Goal: Feedback & Contribution: Contribute content

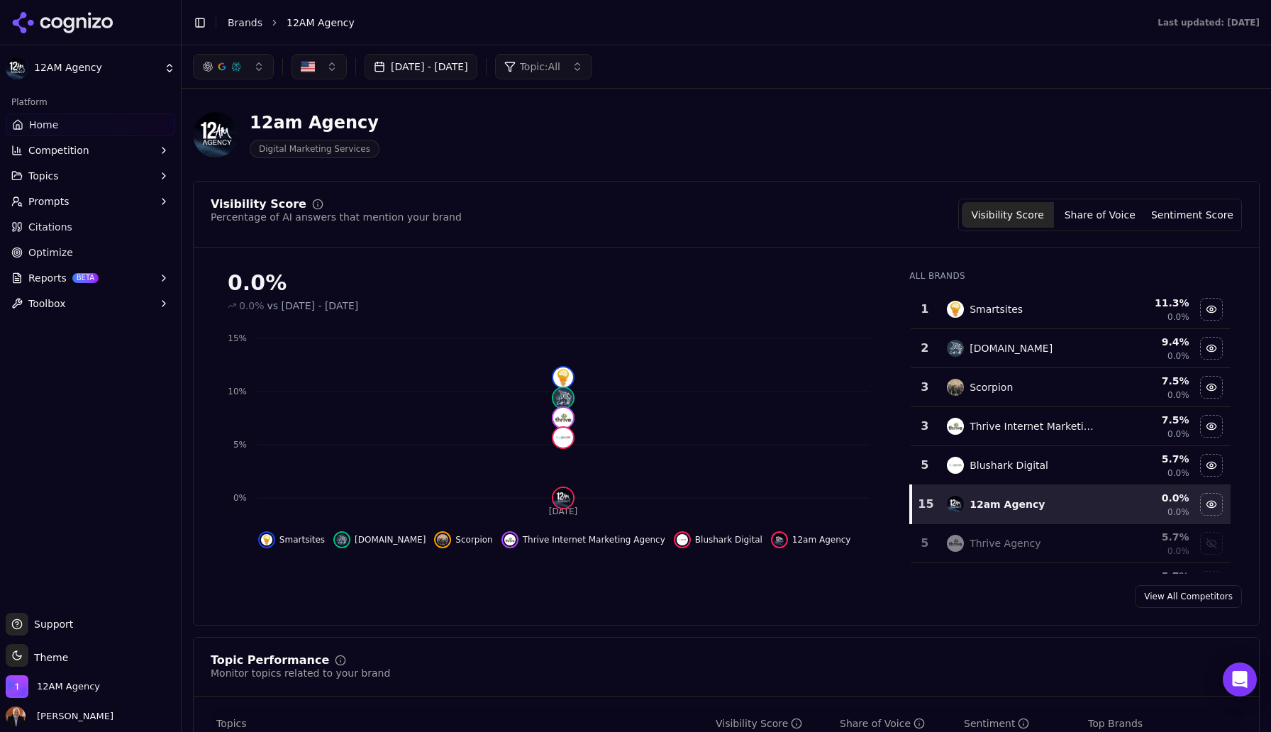
click at [61, 151] on span "Competition" at bounding box center [58, 150] width 61 height 14
click at [51, 245] on span "Topics" at bounding box center [43, 244] width 30 height 14
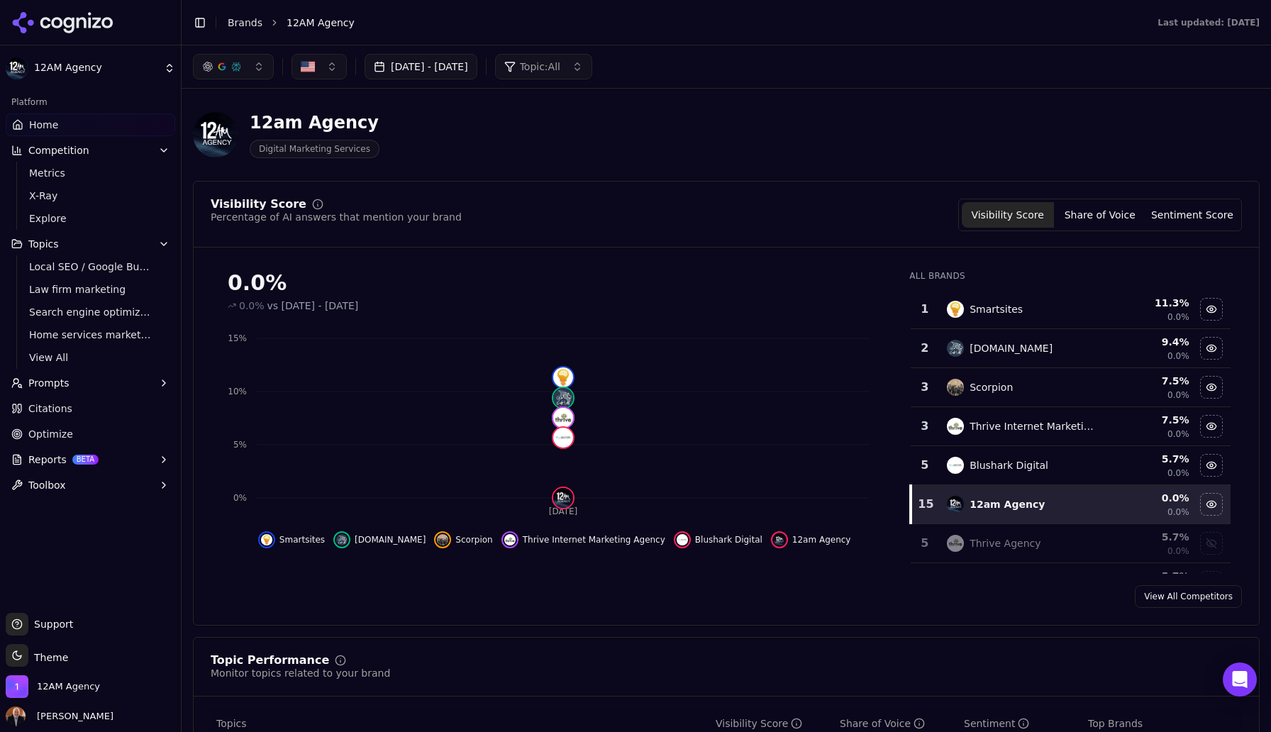
click at [53, 379] on span "Prompts" at bounding box center [48, 383] width 41 height 14
click at [51, 406] on span "Active" at bounding box center [90, 406] width 123 height 14
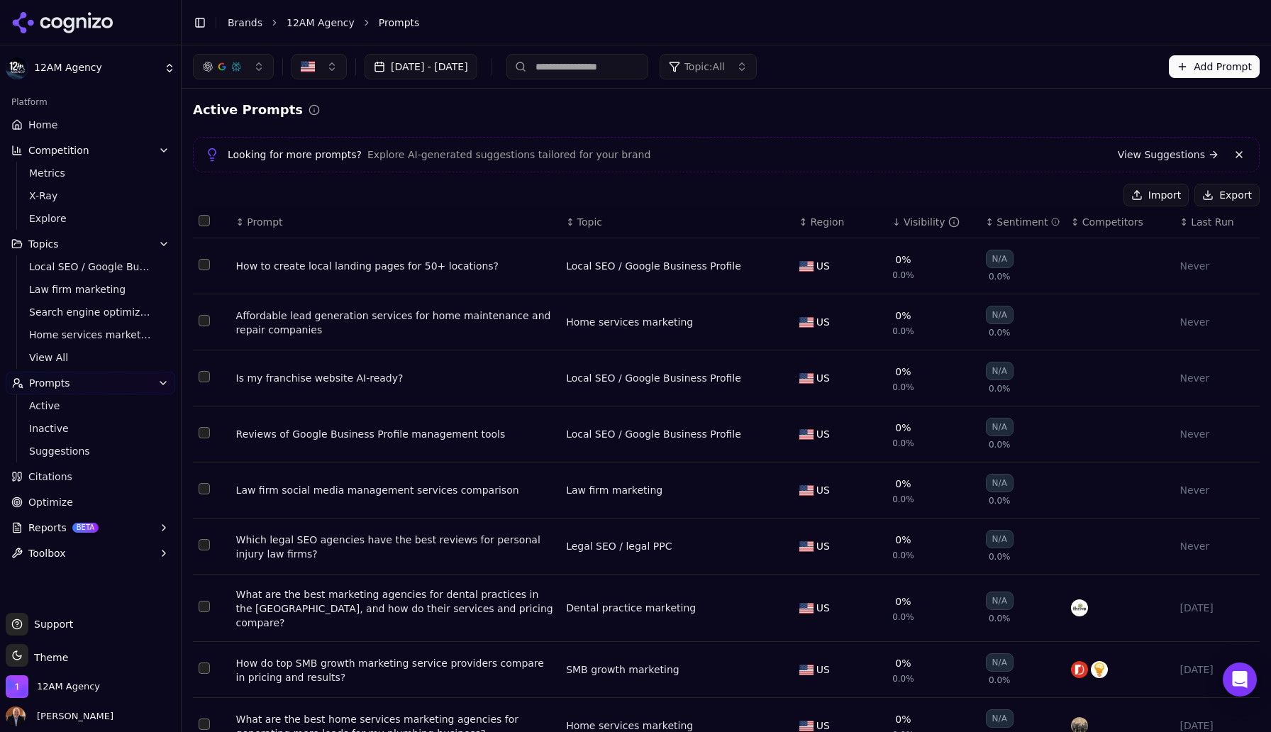
click at [52, 480] on span "Citations" at bounding box center [50, 476] width 44 height 14
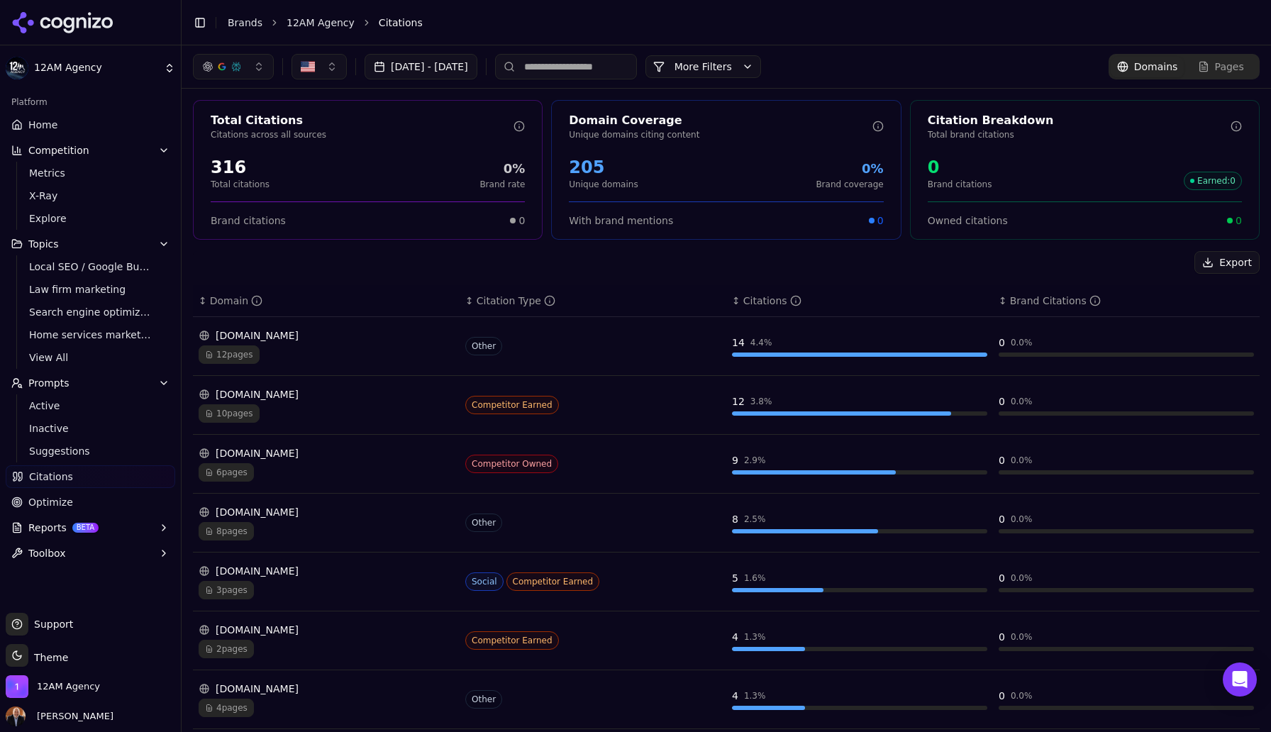
click at [477, 70] on button "[DATE] - [DATE]" at bounding box center [421, 67] width 113 height 26
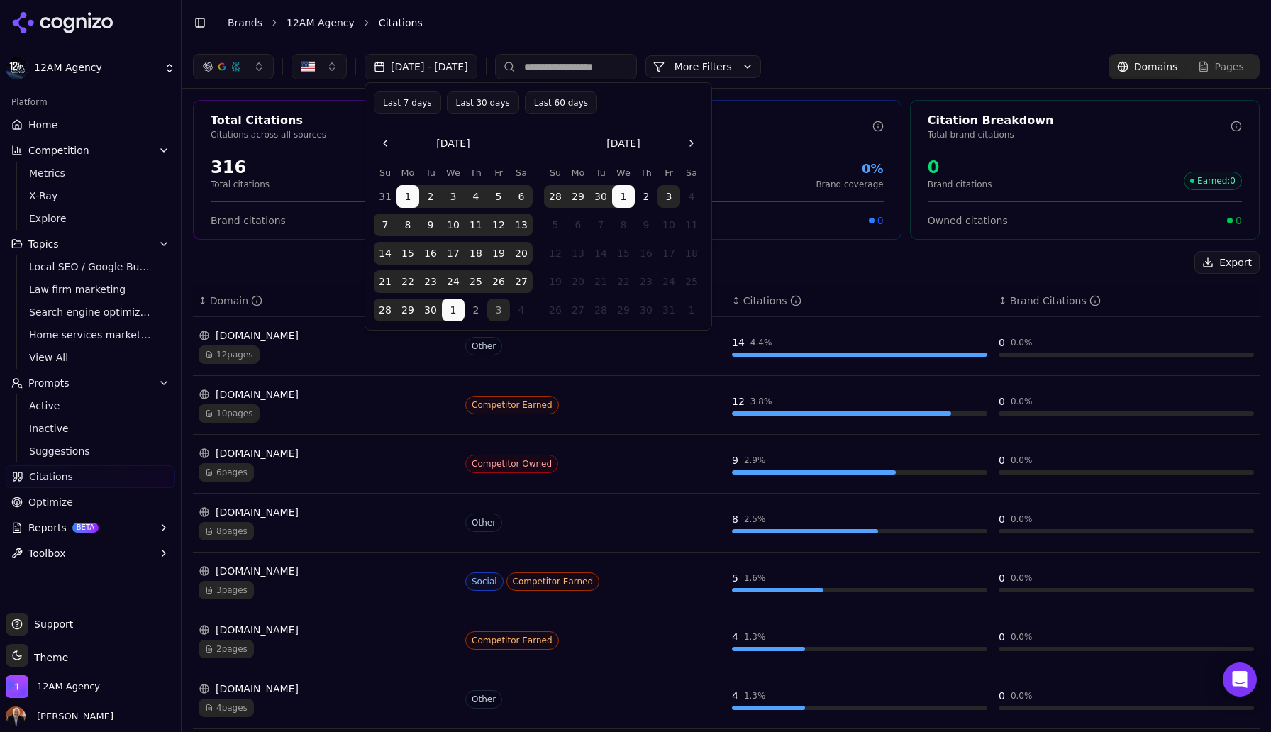
click at [410, 103] on button "Last 7 days" at bounding box center [407, 102] width 67 height 23
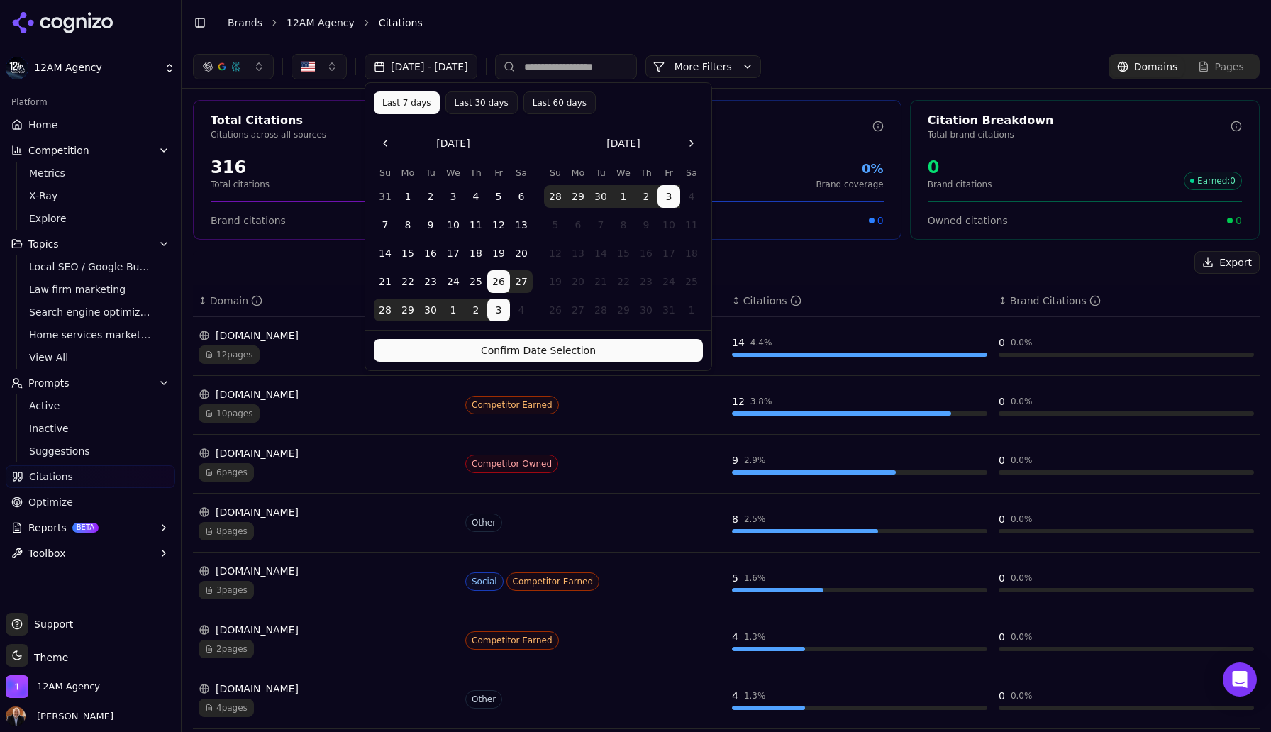
click at [550, 347] on button "Confirm Date Selection" at bounding box center [538, 350] width 329 height 23
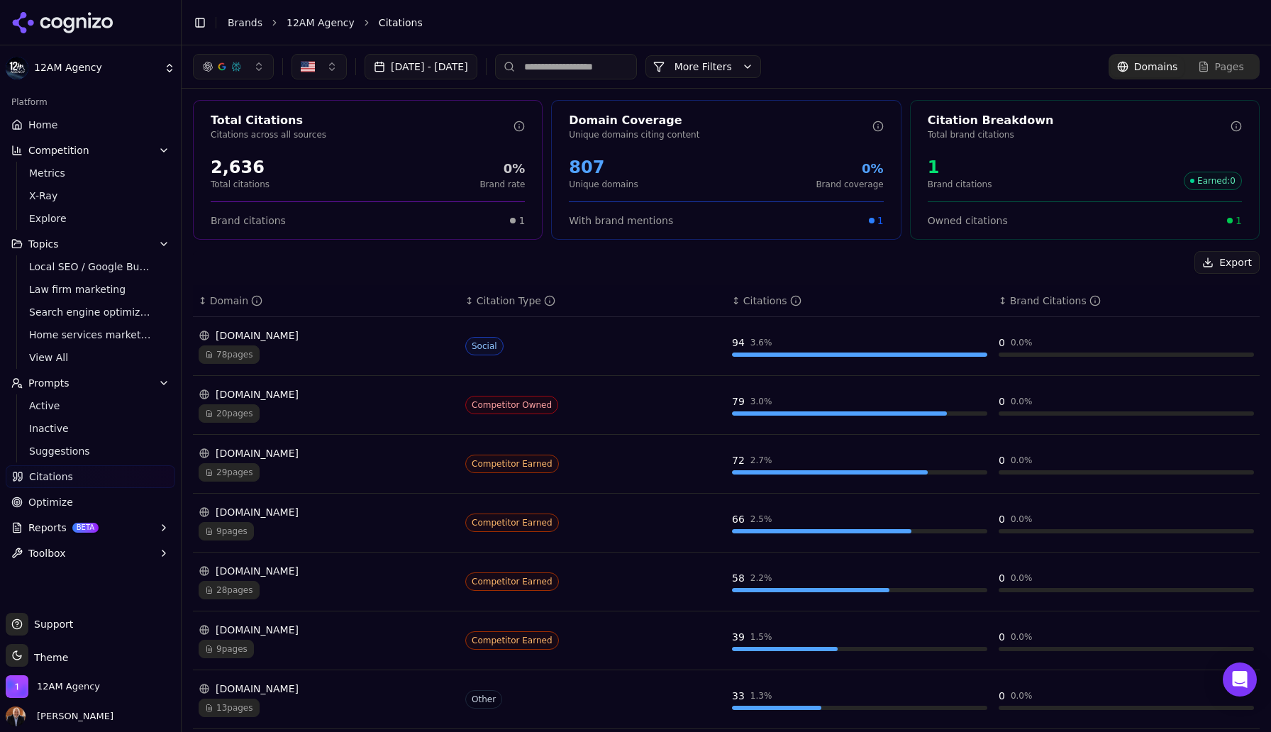
click at [313, 346] on div "78 pages" at bounding box center [326, 354] width 255 height 18
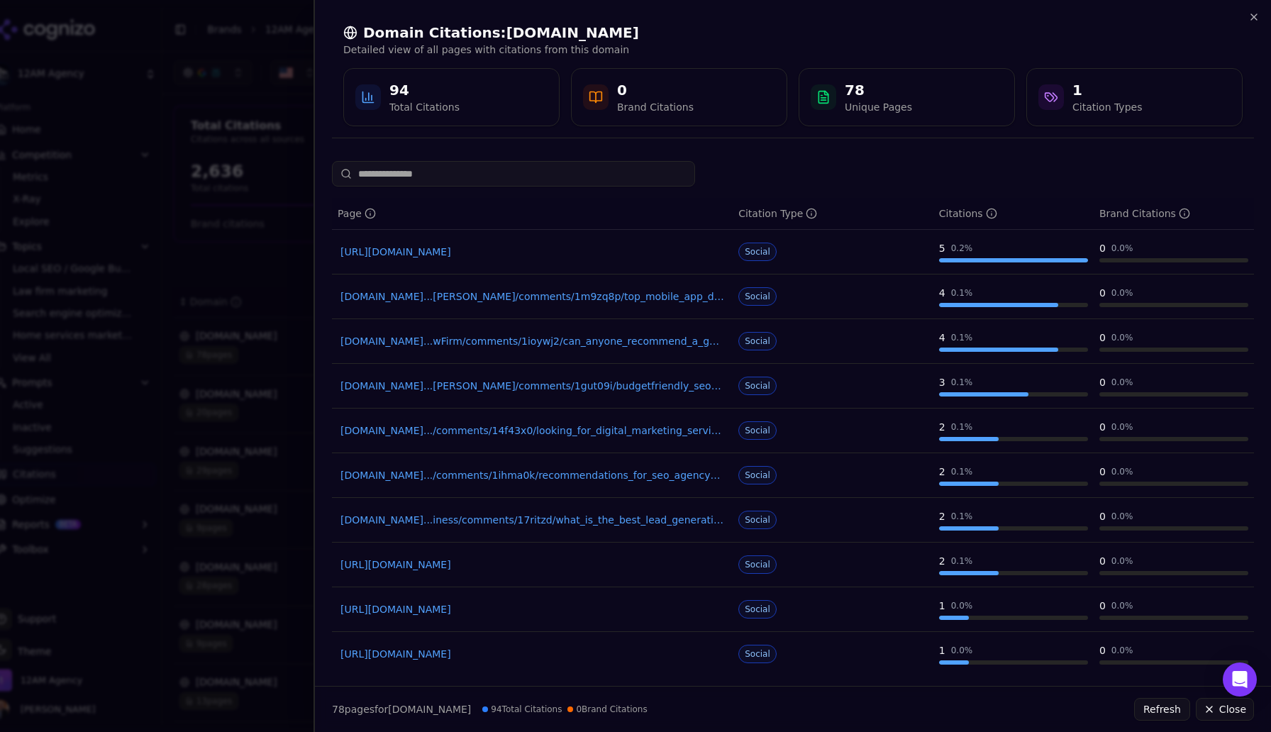
click at [637, 255] on link "[URL][DOMAIN_NAME]" at bounding box center [532, 252] width 384 height 14
click at [1254, 18] on icon "button" at bounding box center [1253, 16] width 11 height 11
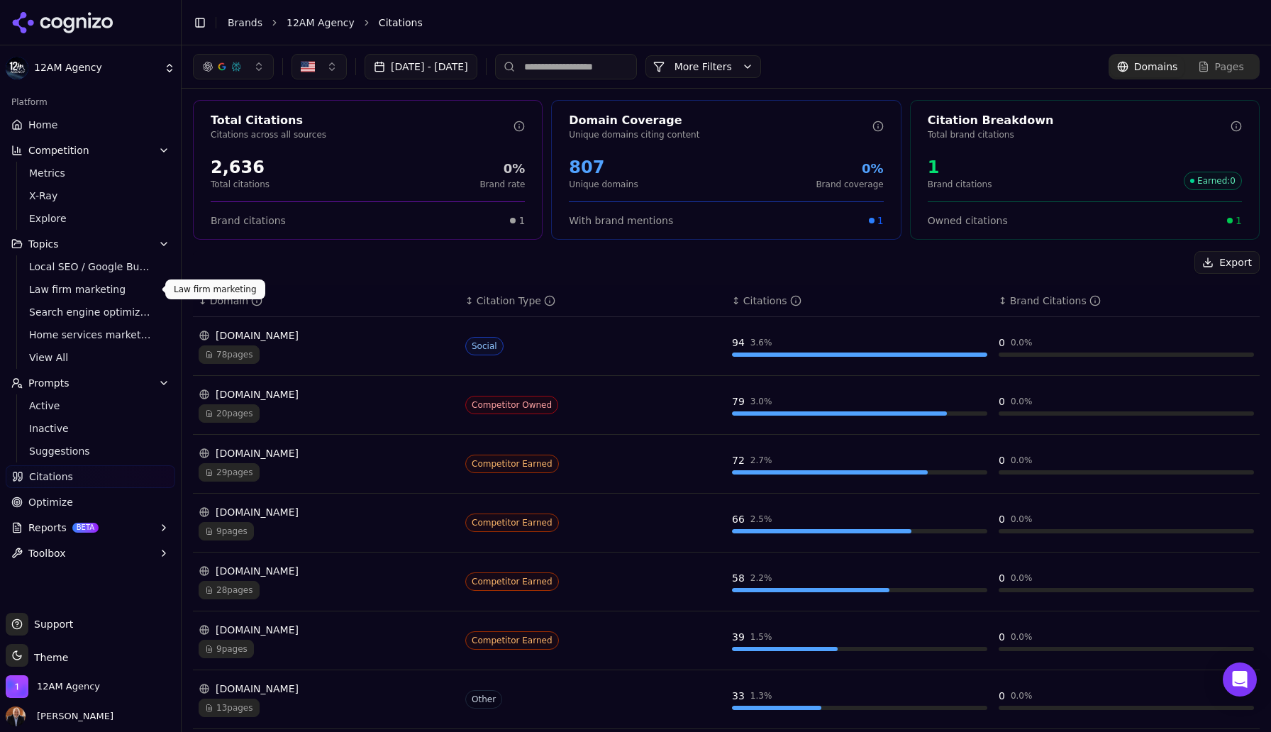
click at [94, 289] on span "Law firm marketing" at bounding box center [90, 289] width 123 height 14
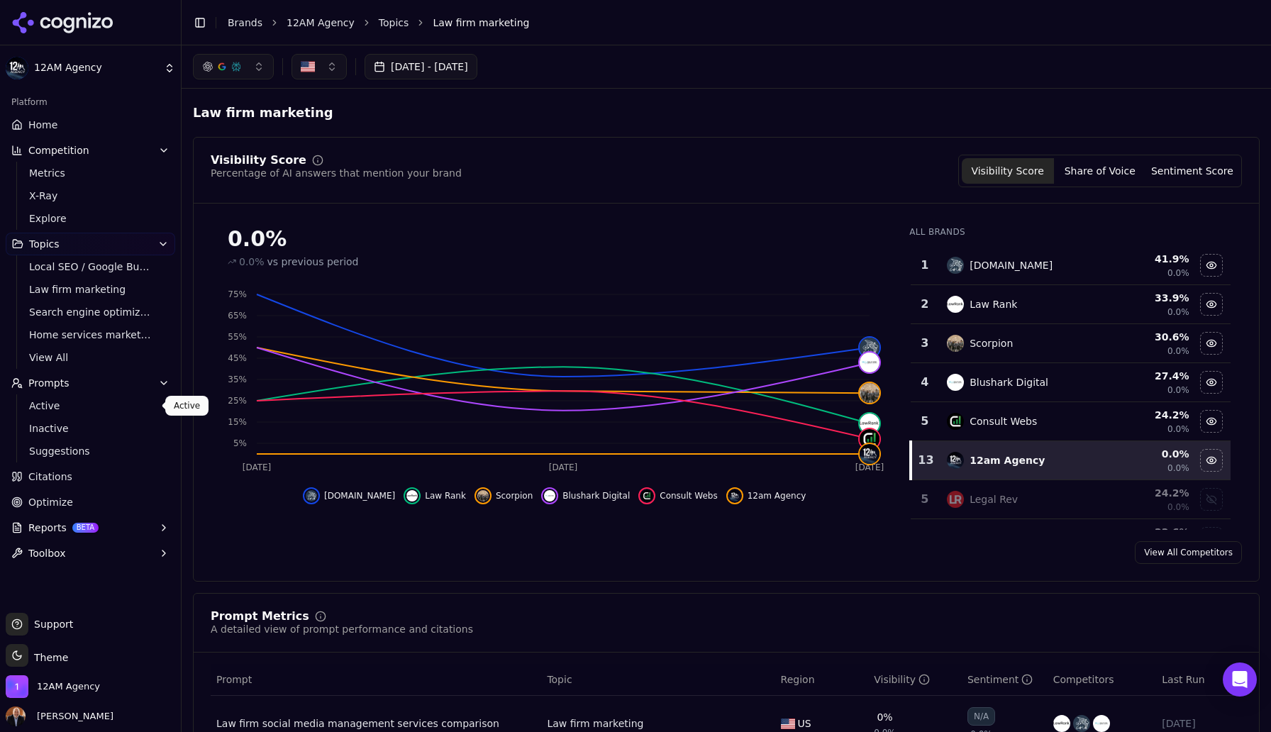
click at [48, 411] on span "Active" at bounding box center [90, 406] width 123 height 14
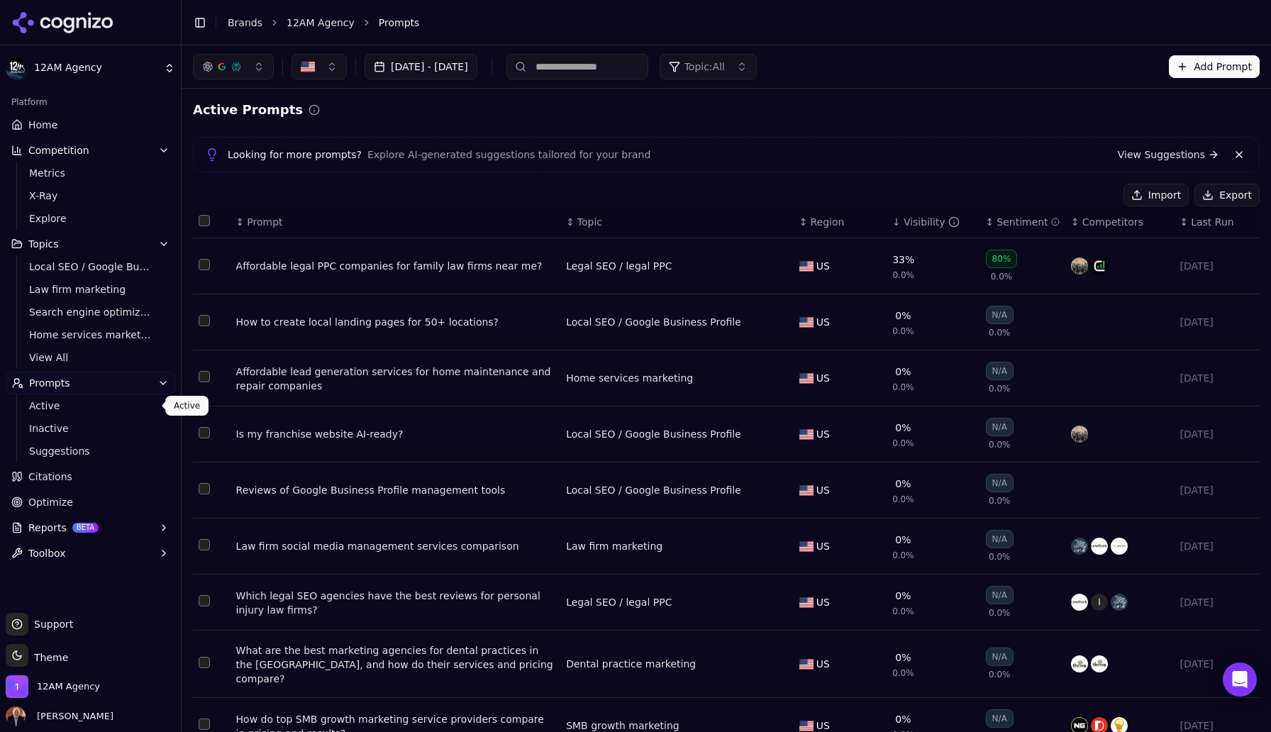
click at [1196, 67] on button "Add Prompt" at bounding box center [1214, 66] width 91 height 23
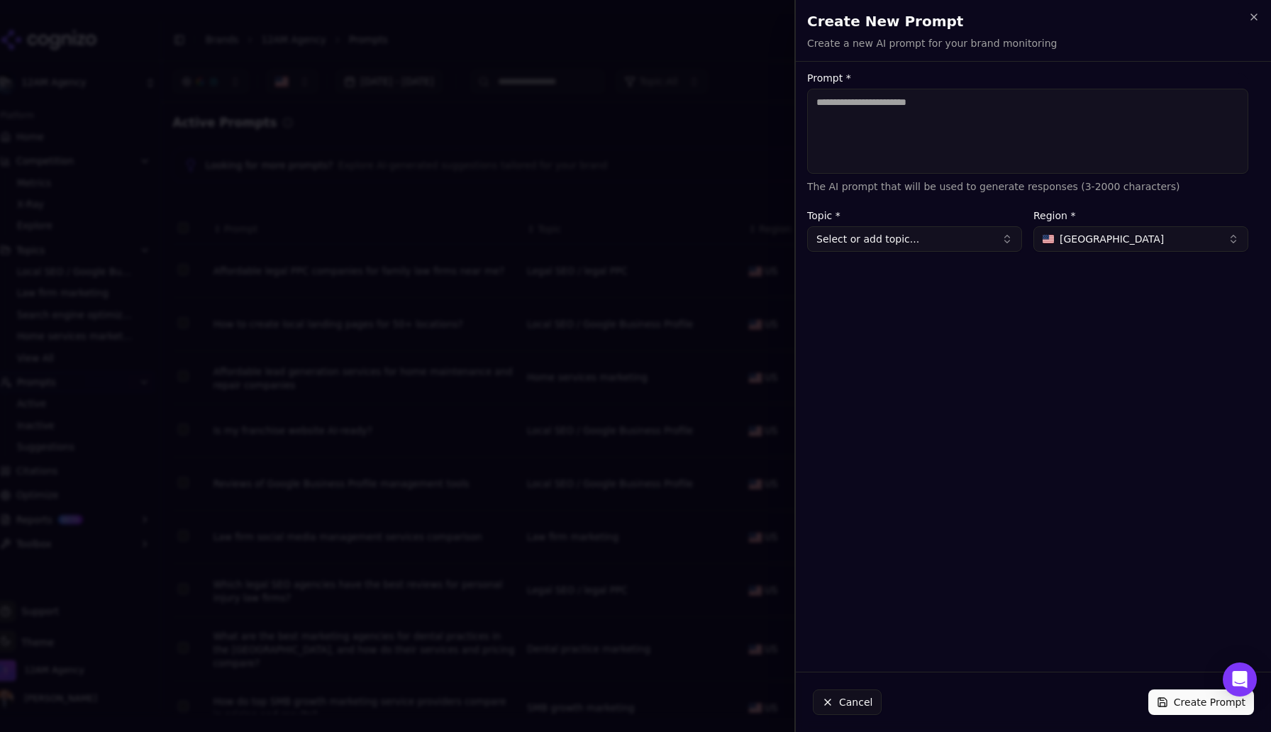
click at [1027, 118] on textarea "Prompt *" at bounding box center [1027, 131] width 441 height 85
type textarea "**********"
click at [921, 238] on button "Select or add topic..." at bounding box center [914, 239] width 215 height 26
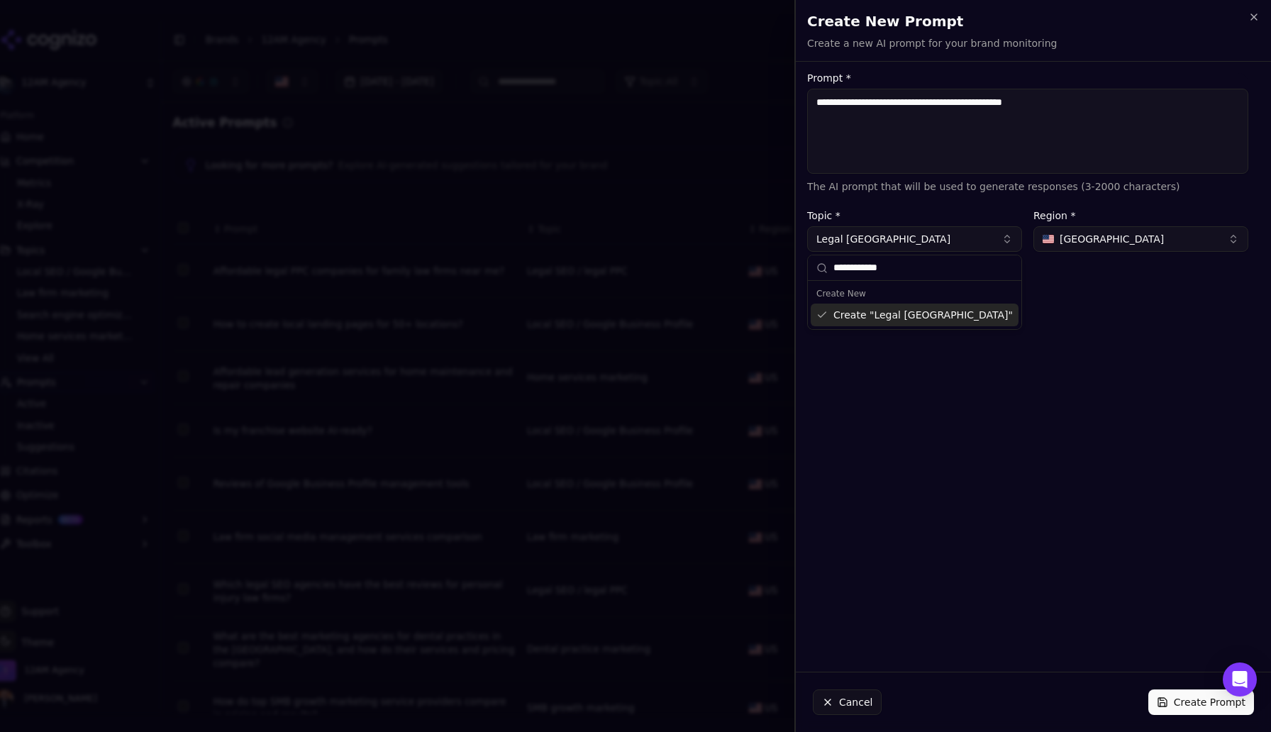
type input "**********"
click at [884, 319] on div "Create " Legal Austin "" at bounding box center [915, 315] width 208 height 23
click at [1186, 705] on button "Create Prompt" at bounding box center [1201, 702] width 106 height 26
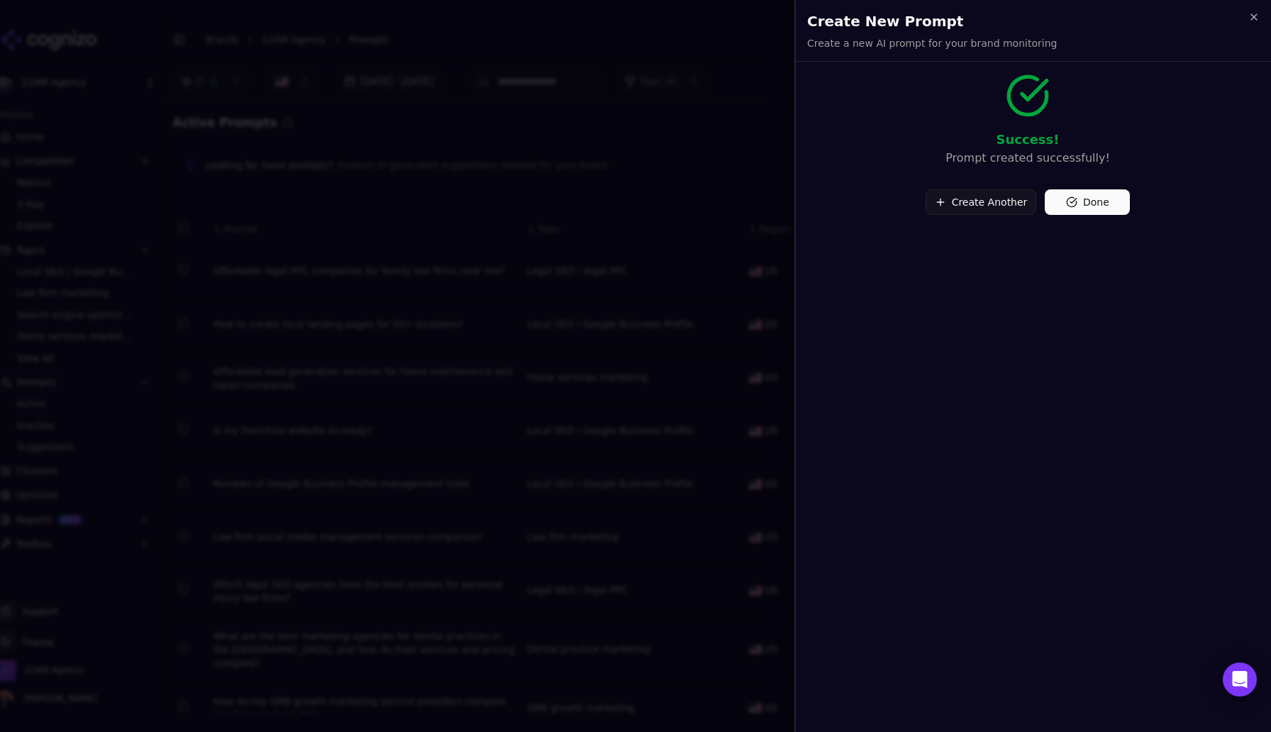
click at [957, 204] on button "Create Another" at bounding box center [980, 202] width 111 height 26
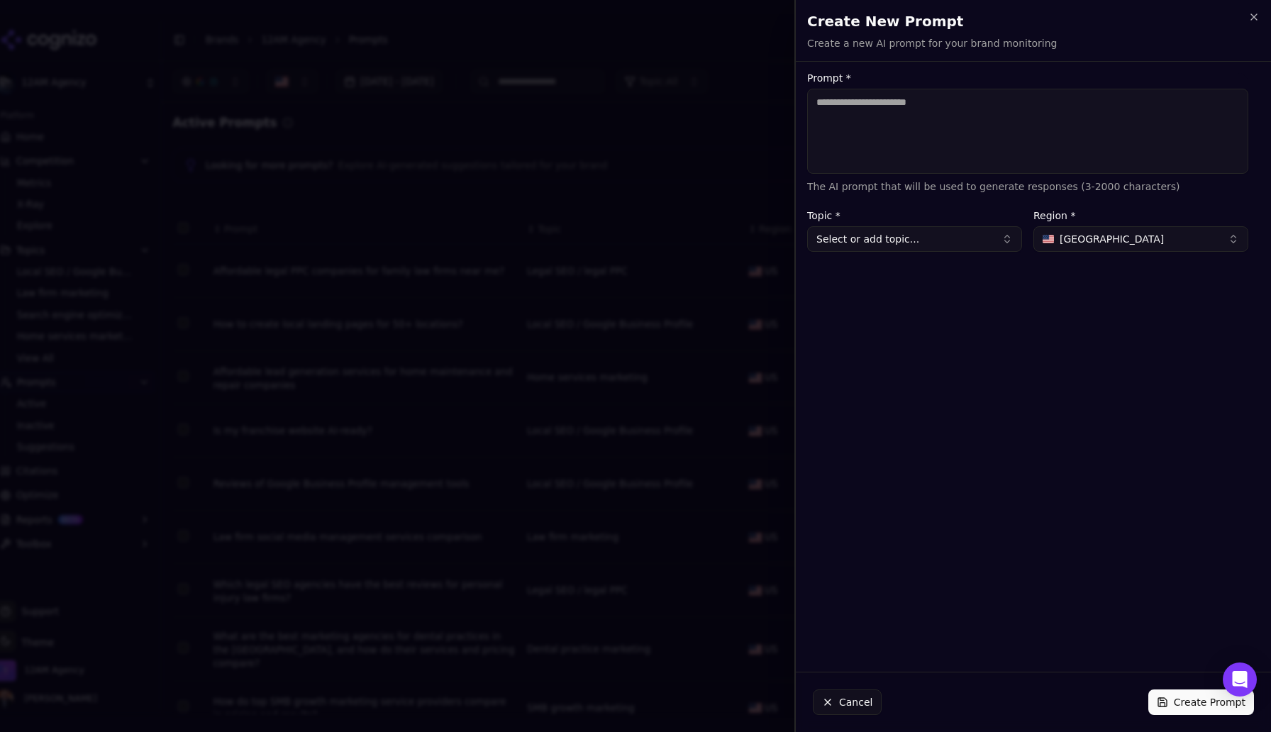
click at [870, 107] on textarea "Prompt *" at bounding box center [1027, 131] width 441 height 85
paste textarea "**********"
type textarea "**********"
click at [886, 240] on button "Select or add topic..." at bounding box center [914, 239] width 215 height 26
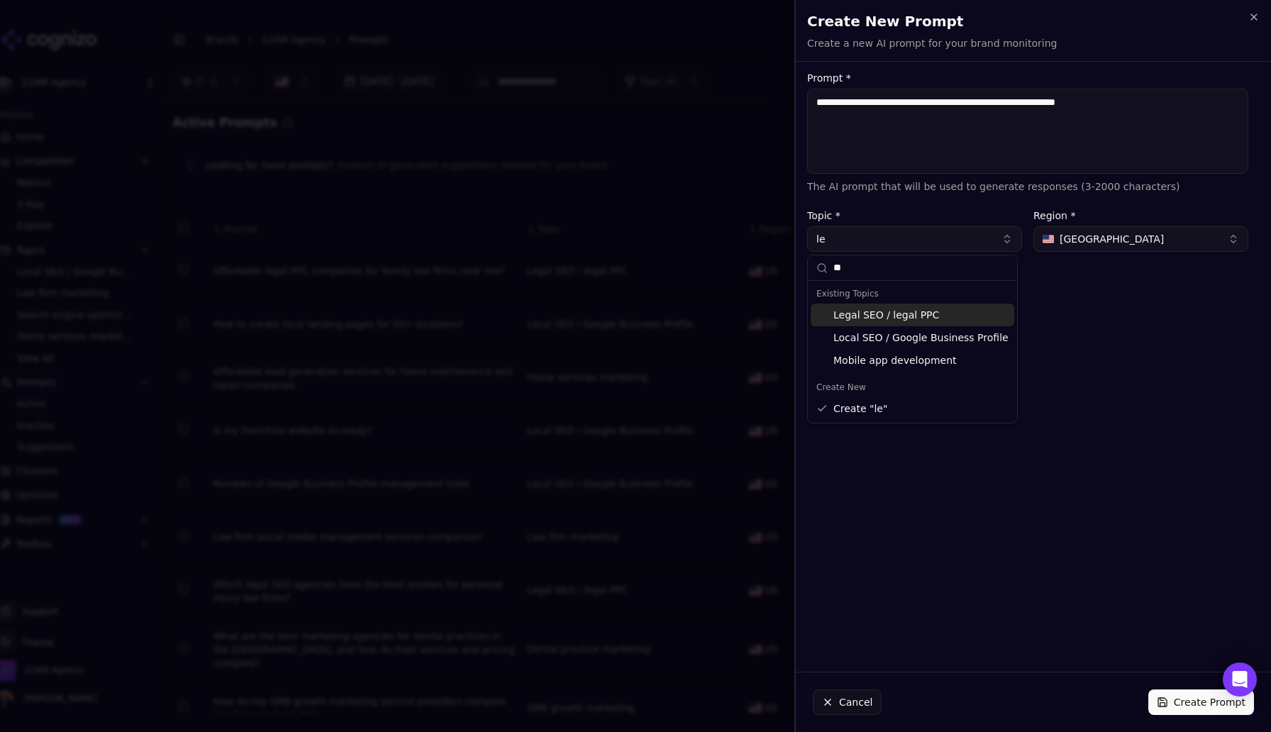
type input "*"
type input "**********"
click at [1077, 104] on textarea "**********" at bounding box center [1027, 131] width 441 height 85
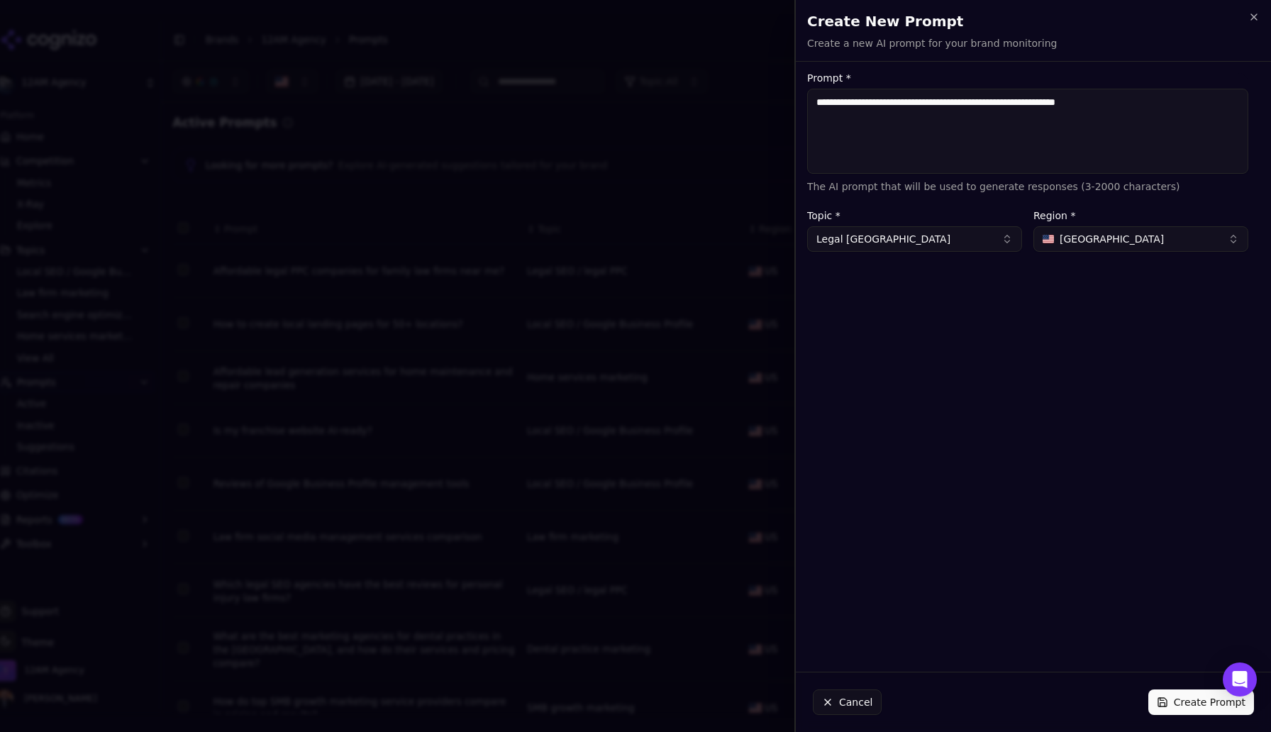
click at [1077, 104] on textarea "**********" at bounding box center [1027, 131] width 441 height 85
click at [1251, 16] on icon "button" at bounding box center [1253, 16] width 11 height 11
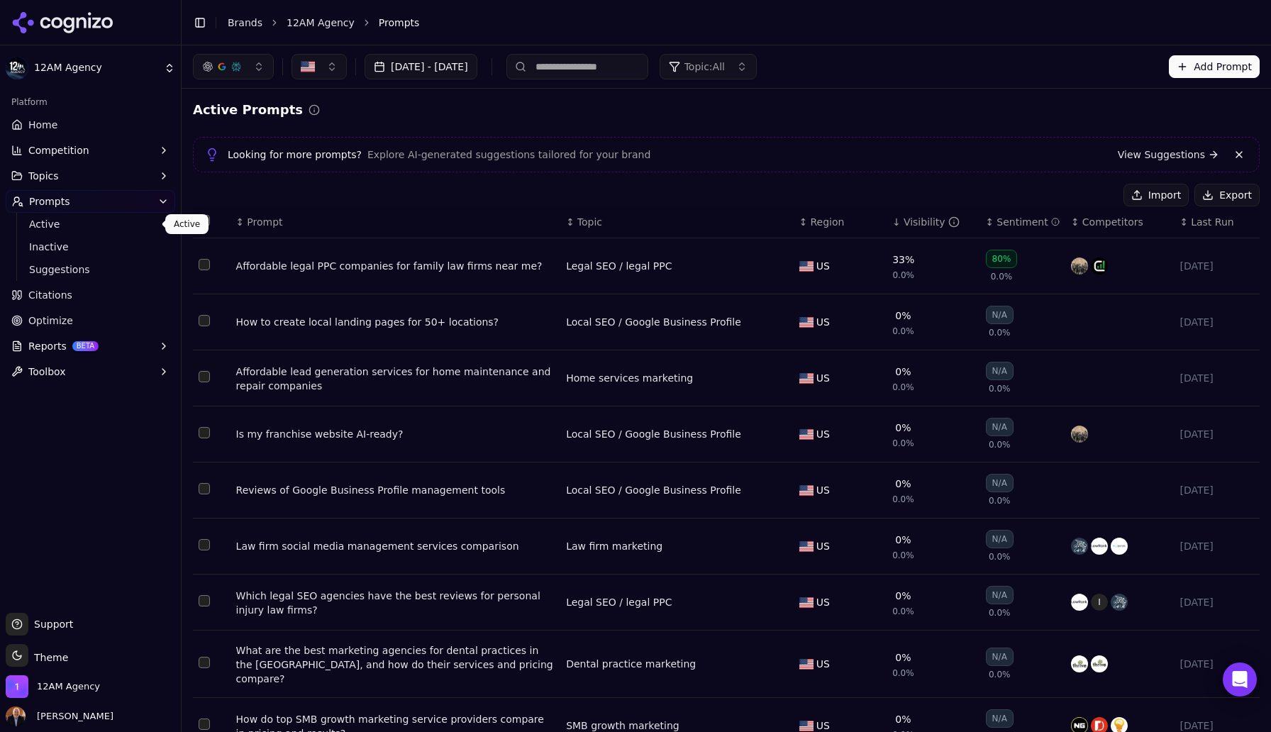
click at [48, 224] on span "Active" at bounding box center [90, 224] width 123 height 14
click at [648, 67] on input at bounding box center [577, 67] width 142 height 26
click at [725, 67] on span "Topic: All" at bounding box center [704, 67] width 40 height 14
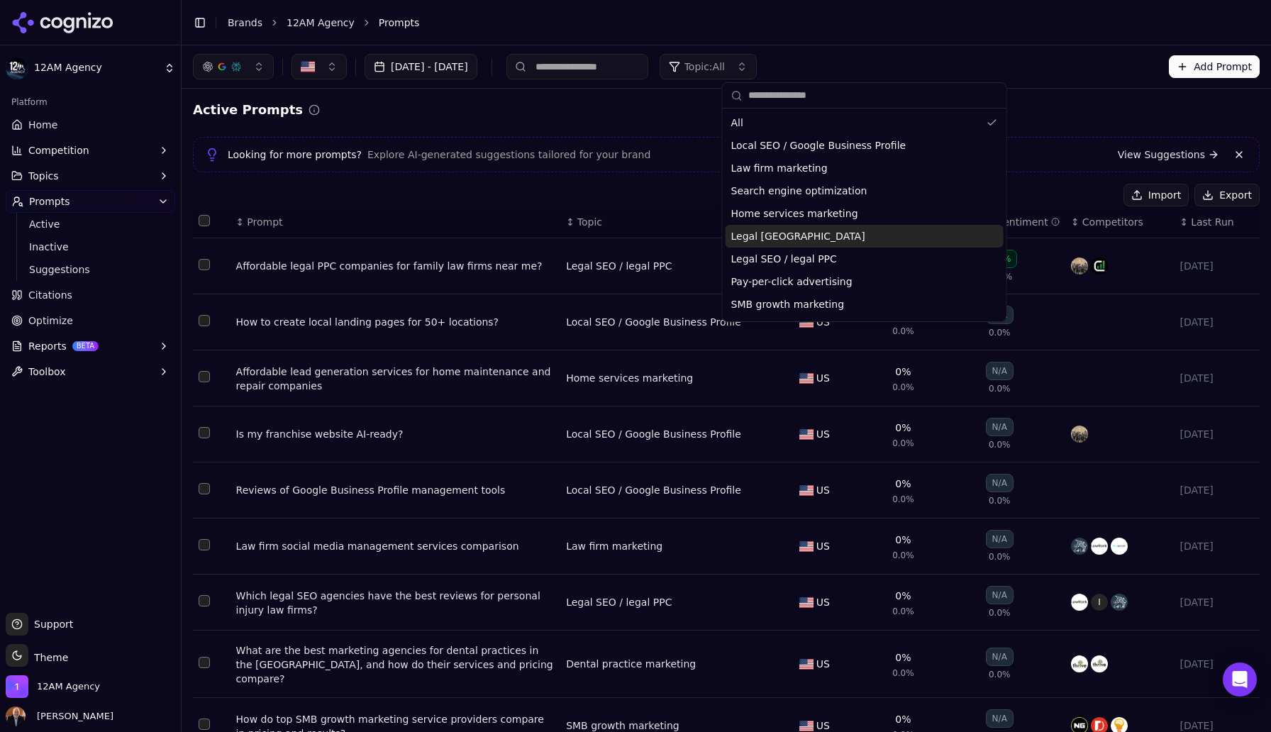
click at [803, 235] on div "Legal [GEOGRAPHIC_DATA]" at bounding box center [864, 236] width 278 height 23
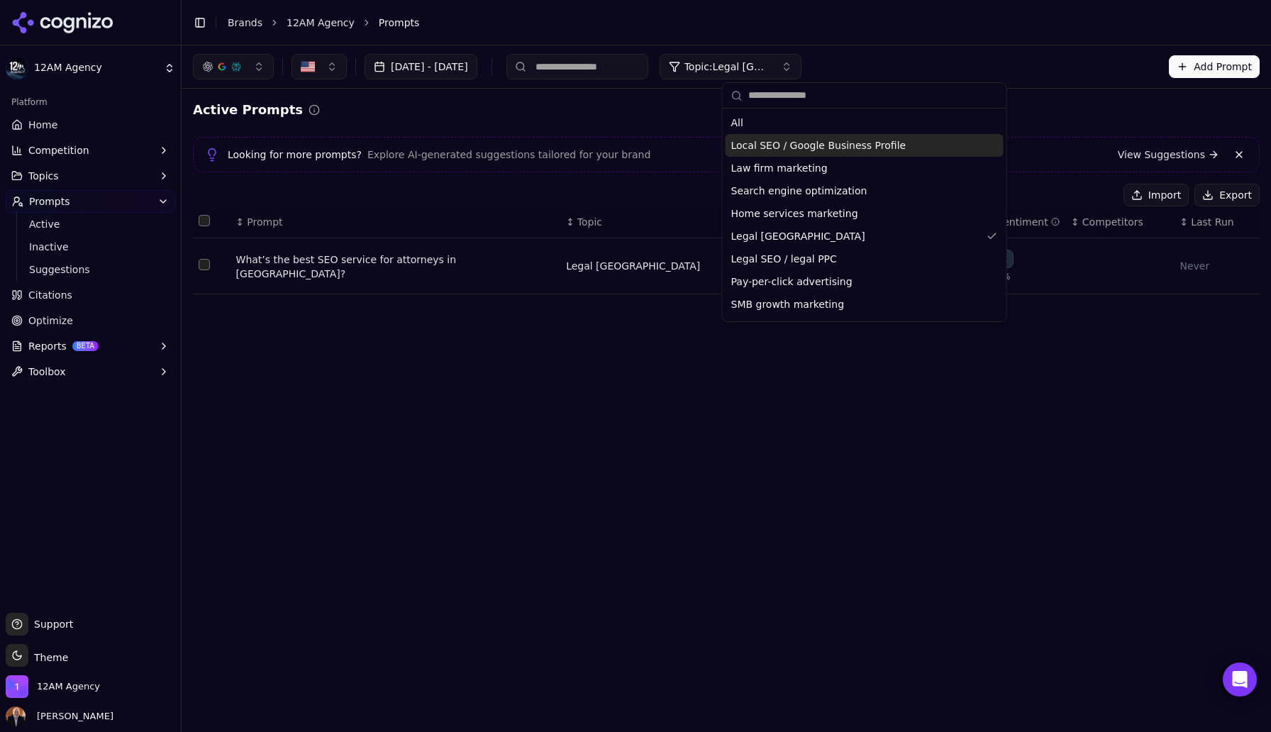
click at [1047, 102] on div "Active Prompts" at bounding box center [726, 110] width 1067 height 20
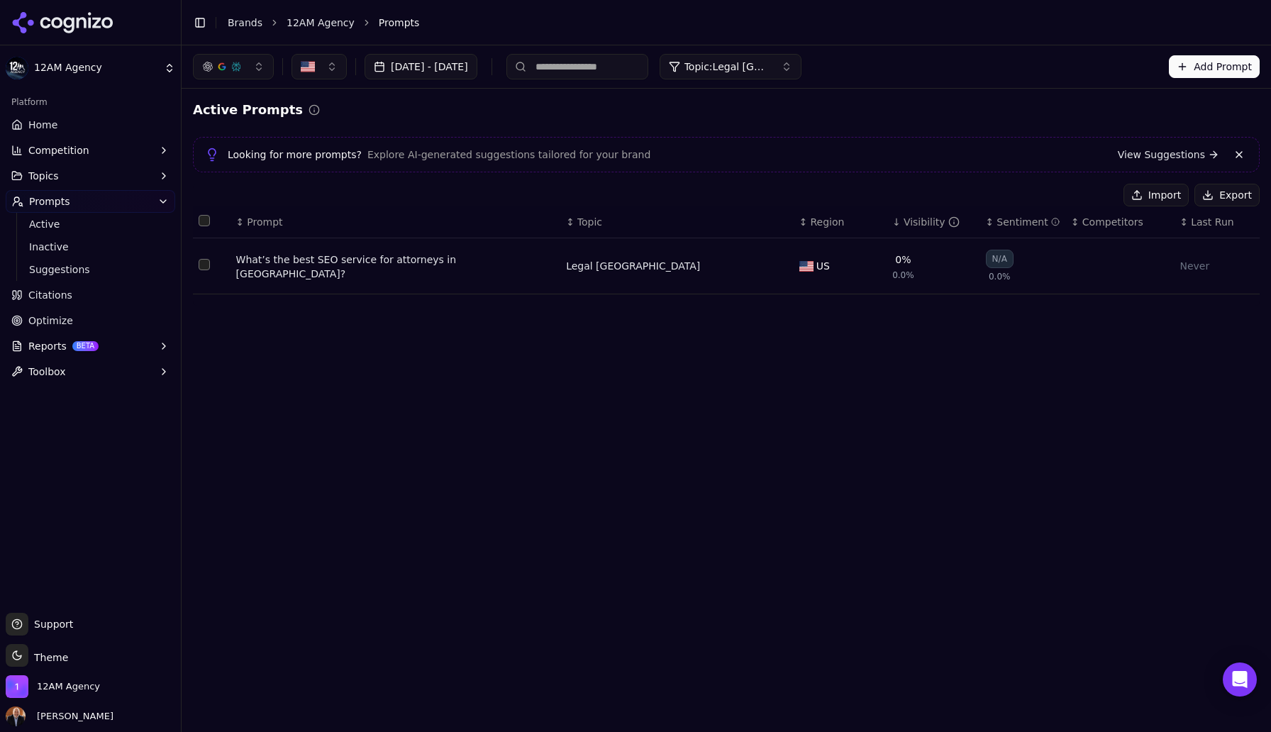
click at [1191, 64] on button "Add Prompt" at bounding box center [1214, 66] width 91 height 23
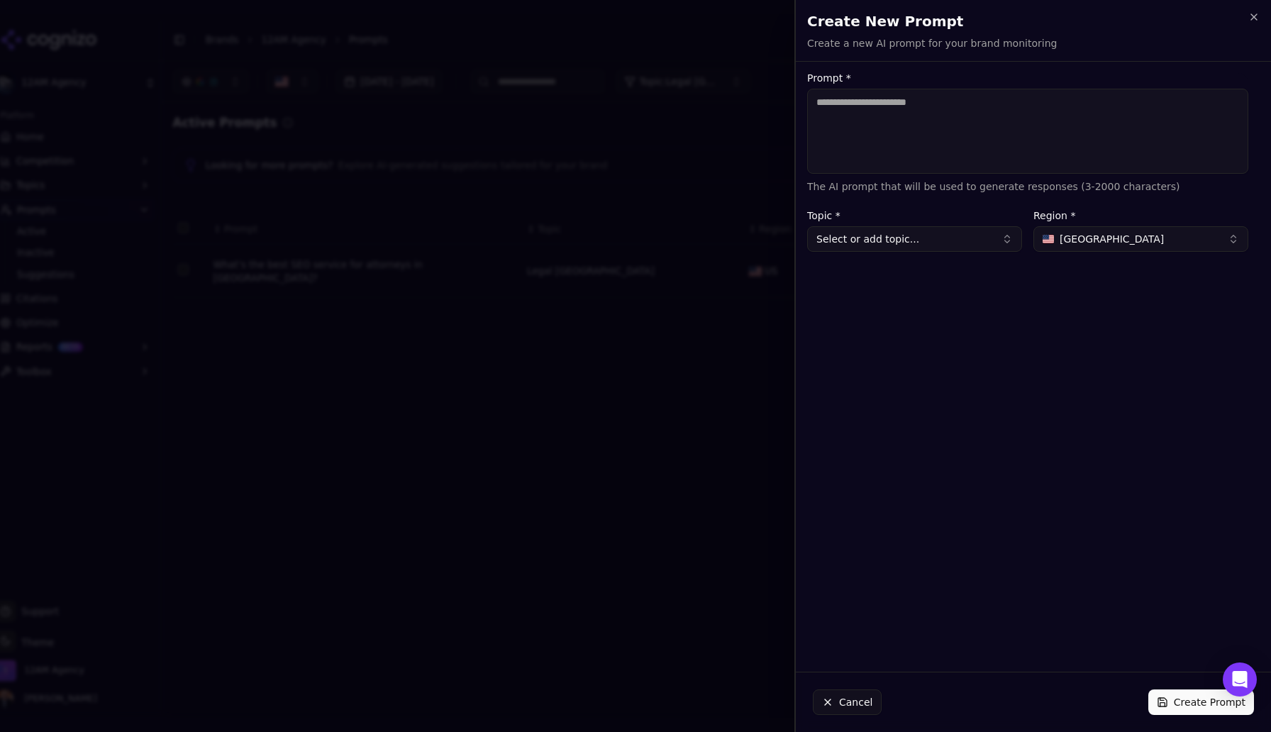
click at [1029, 113] on textarea "Prompt *" at bounding box center [1027, 131] width 441 height 85
type textarea "**********"
click at [996, 239] on button "Select or add topic..." at bounding box center [914, 239] width 215 height 26
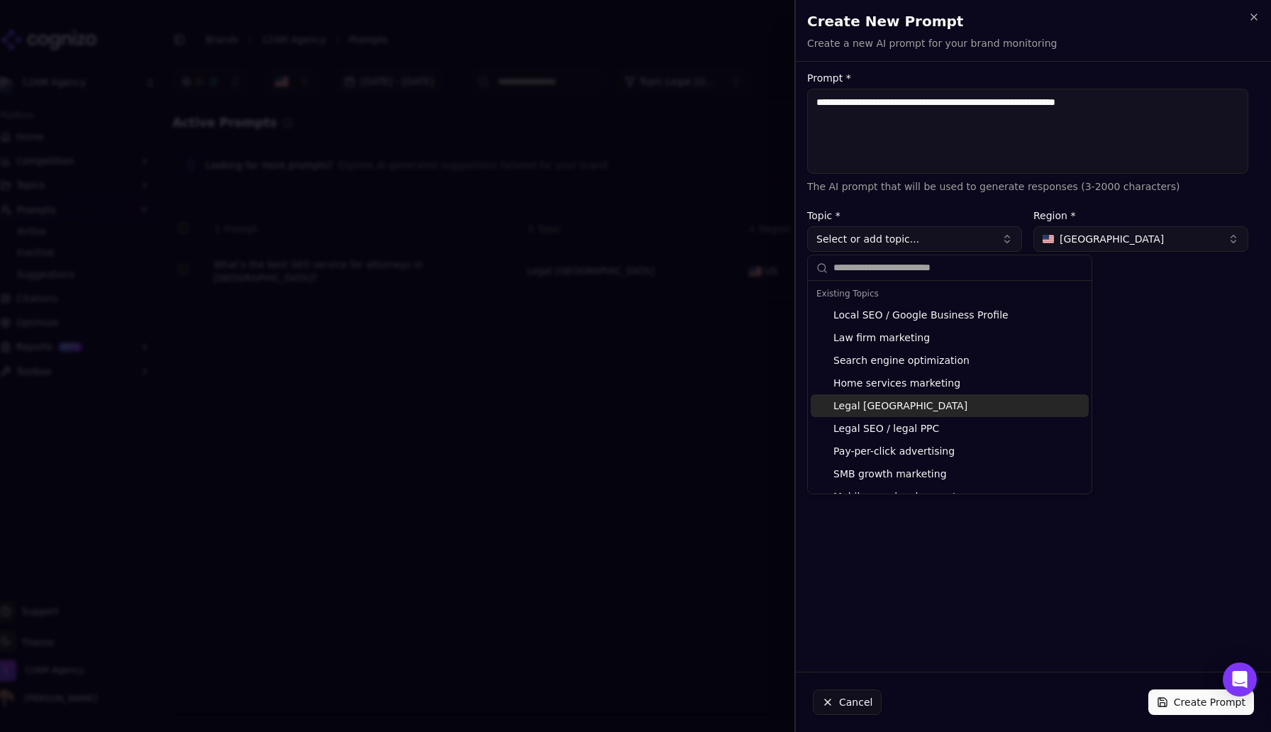
click at [905, 405] on div "Legal [GEOGRAPHIC_DATA]" at bounding box center [950, 405] width 278 height 23
type input "**********"
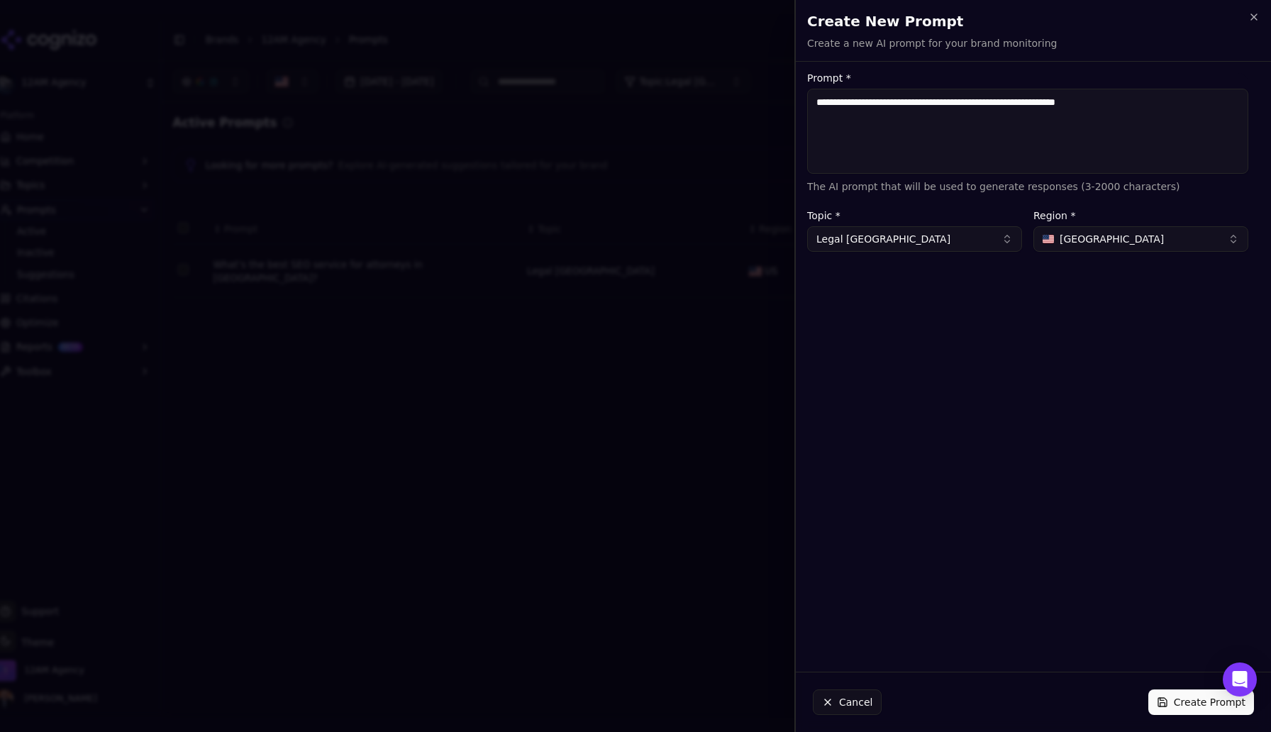
click at [1184, 699] on button "Create Prompt" at bounding box center [1201, 702] width 106 height 26
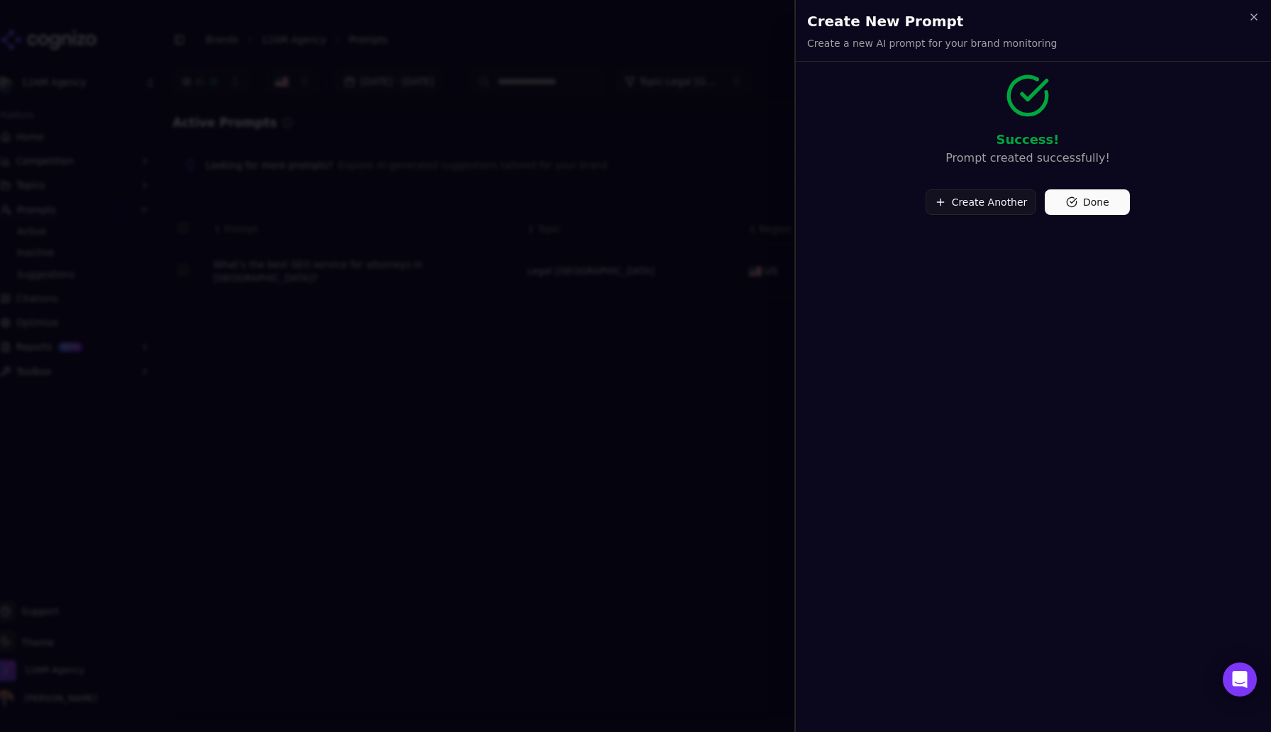
click at [960, 201] on button "Create Another" at bounding box center [980, 202] width 111 height 26
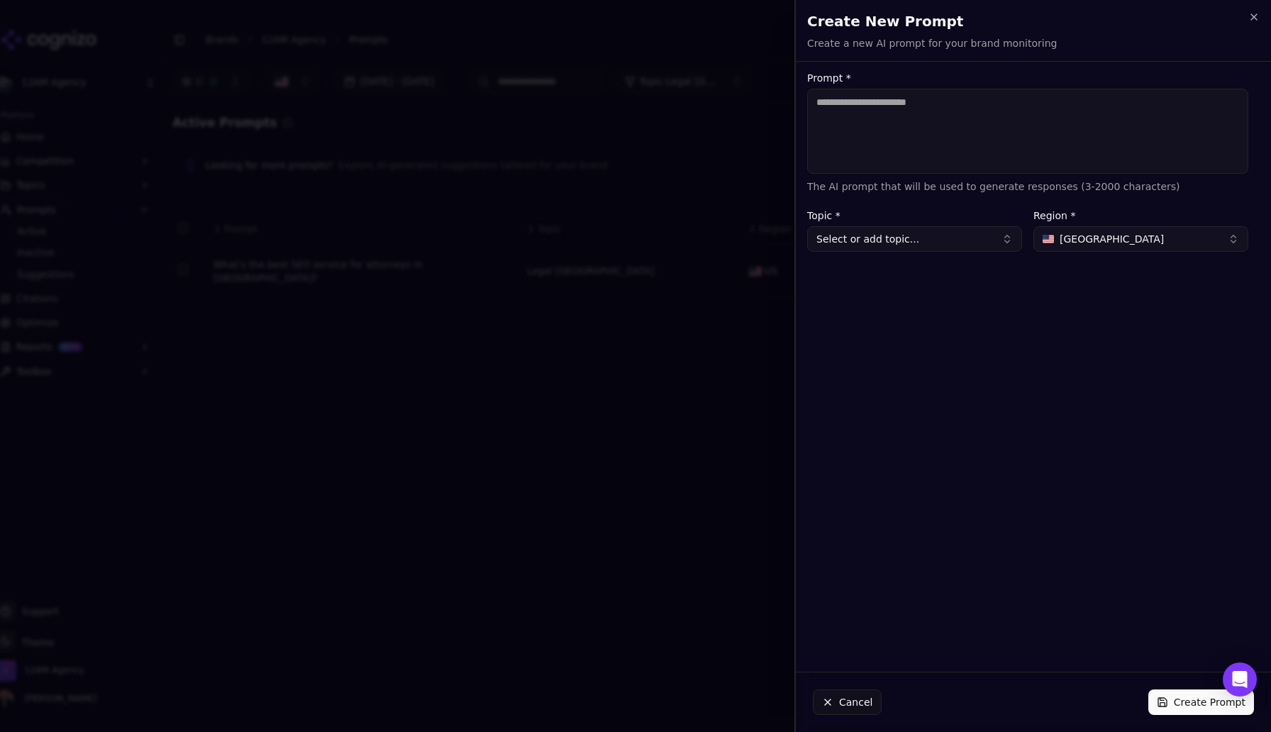
click at [855, 112] on textarea "Prompt *" at bounding box center [1027, 131] width 441 height 85
paste textarea "**********"
type textarea "**********"
click at [961, 241] on button "Select or add topic..." at bounding box center [914, 239] width 215 height 26
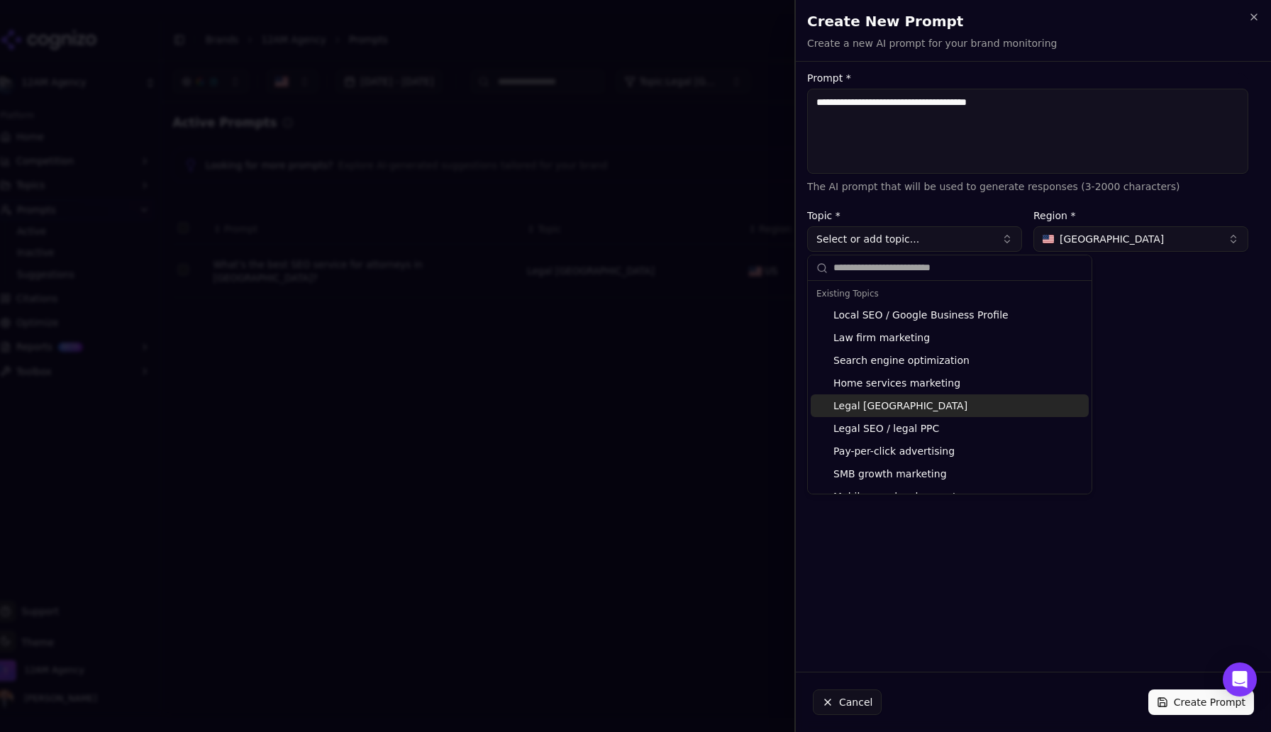
click at [915, 401] on div "Legal [GEOGRAPHIC_DATA]" at bounding box center [950, 405] width 278 height 23
type input "**********"
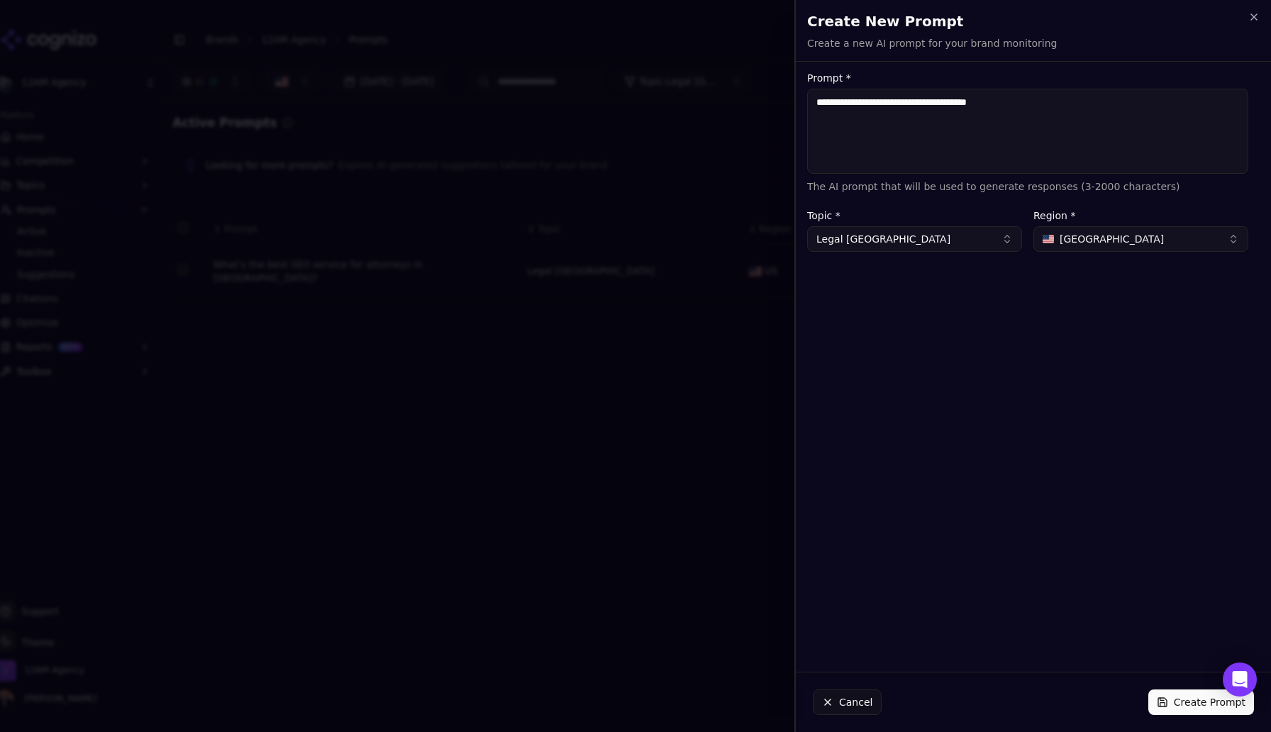
click at [1182, 698] on button "Create Prompt" at bounding box center [1201, 702] width 106 height 26
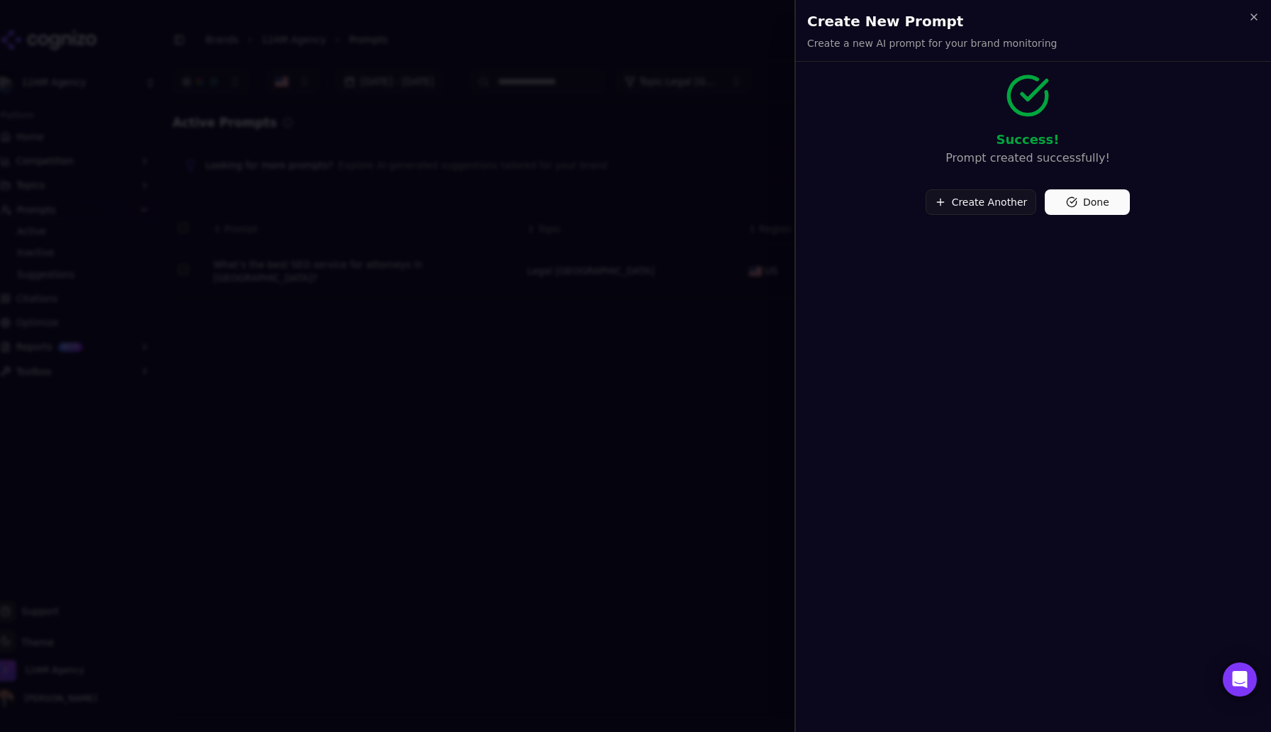
click at [964, 206] on button "Create Another" at bounding box center [980, 202] width 111 height 26
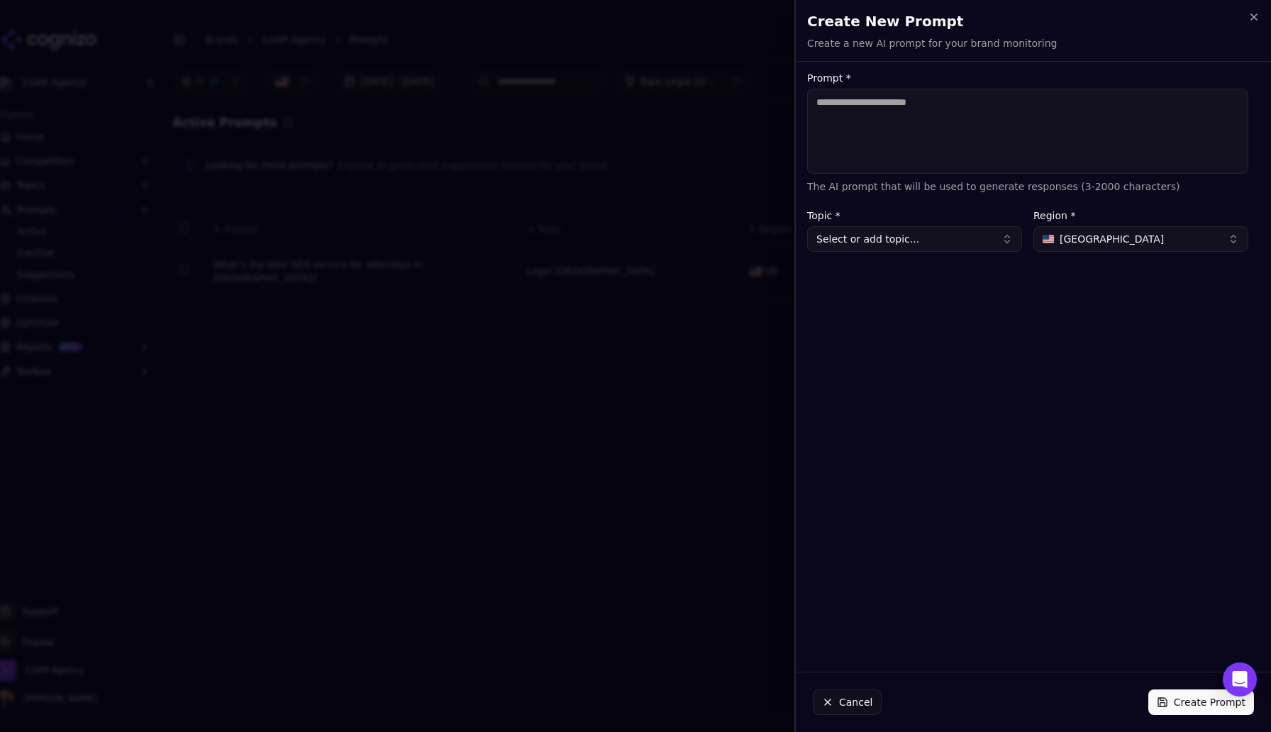
click at [860, 113] on textarea "Prompt *" at bounding box center [1027, 131] width 441 height 85
paste textarea "**********"
type textarea "**********"
click at [908, 243] on button "Select or add topic..." at bounding box center [914, 239] width 215 height 26
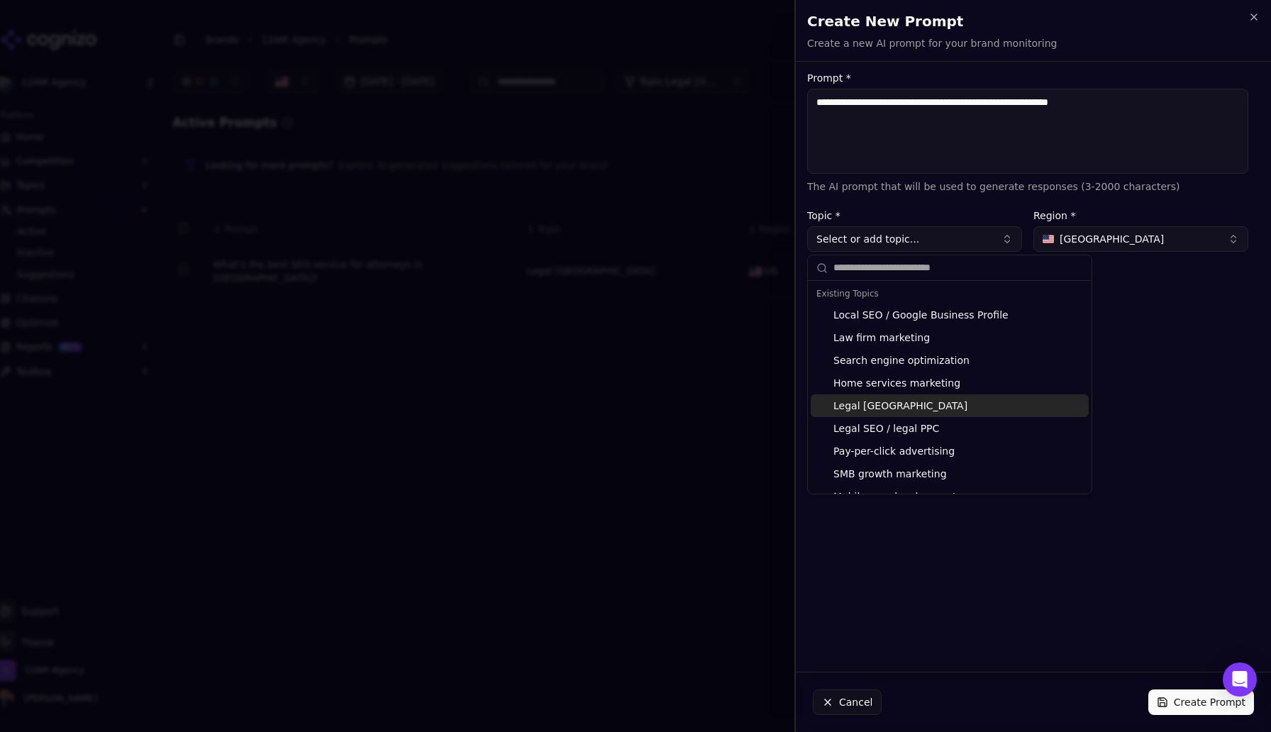
click at [896, 406] on div "Legal [GEOGRAPHIC_DATA]" at bounding box center [950, 405] width 278 height 23
type input "**********"
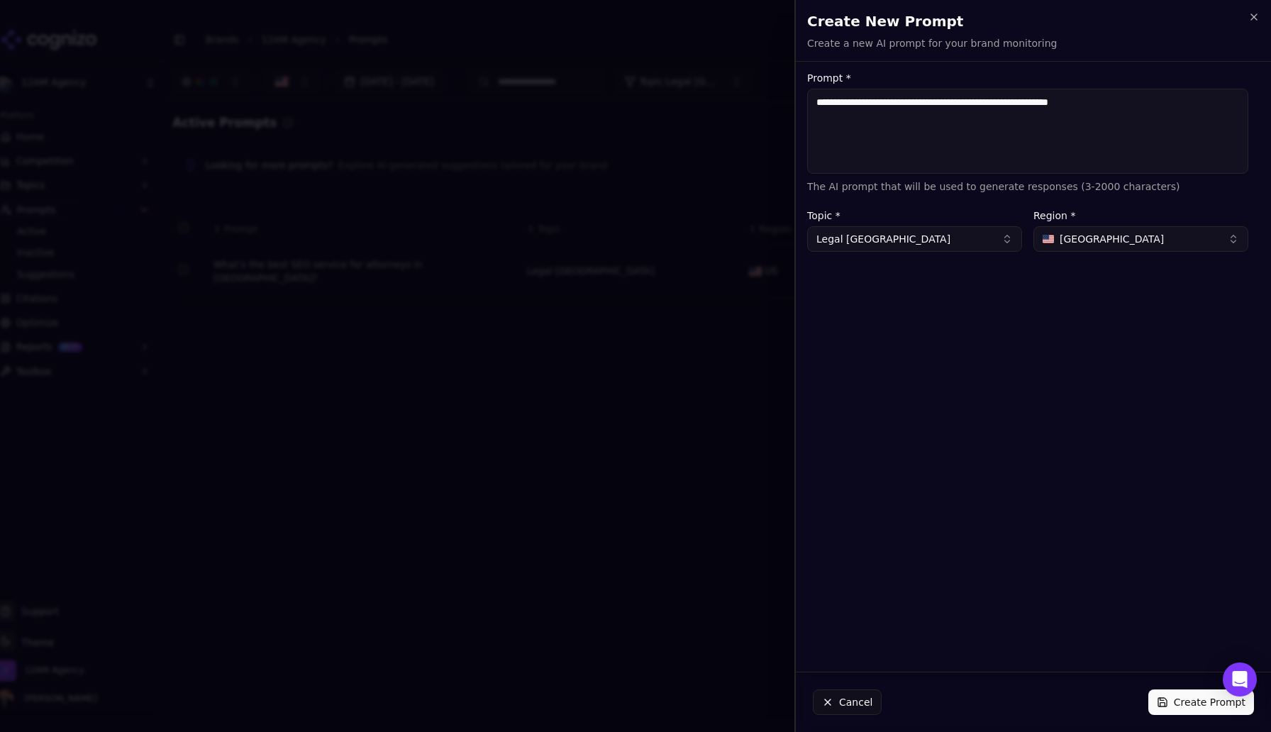
click at [1179, 702] on button "Create Prompt" at bounding box center [1201, 702] width 106 height 26
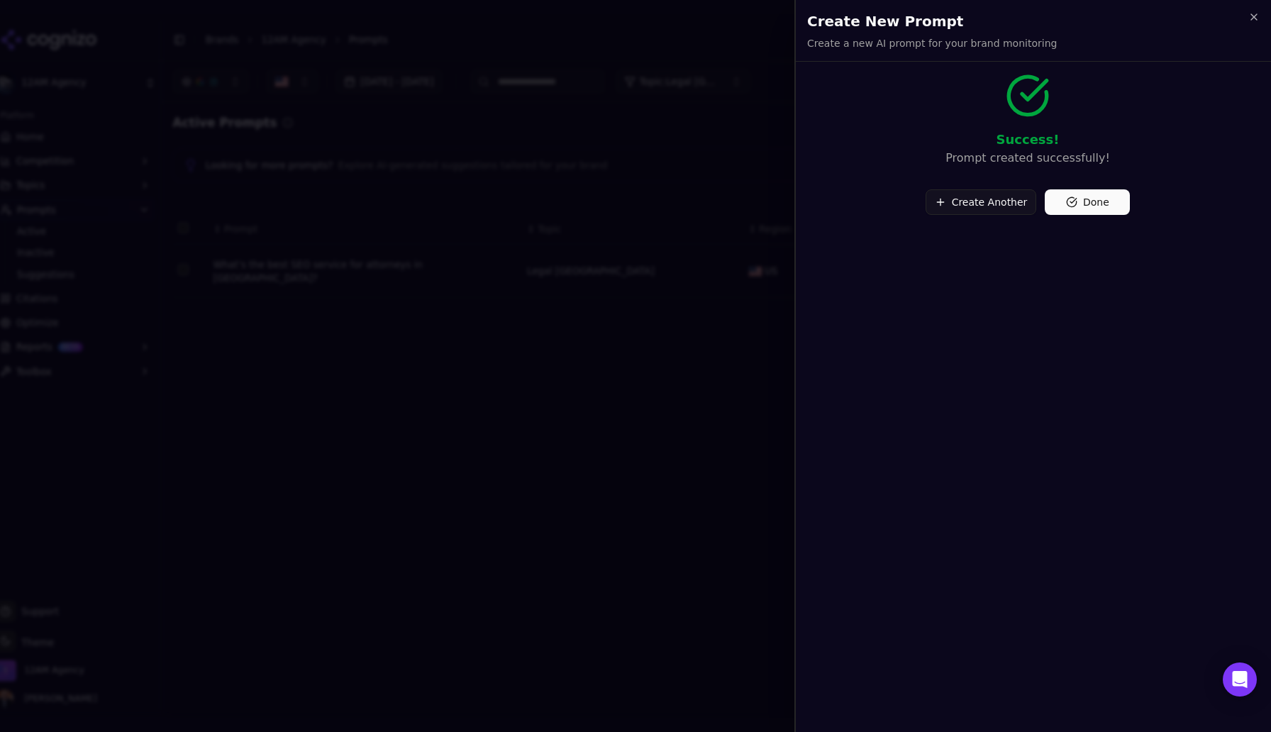
click at [966, 204] on button "Create Another" at bounding box center [980, 202] width 111 height 26
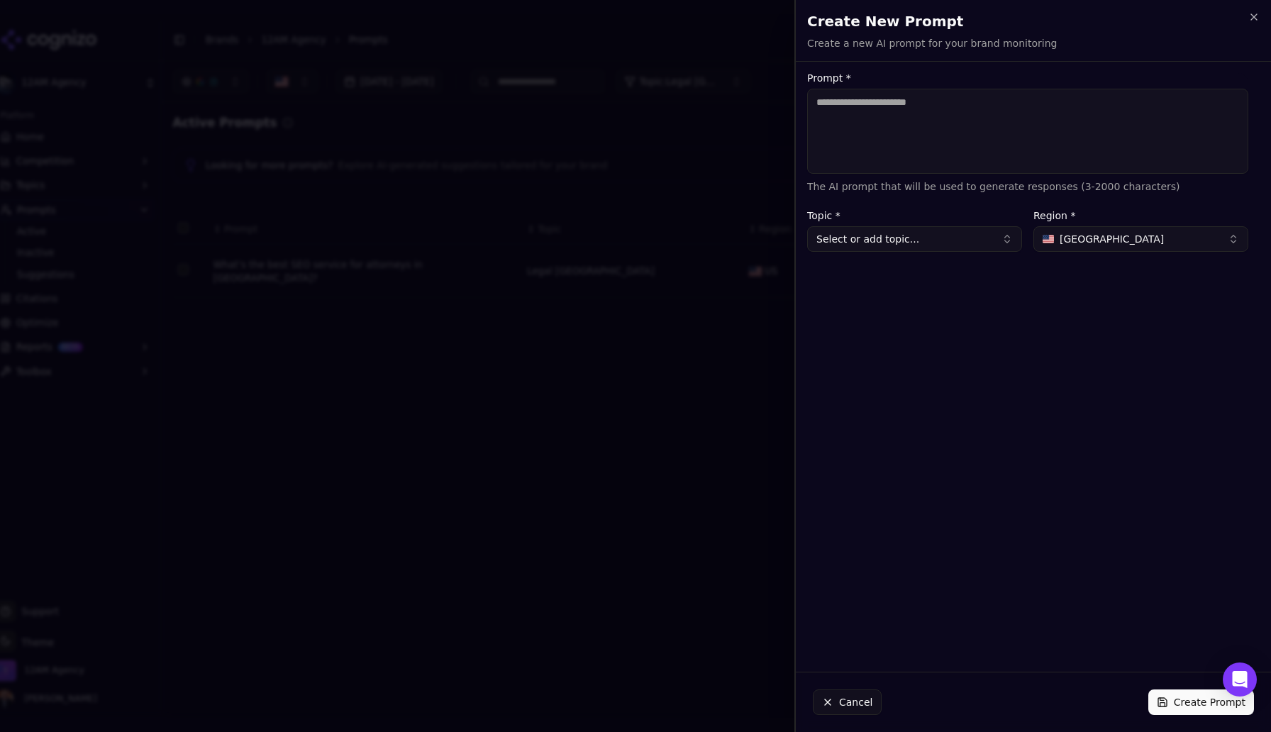
click at [865, 113] on textarea "Prompt *" at bounding box center [1027, 131] width 441 height 85
paste textarea "**********"
type textarea "**********"
click at [904, 237] on button "Select or add topic..." at bounding box center [914, 239] width 215 height 26
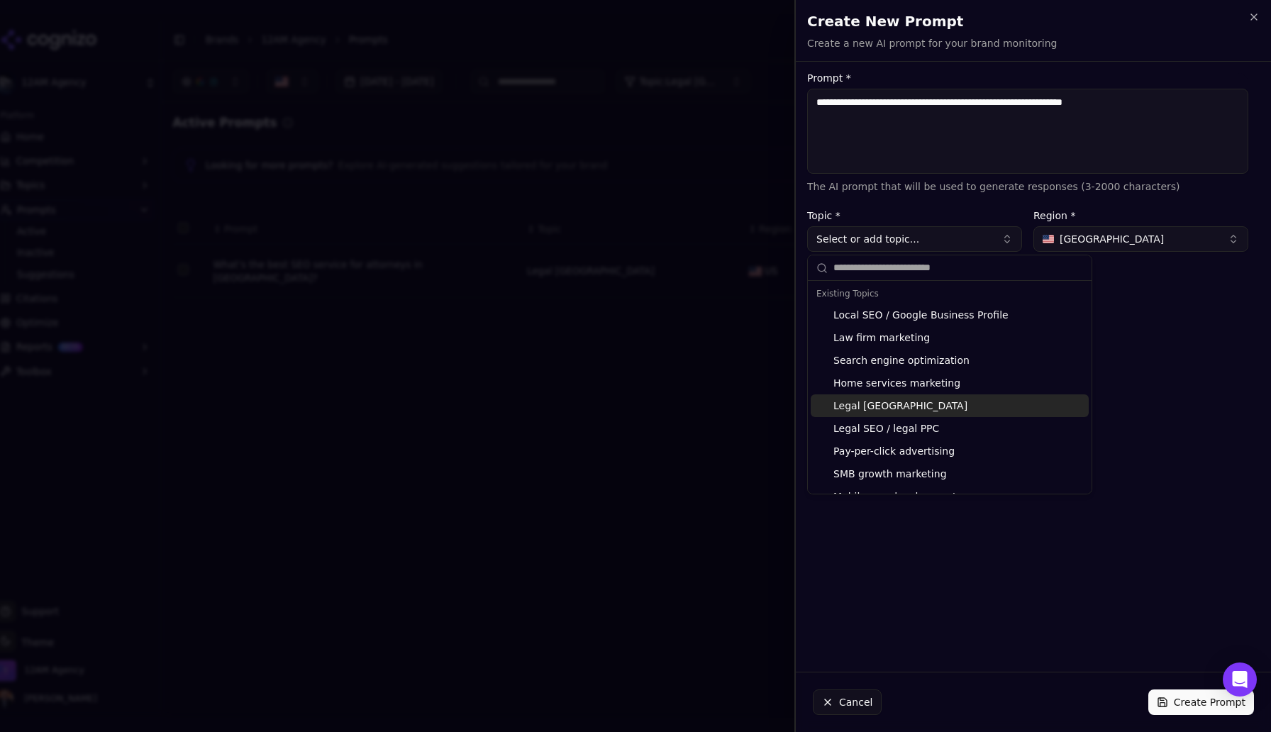
click at [903, 410] on div "Legal [GEOGRAPHIC_DATA]" at bounding box center [950, 405] width 278 height 23
type input "**********"
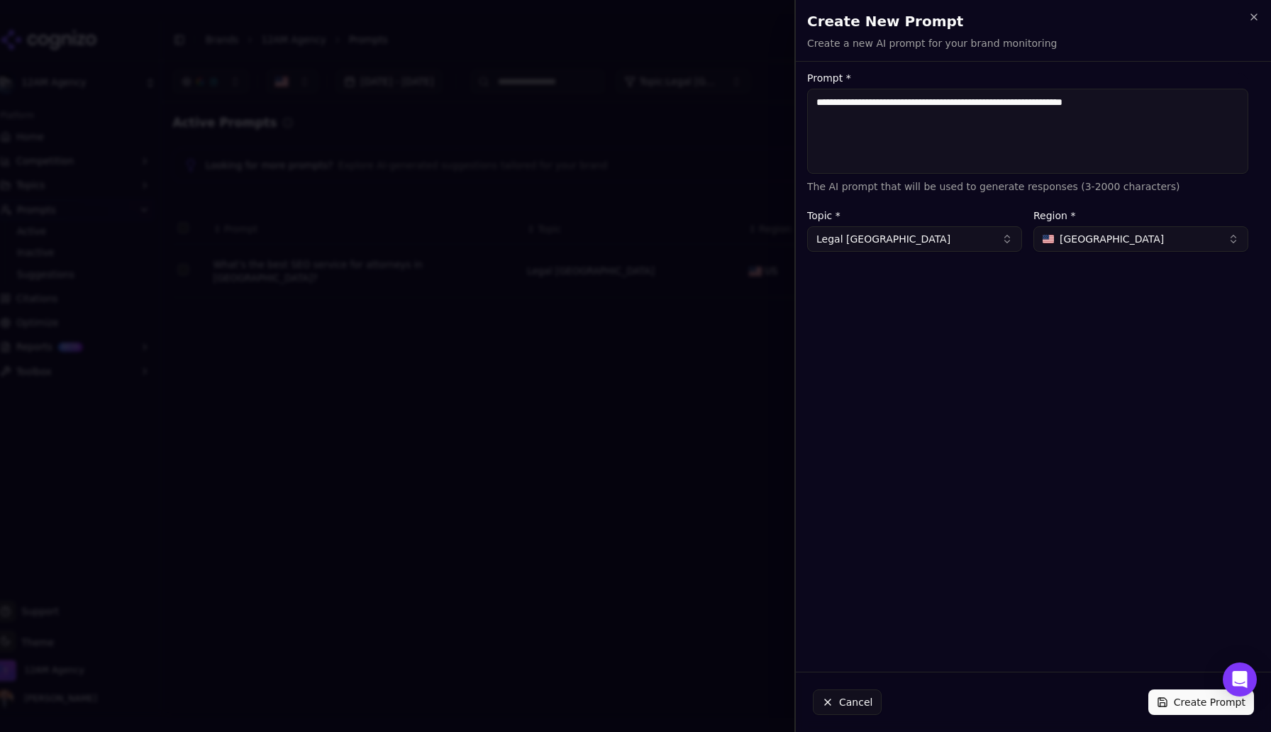
click at [1191, 705] on button "Create Prompt" at bounding box center [1201, 702] width 106 height 26
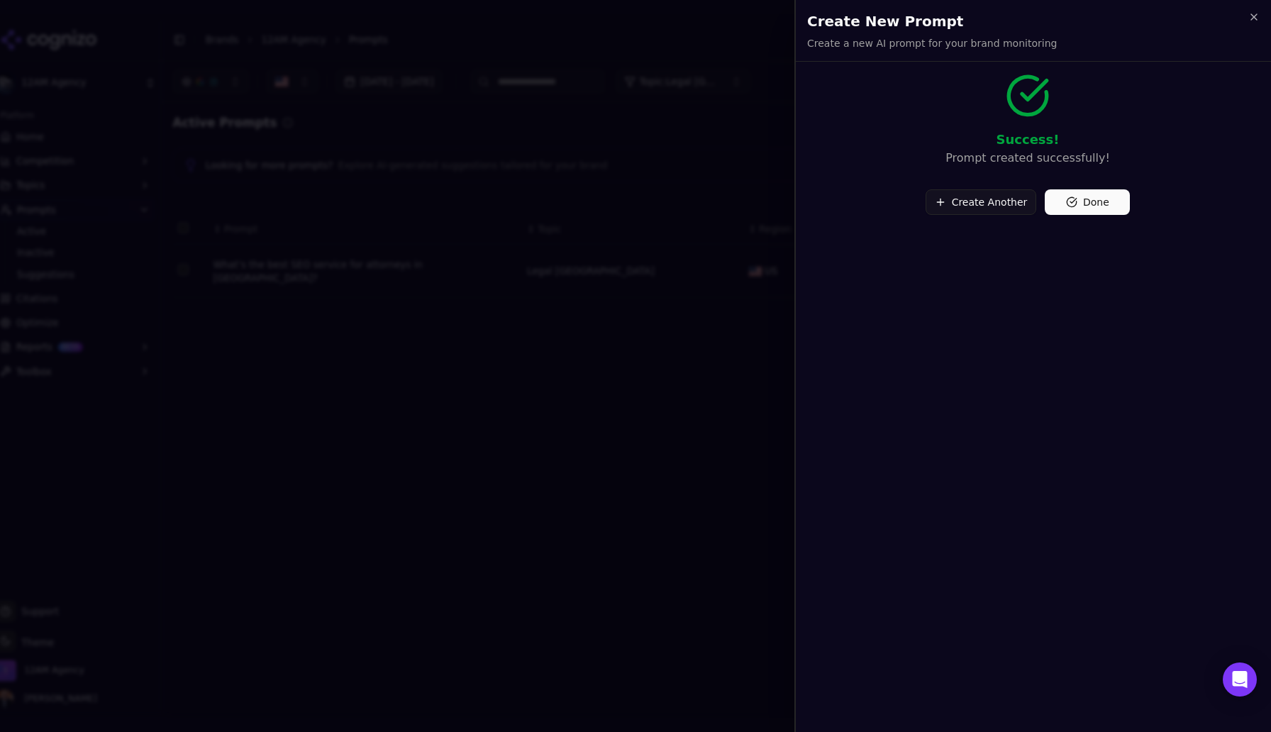
click at [961, 199] on button "Create Another" at bounding box center [980, 202] width 111 height 26
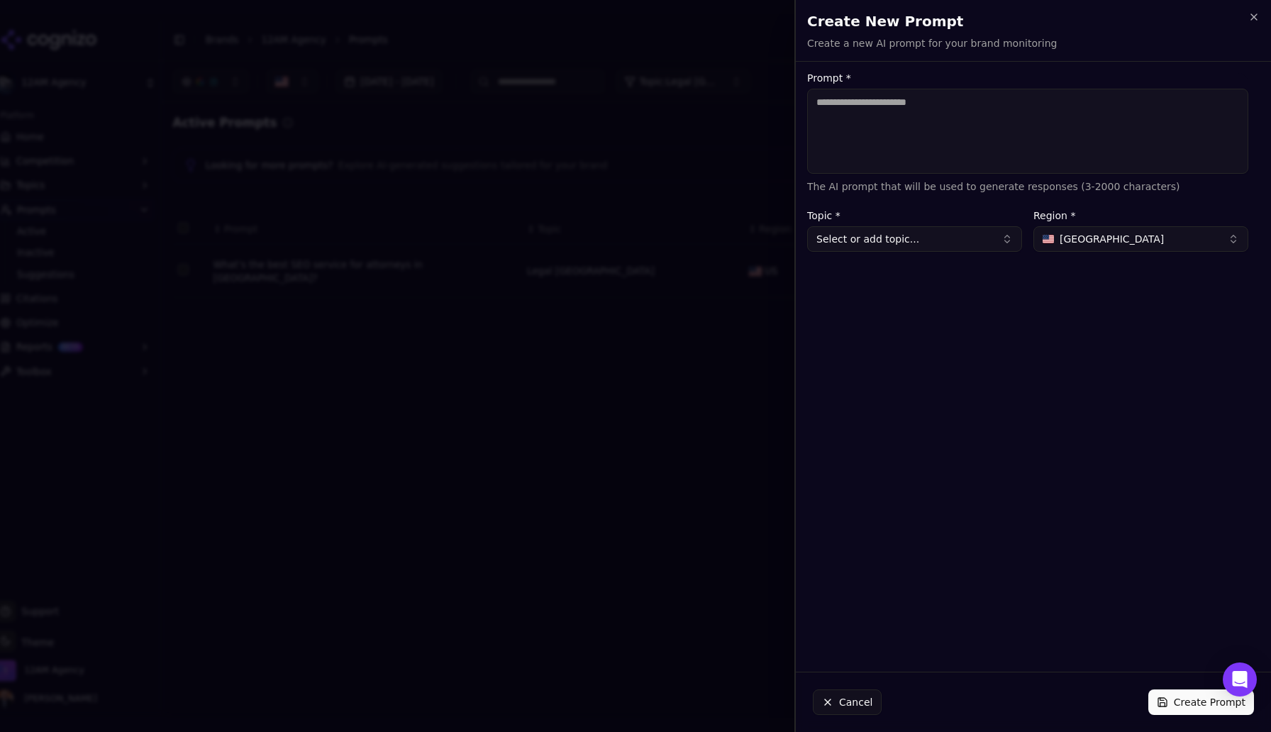
click at [899, 109] on textarea "Prompt *" at bounding box center [1027, 131] width 441 height 85
paste textarea "**********"
type textarea "**********"
click at [903, 240] on button "Select or add topic..." at bounding box center [914, 239] width 215 height 26
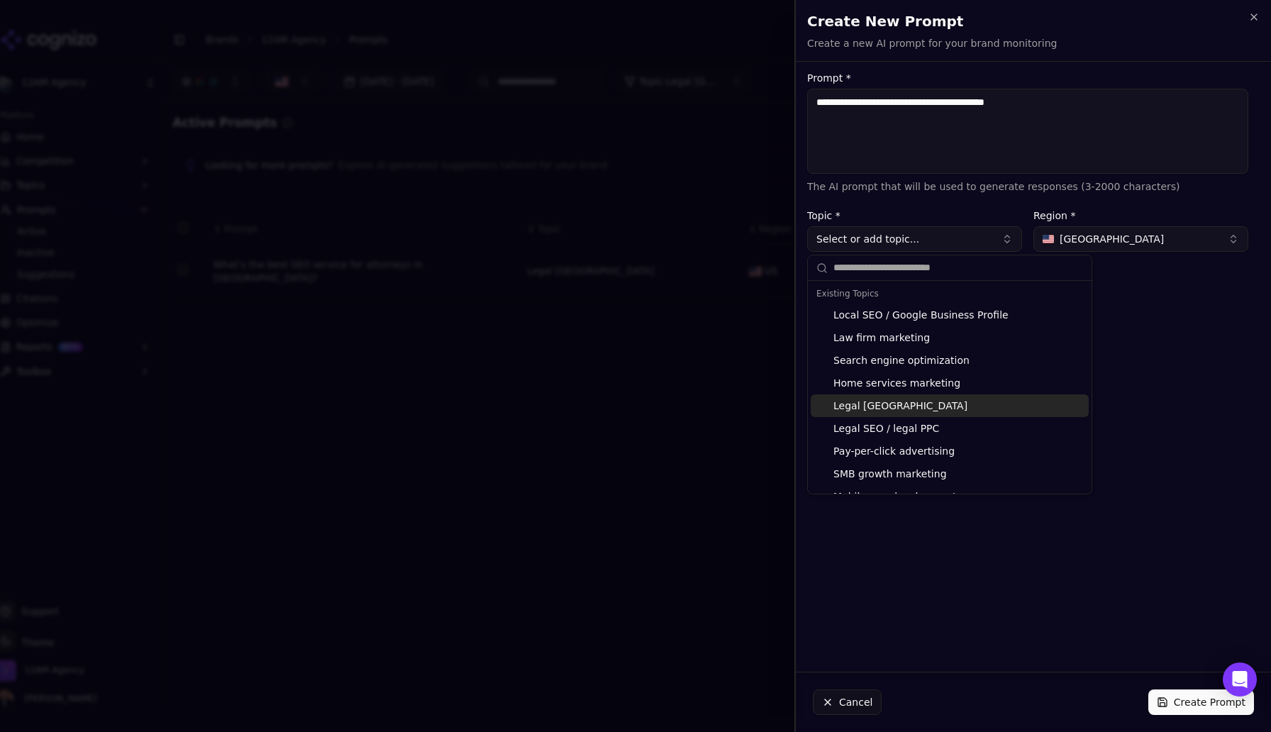
click at [904, 404] on div "Legal [GEOGRAPHIC_DATA]" at bounding box center [950, 405] width 278 height 23
type input "**********"
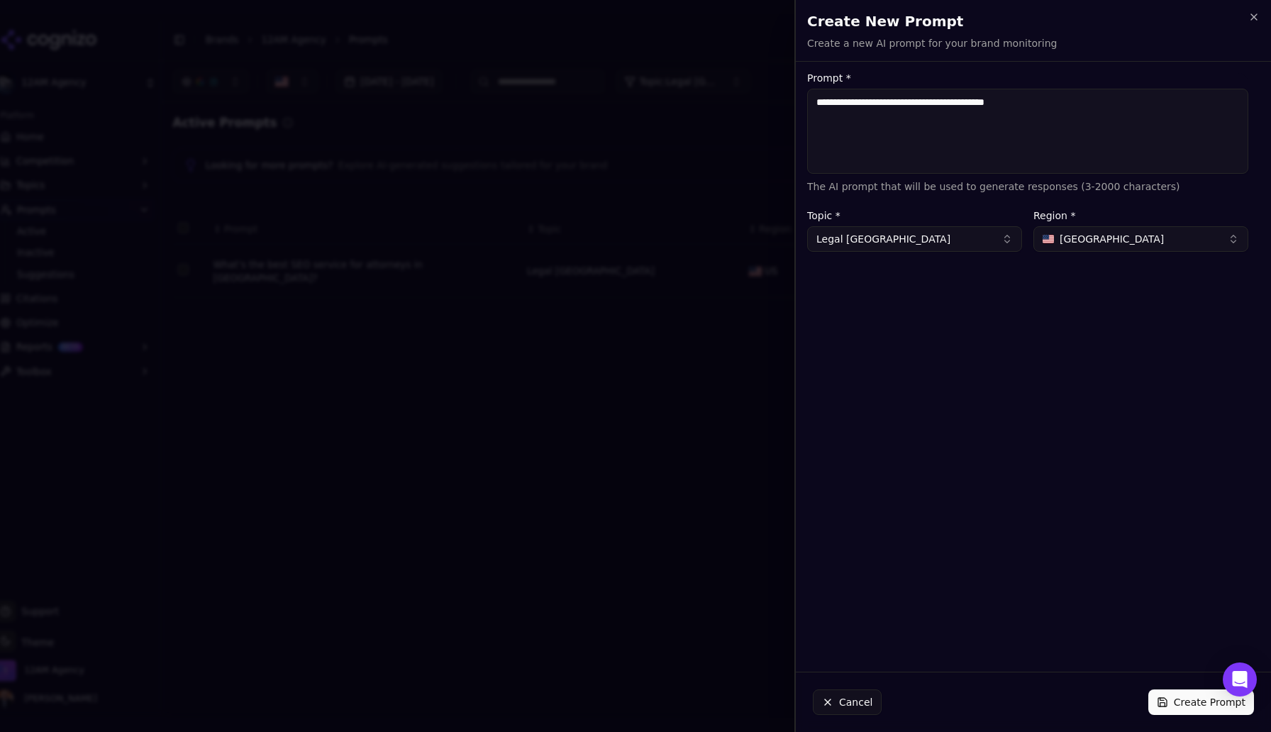
click at [1184, 704] on button "Create Prompt" at bounding box center [1201, 702] width 106 height 26
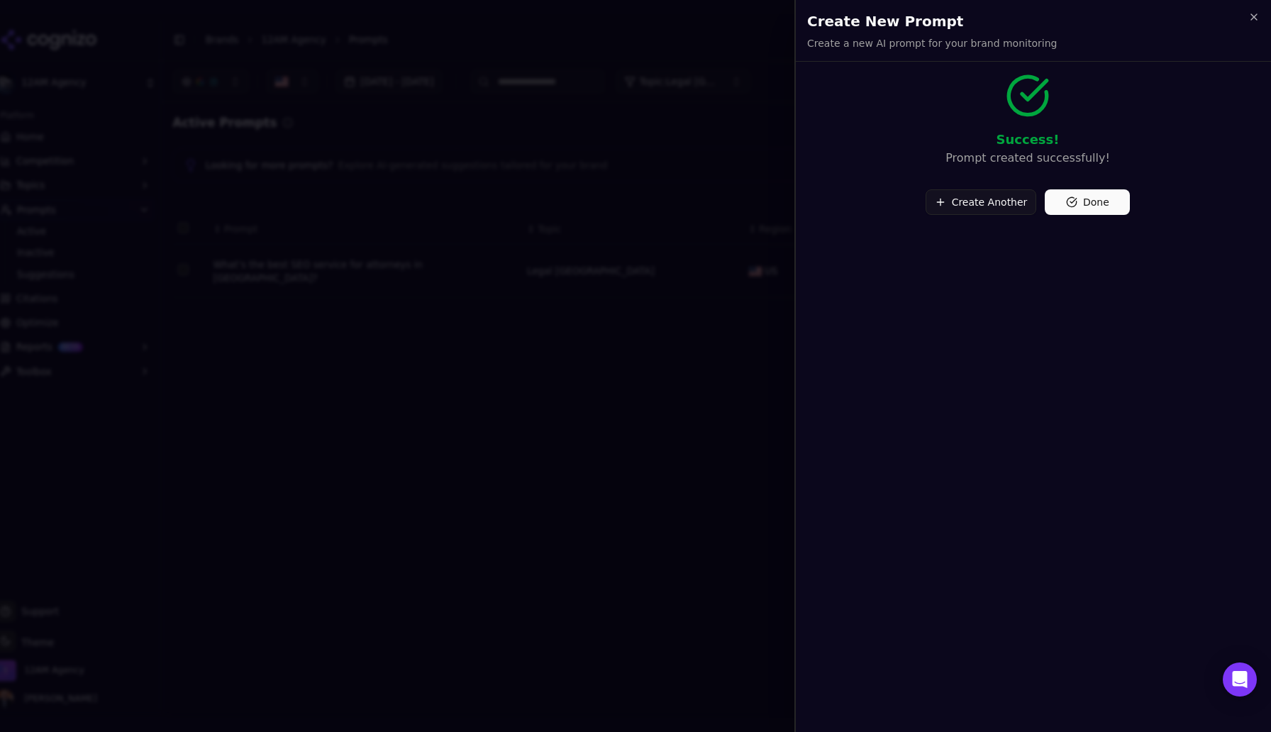
click at [951, 203] on button "Create Another" at bounding box center [980, 202] width 111 height 26
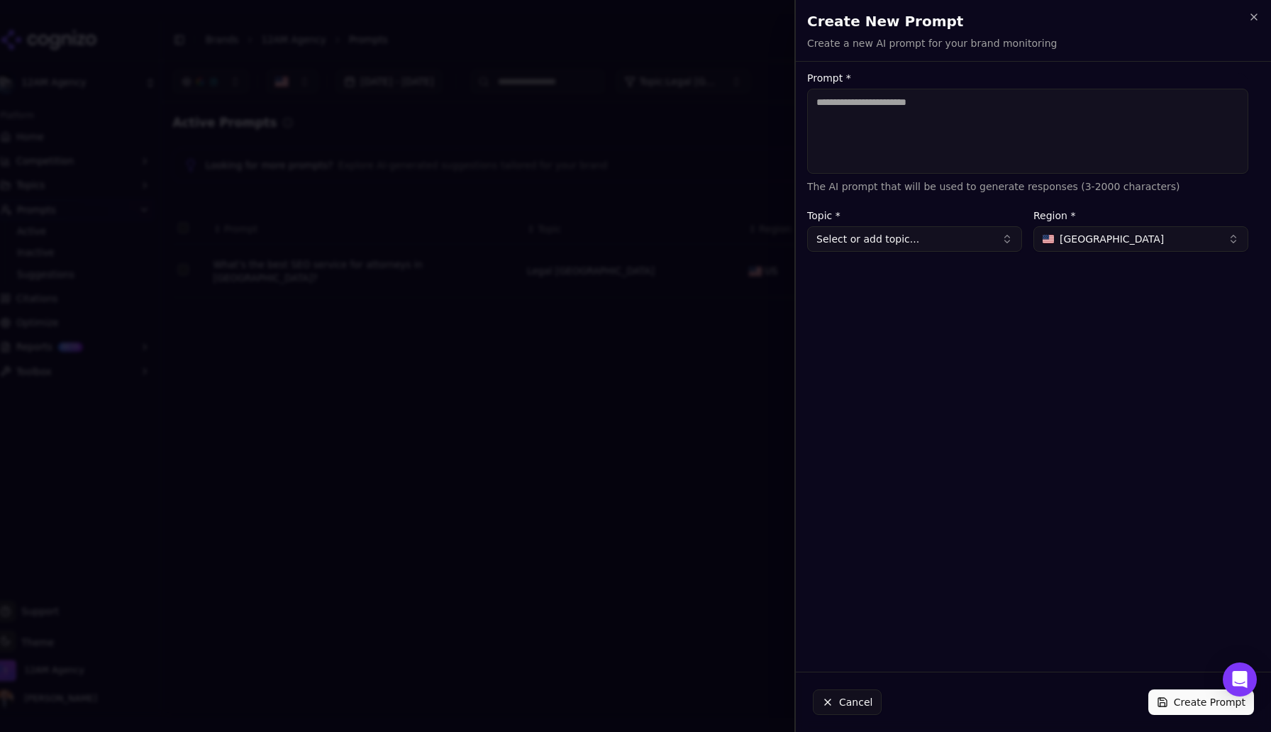
click at [886, 113] on textarea "Prompt *" at bounding box center [1027, 131] width 441 height 85
paste textarea "**********"
type textarea "**********"
click at [904, 243] on button "Select or add topic..." at bounding box center [914, 239] width 215 height 26
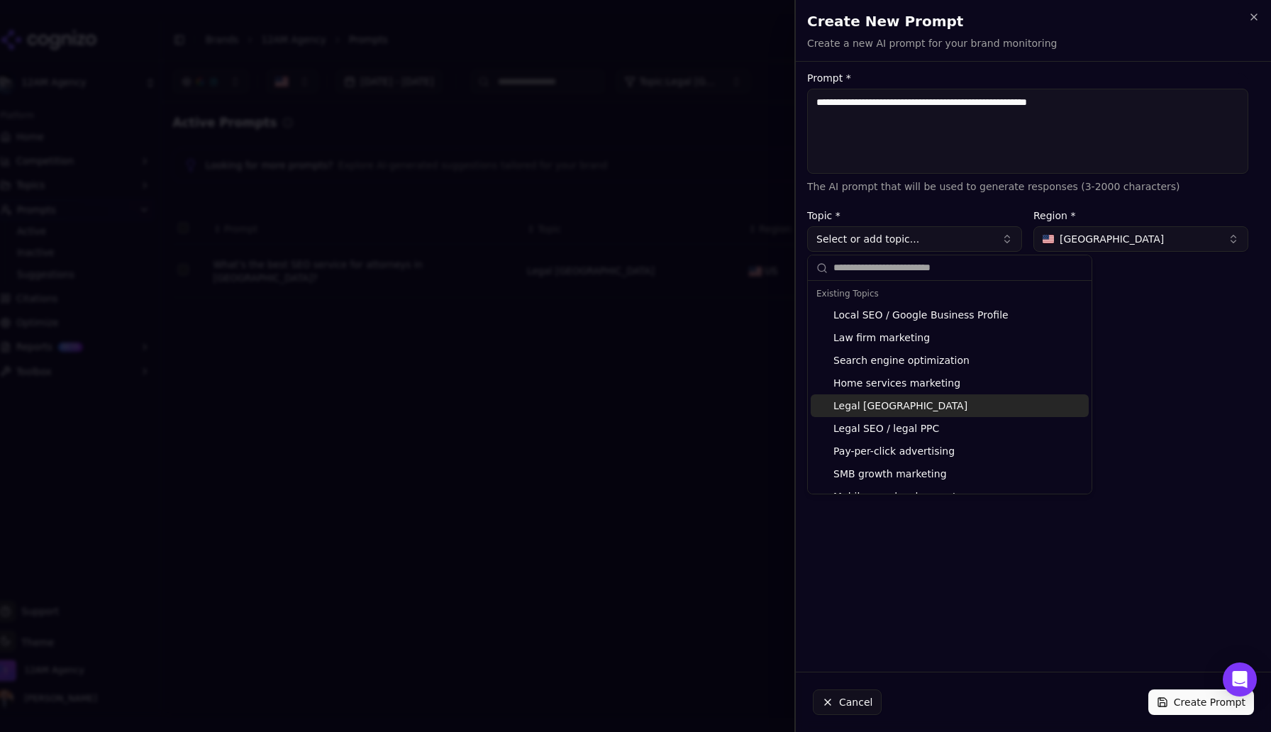
click at [900, 397] on div "Legal [GEOGRAPHIC_DATA]" at bounding box center [950, 405] width 278 height 23
type input "**********"
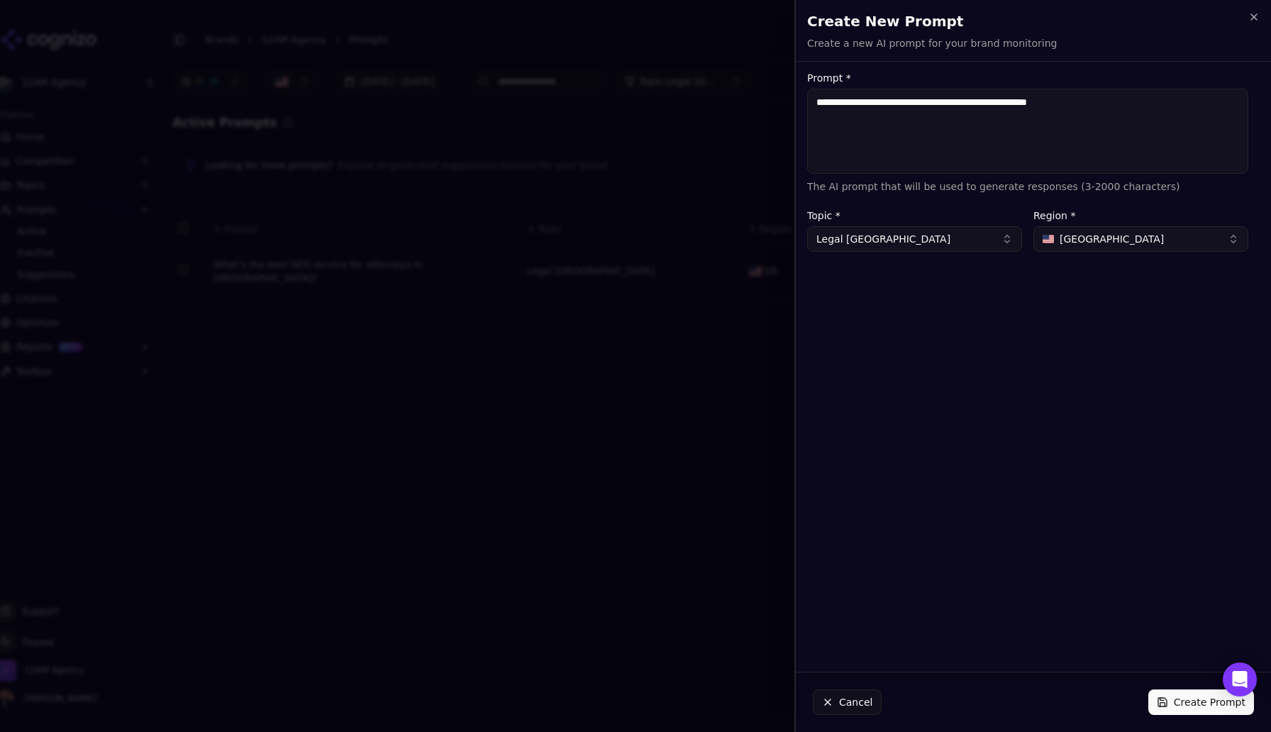
click at [1190, 705] on button "Create Prompt" at bounding box center [1201, 702] width 106 height 26
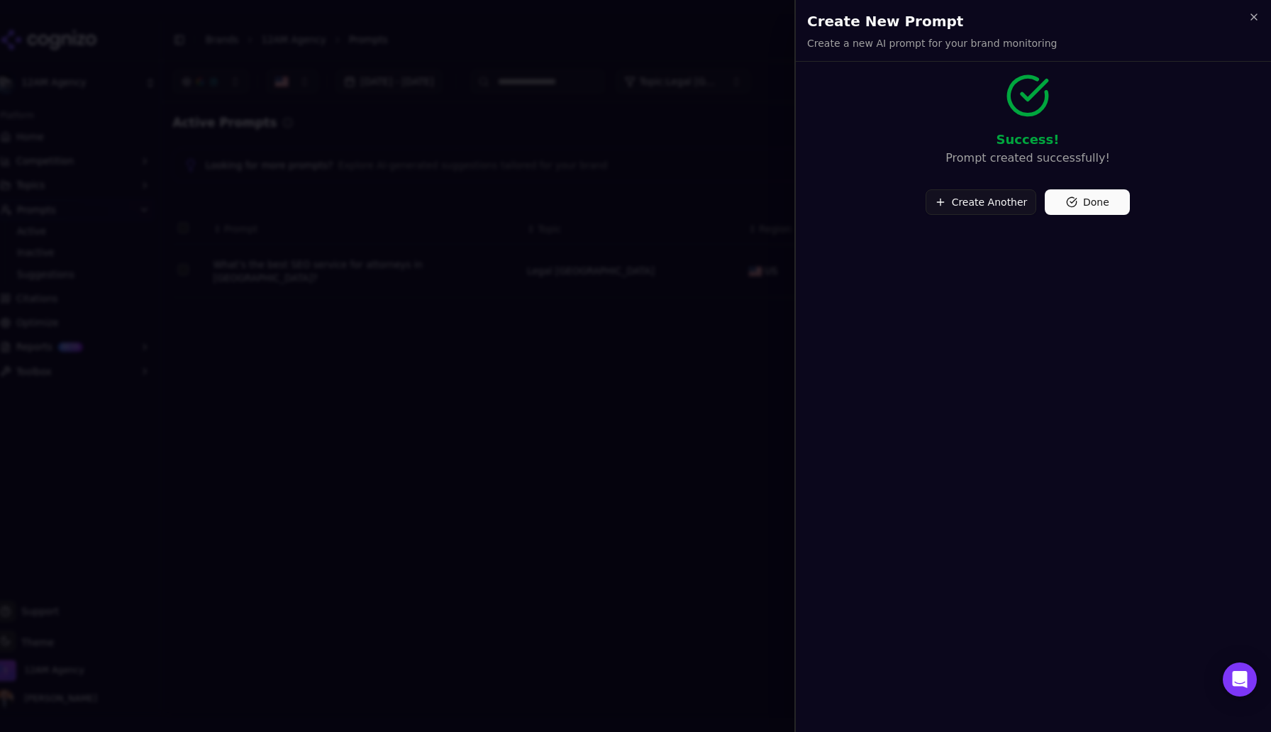
click at [952, 200] on button "Create Another" at bounding box center [980, 202] width 111 height 26
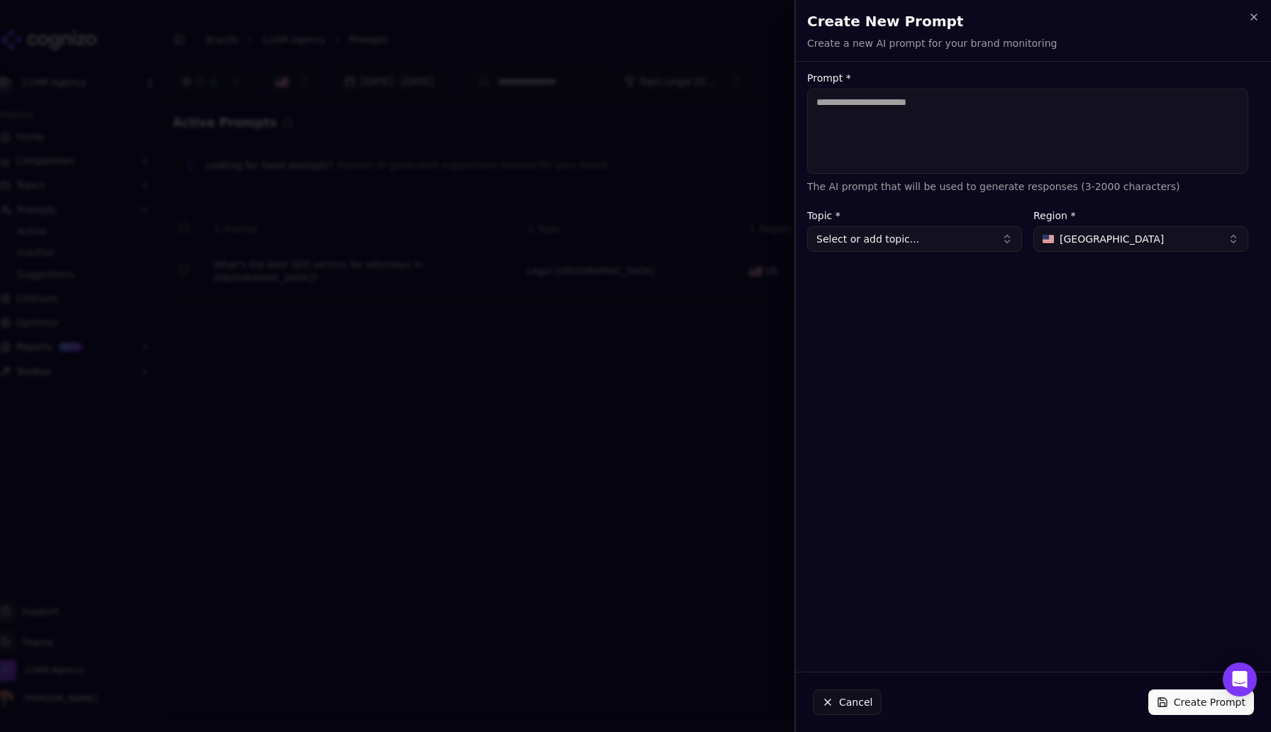
click at [848, 116] on textarea "Prompt *" at bounding box center [1027, 131] width 441 height 85
paste textarea "**********"
type textarea "**********"
click at [890, 242] on button "Select or add topic..." at bounding box center [914, 239] width 215 height 26
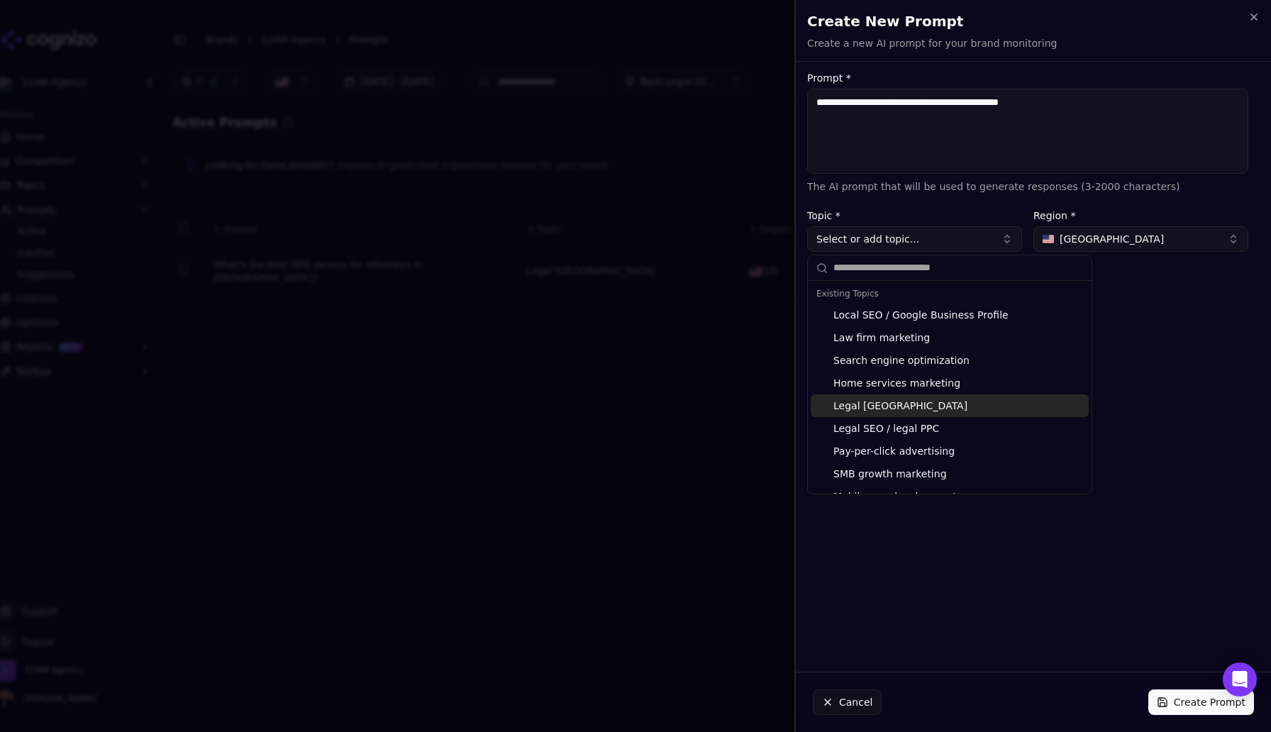
click at [899, 408] on div "Legal [GEOGRAPHIC_DATA]" at bounding box center [950, 405] width 278 height 23
type input "**********"
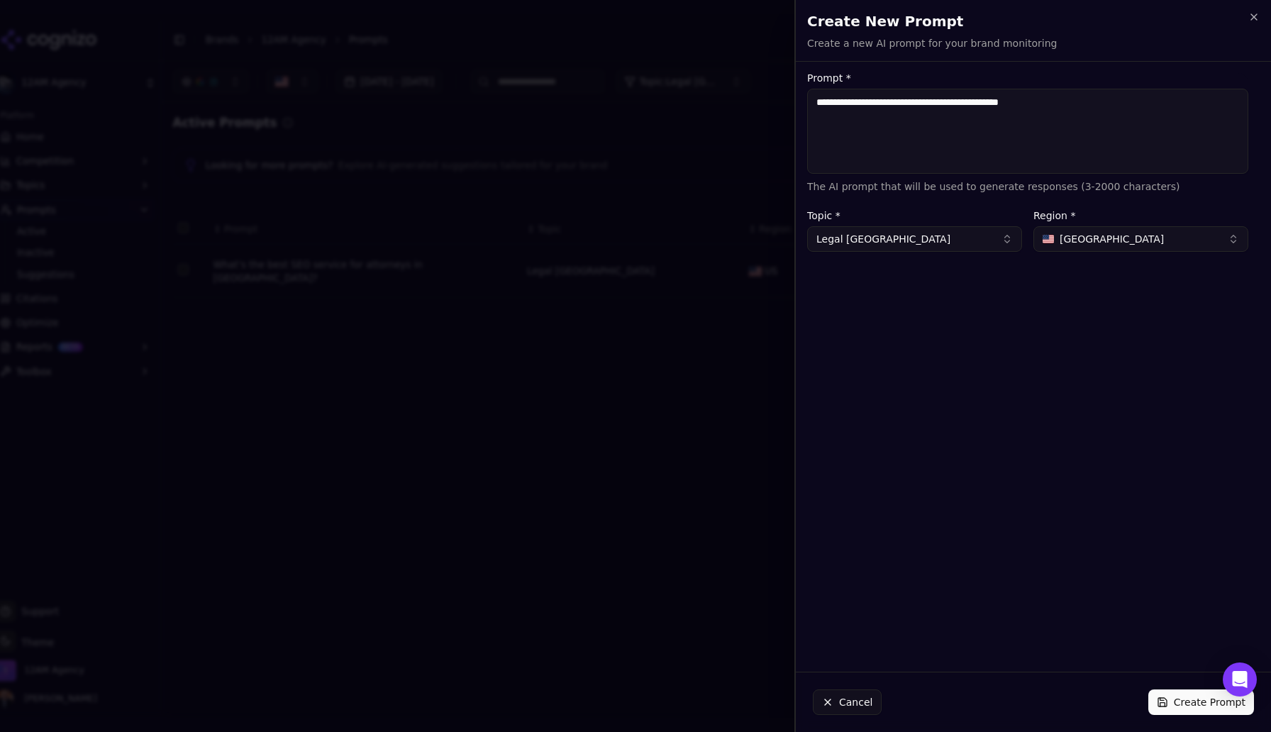
click at [1181, 709] on button "Create Prompt" at bounding box center [1201, 702] width 106 height 26
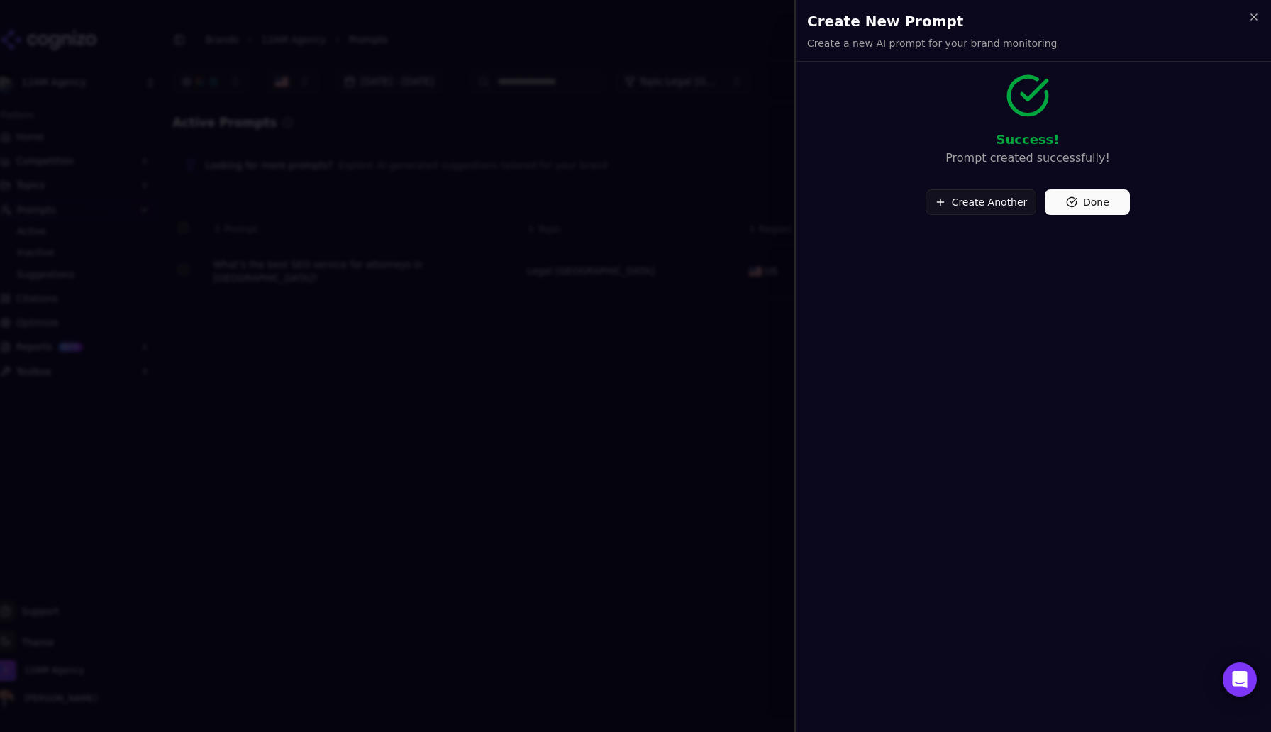
click at [1105, 203] on button "Done" at bounding box center [1087, 202] width 85 height 26
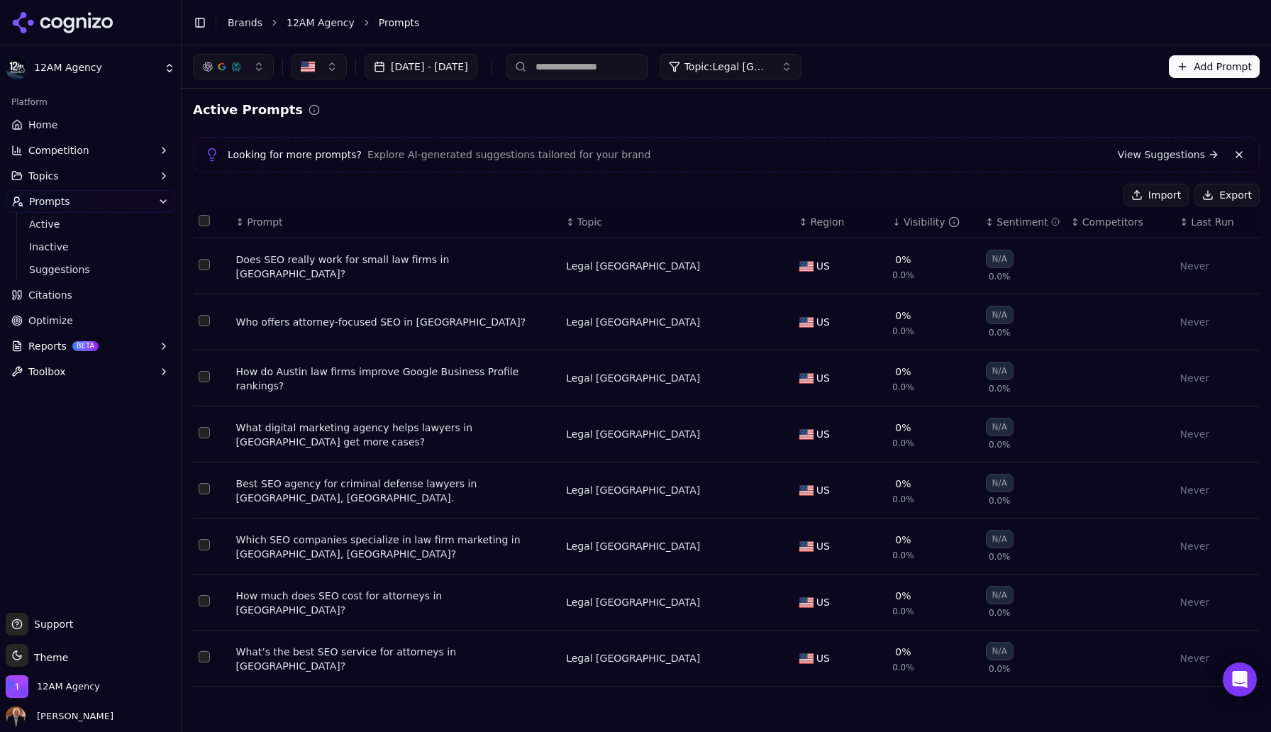
click at [128, 69] on html "12AM Agency Platform Home Competition Topics Prompts Active Inactive Suggestion…" at bounding box center [635, 366] width 1271 height 732
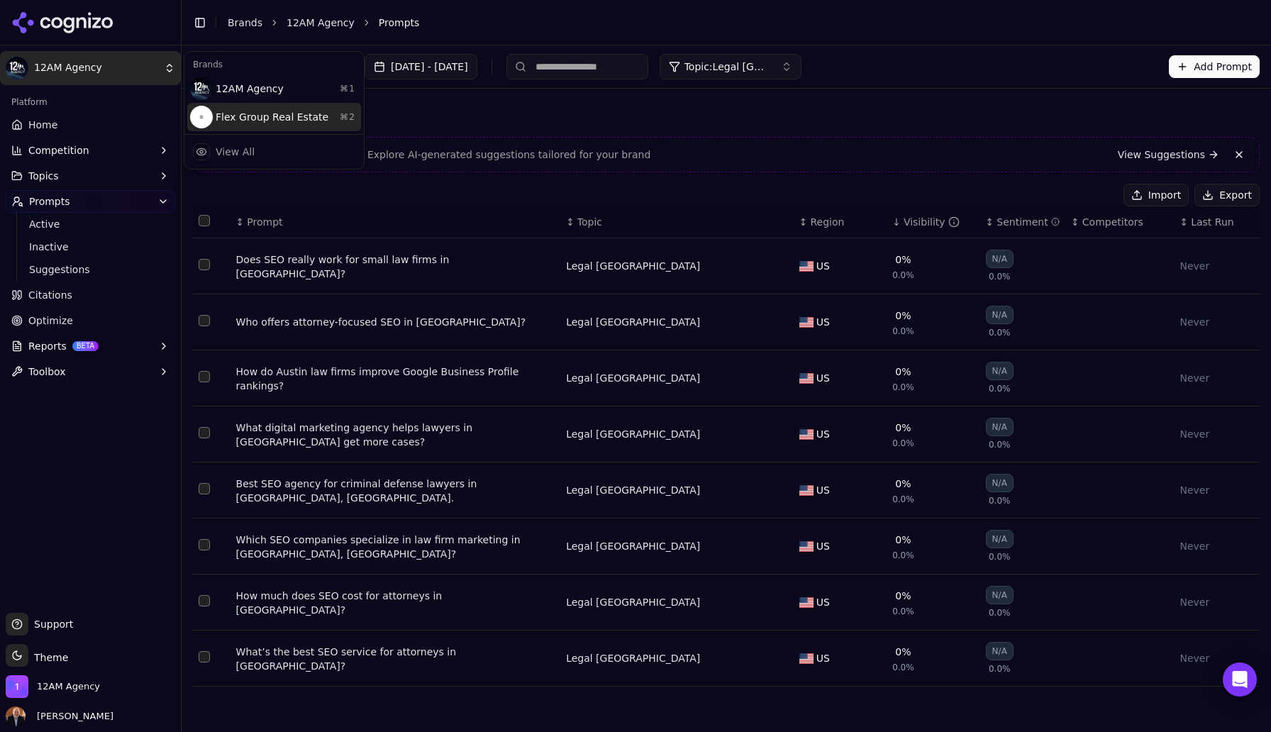
click at [237, 112] on div "Flex Group Real Estate ⌘ 2" at bounding box center [274, 117] width 174 height 28
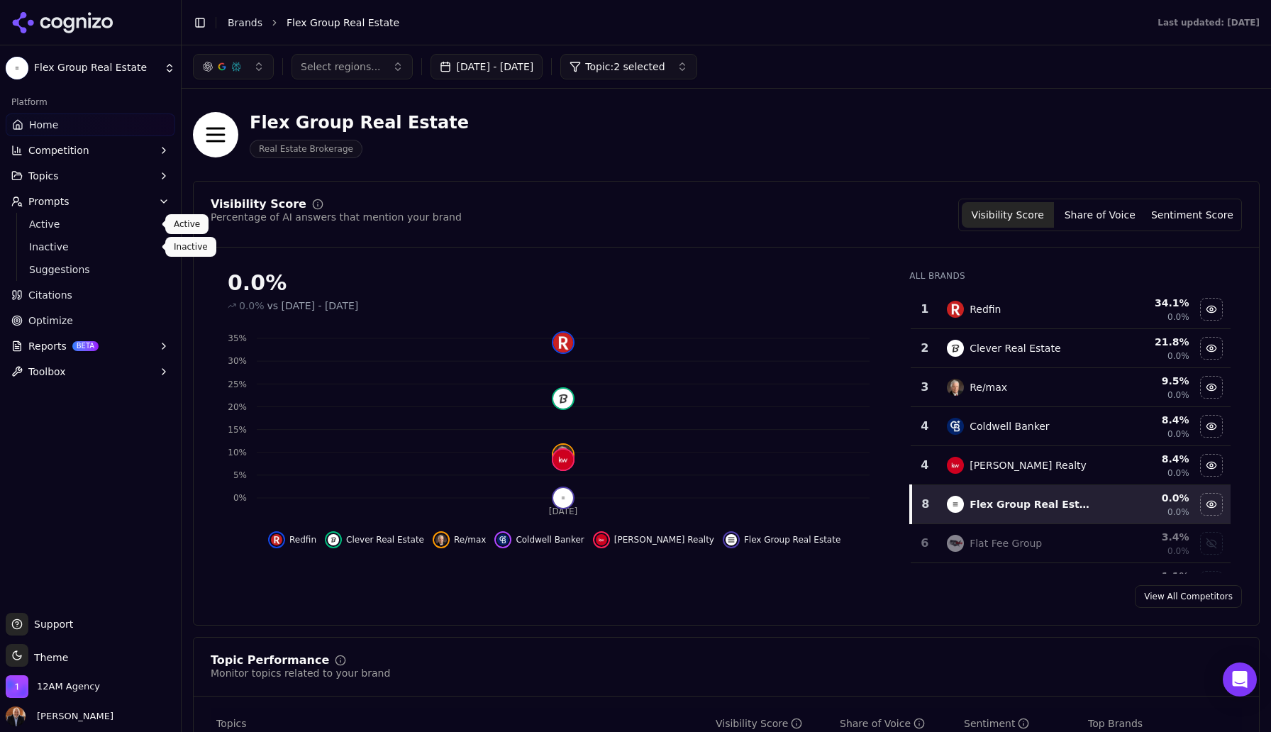
click at [41, 226] on span "Active" at bounding box center [90, 224] width 123 height 14
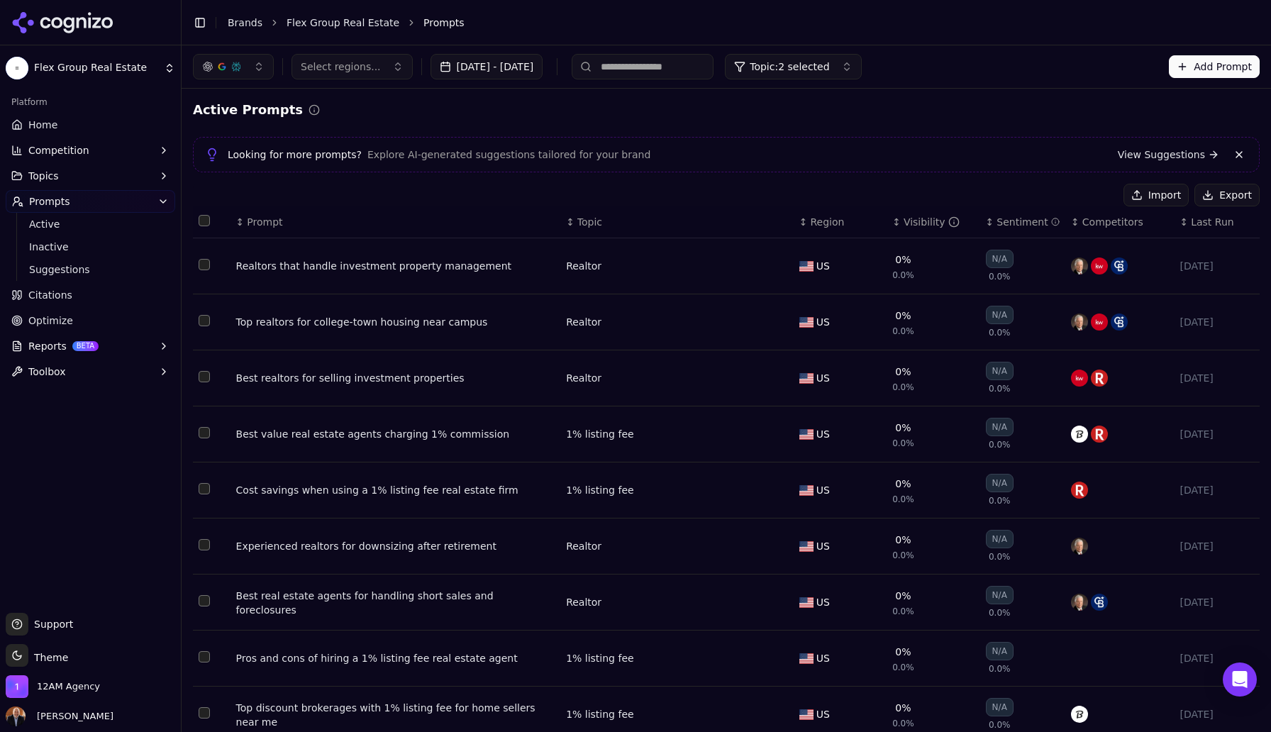
click at [1157, 195] on button "Import" at bounding box center [1155, 195] width 65 height 23
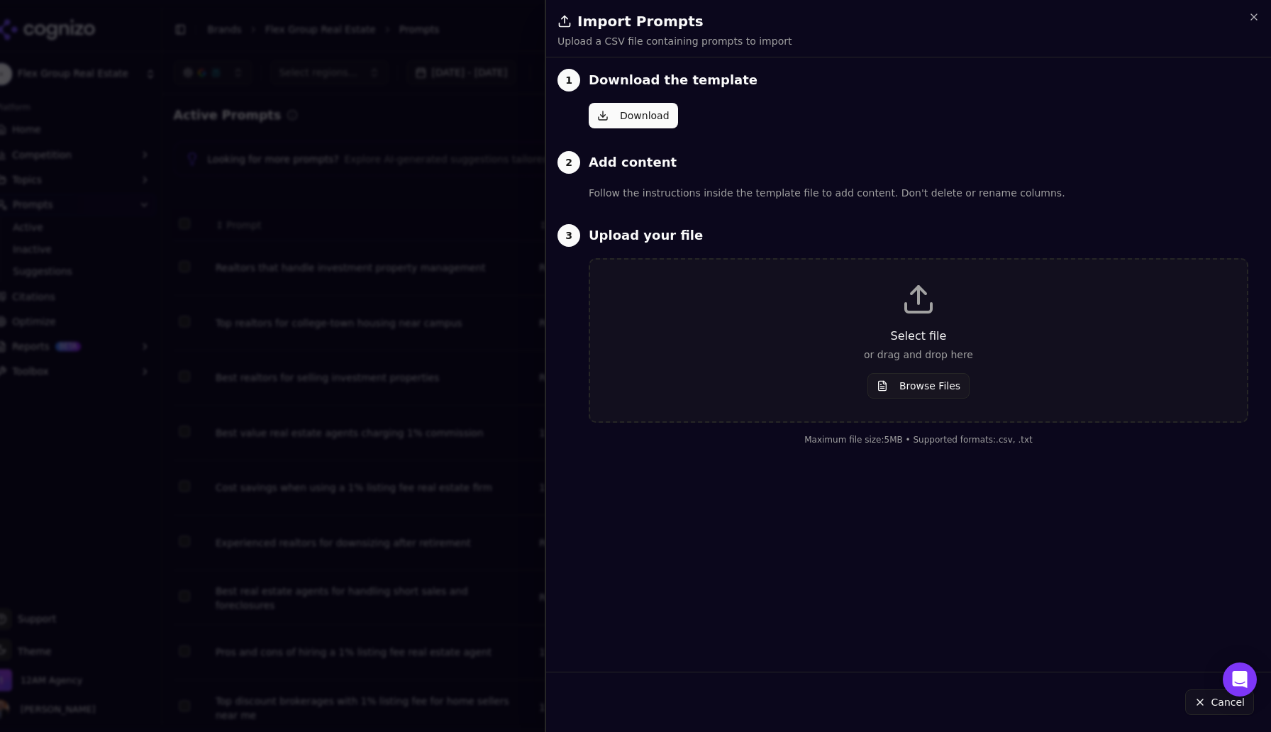
click at [635, 113] on button "Download" at bounding box center [633, 116] width 89 height 26
click at [1252, 16] on icon "button" at bounding box center [1253, 16] width 11 height 11
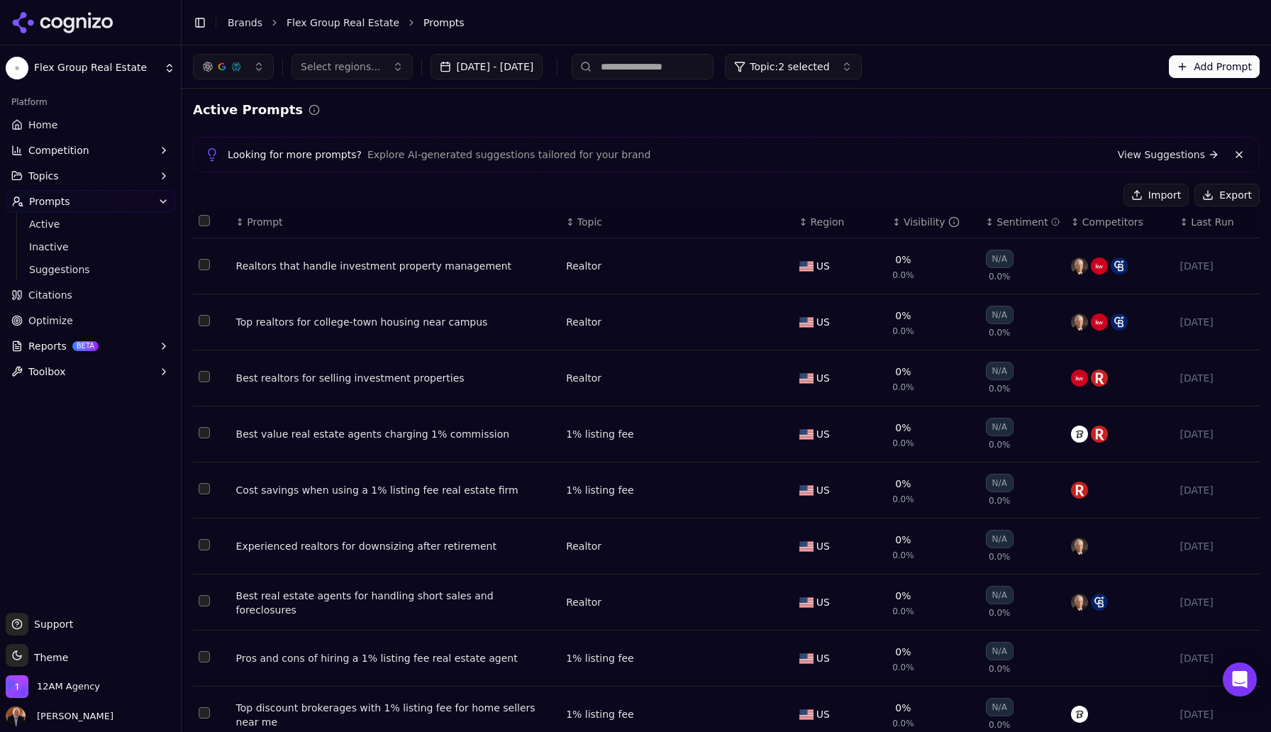
click at [1211, 197] on button "Export" at bounding box center [1226, 195] width 65 height 23
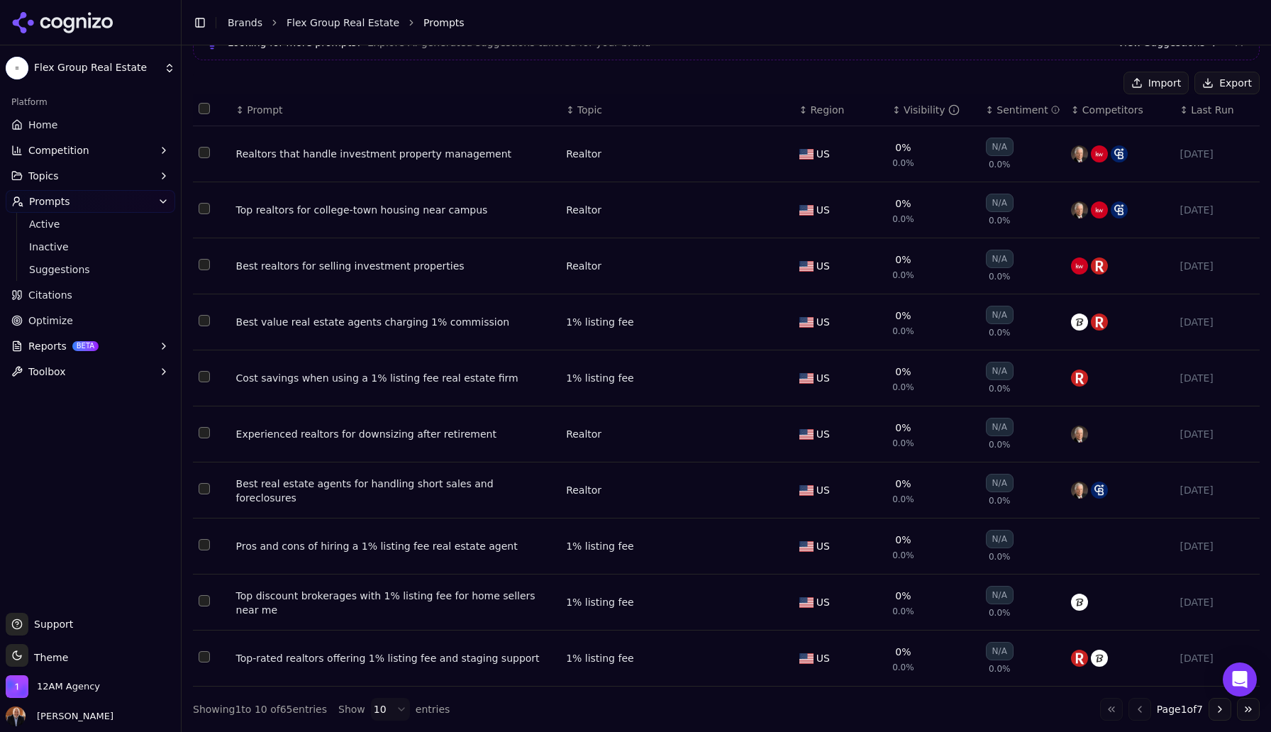
click at [1220, 711] on button "Go to next page" at bounding box center [1219, 709] width 23 height 23
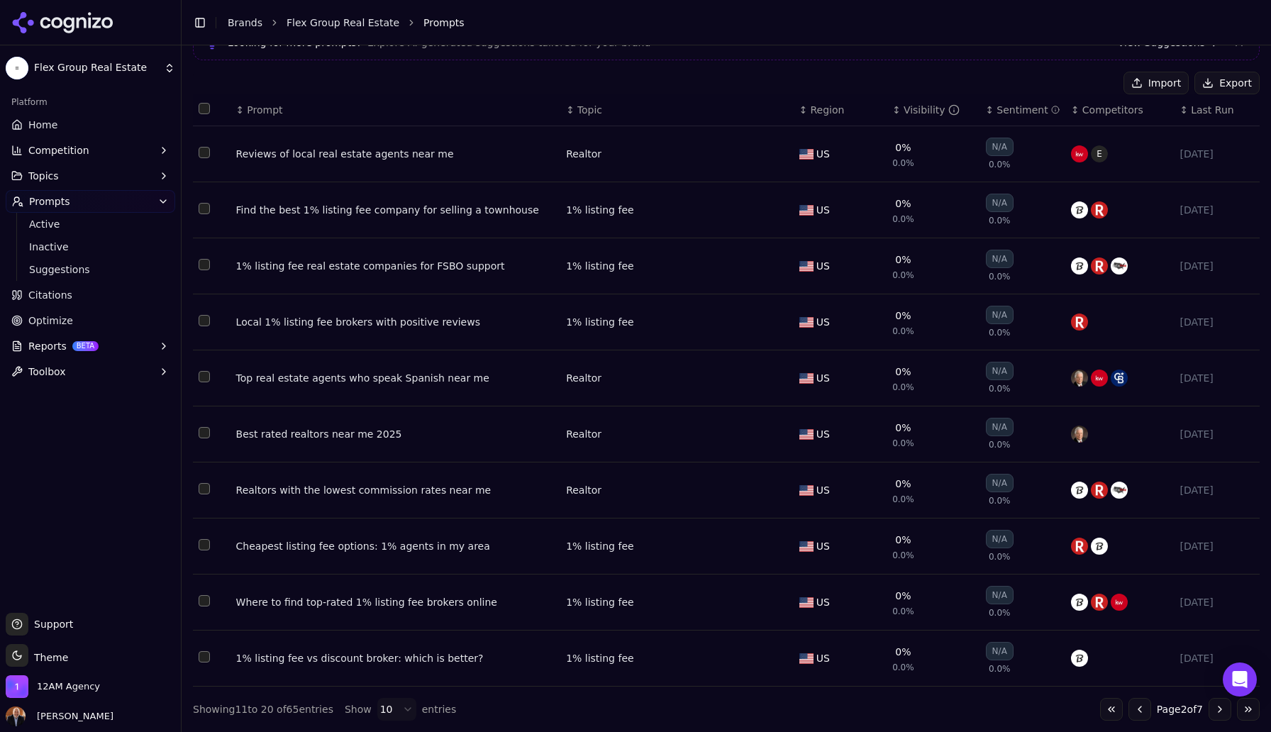
click at [1220, 711] on button "Go to next page" at bounding box center [1219, 709] width 23 height 23
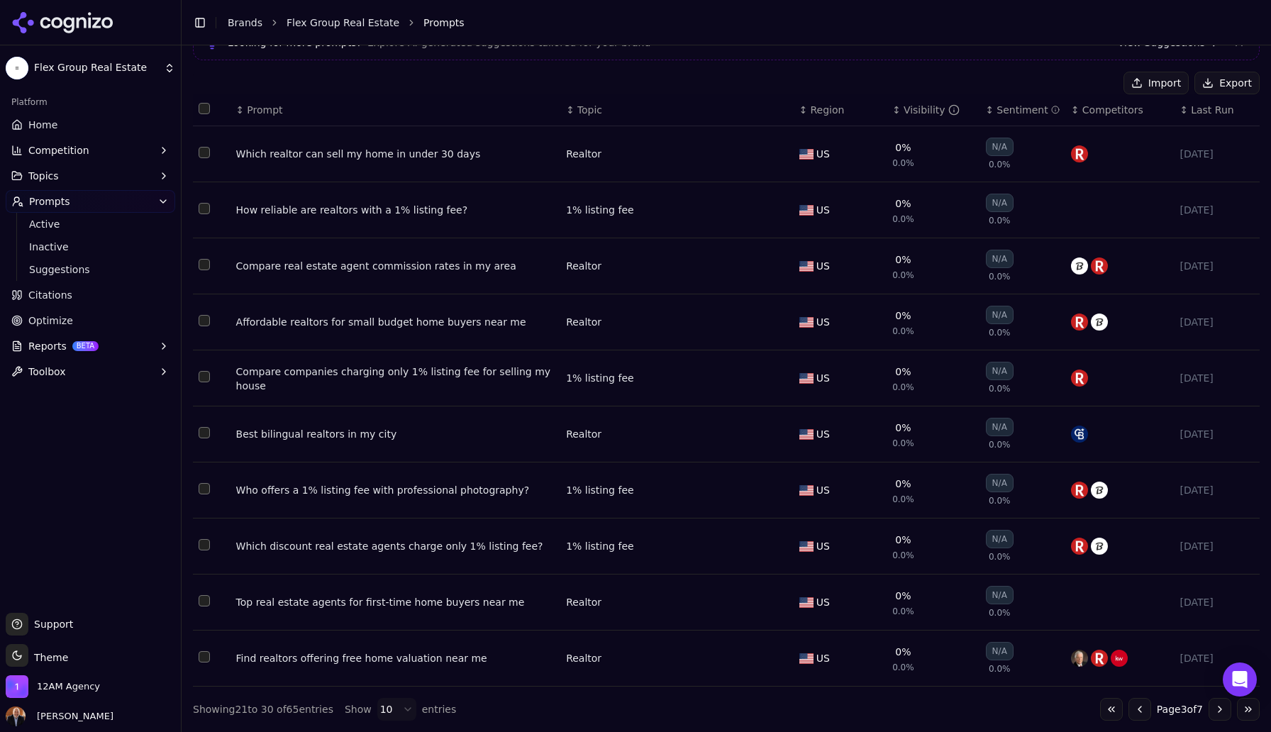
click at [1220, 711] on button "Go to next page" at bounding box center [1219, 709] width 23 height 23
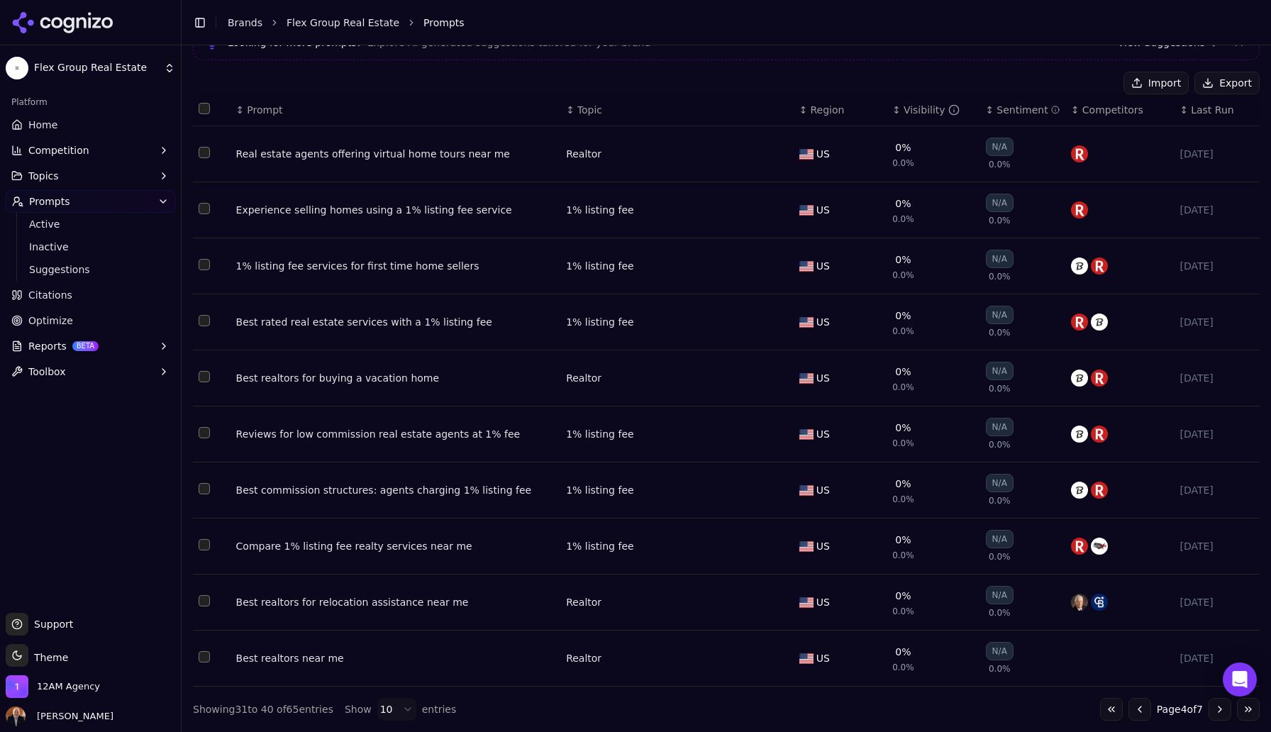
click at [1220, 711] on button "Go to next page" at bounding box center [1219, 709] width 23 height 23
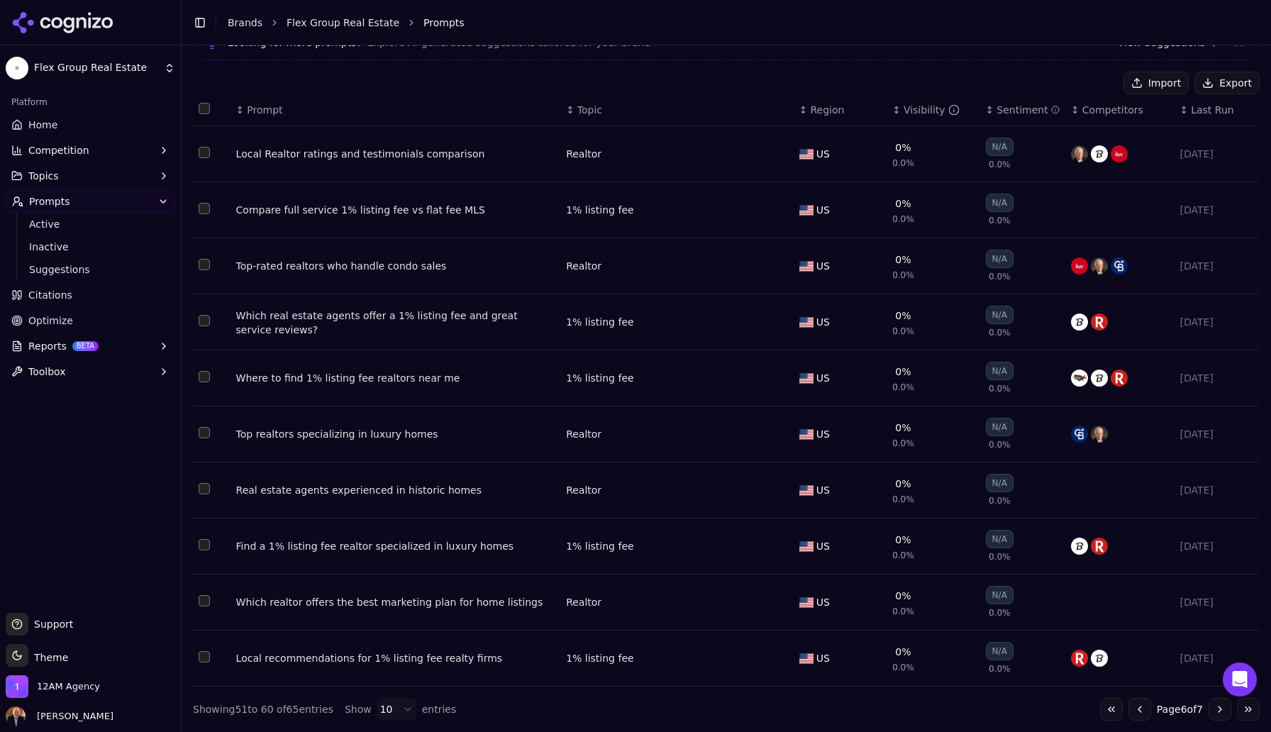
click at [1220, 711] on button "Go to next page" at bounding box center [1219, 709] width 23 height 23
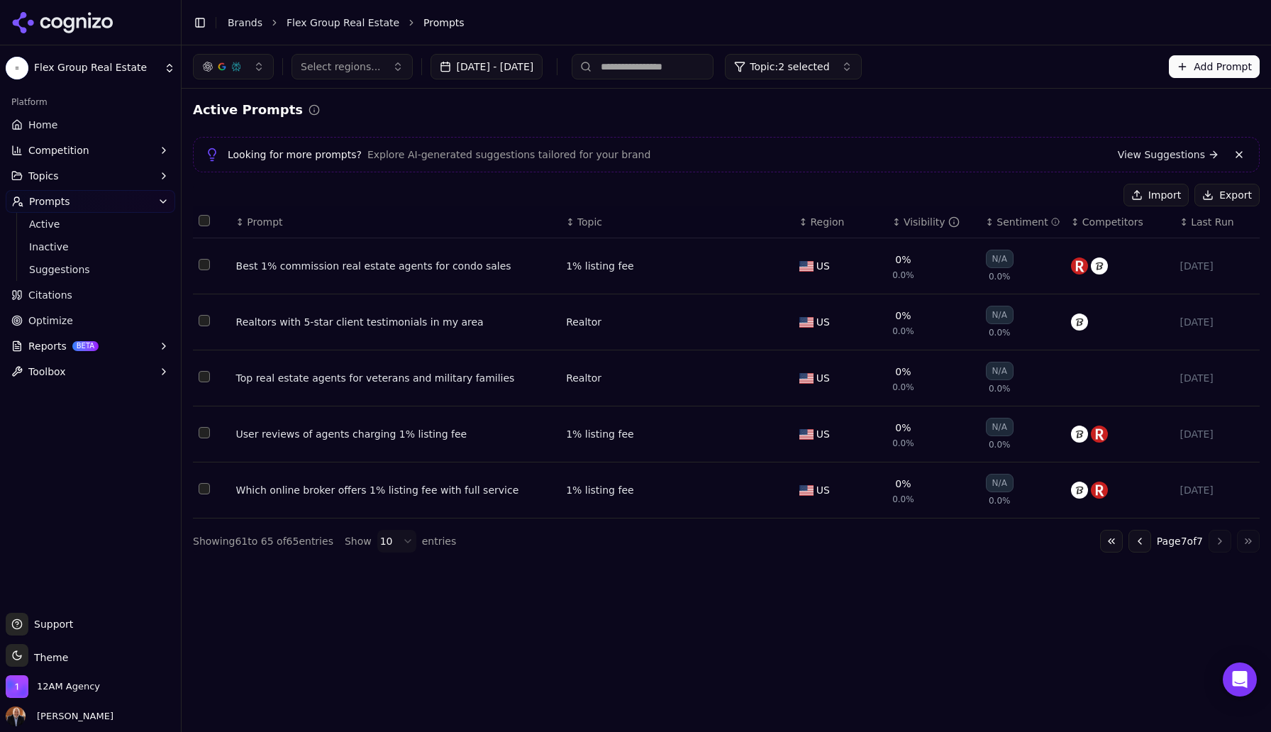
scroll to position [0, 0]
click at [49, 226] on span "Active" at bounding box center [90, 224] width 123 height 14
click at [40, 219] on span "Active" at bounding box center [90, 224] width 123 height 14
click at [47, 225] on span "Active" at bounding box center [90, 224] width 123 height 14
click at [1136, 546] on button "Go to previous page" at bounding box center [1139, 541] width 23 height 23
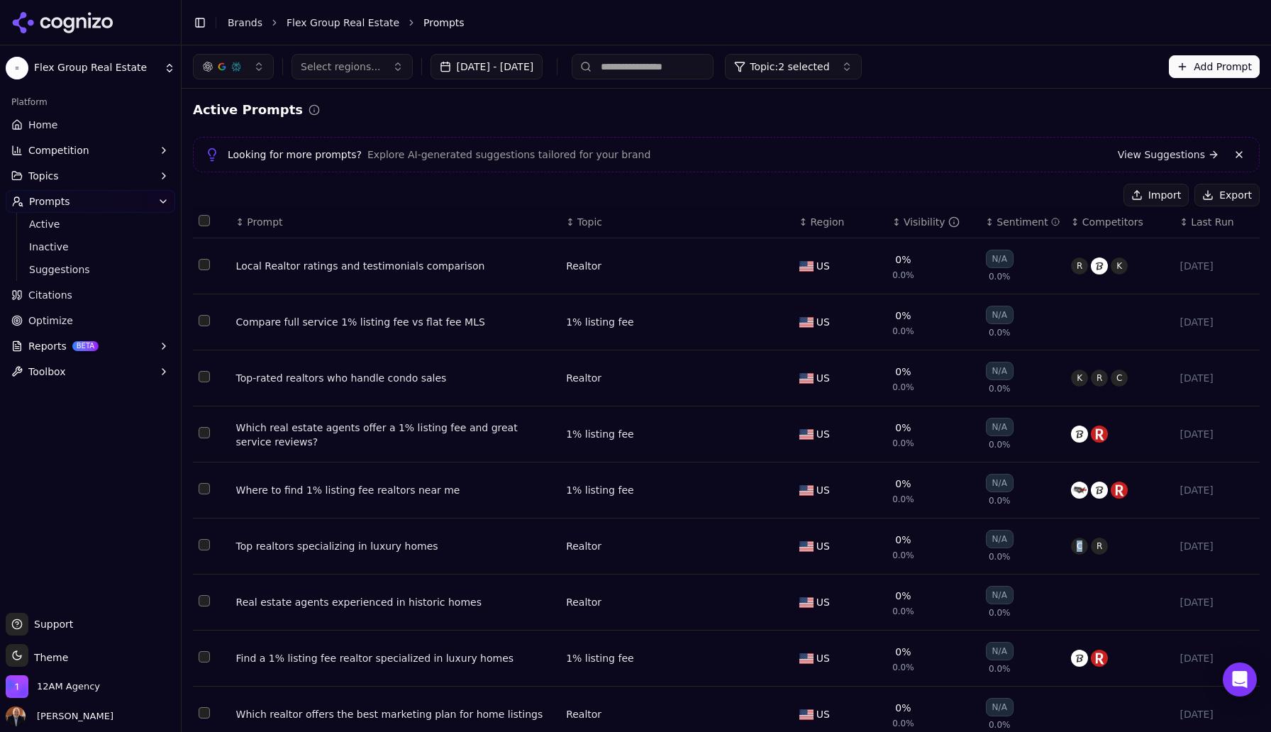
click at [1136, 546] on div "C R" at bounding box center [1119, 546] width 97 height 17
click at [1136, 546] on div "Data table" at bounding box center [1119, 546] width 97 height 17
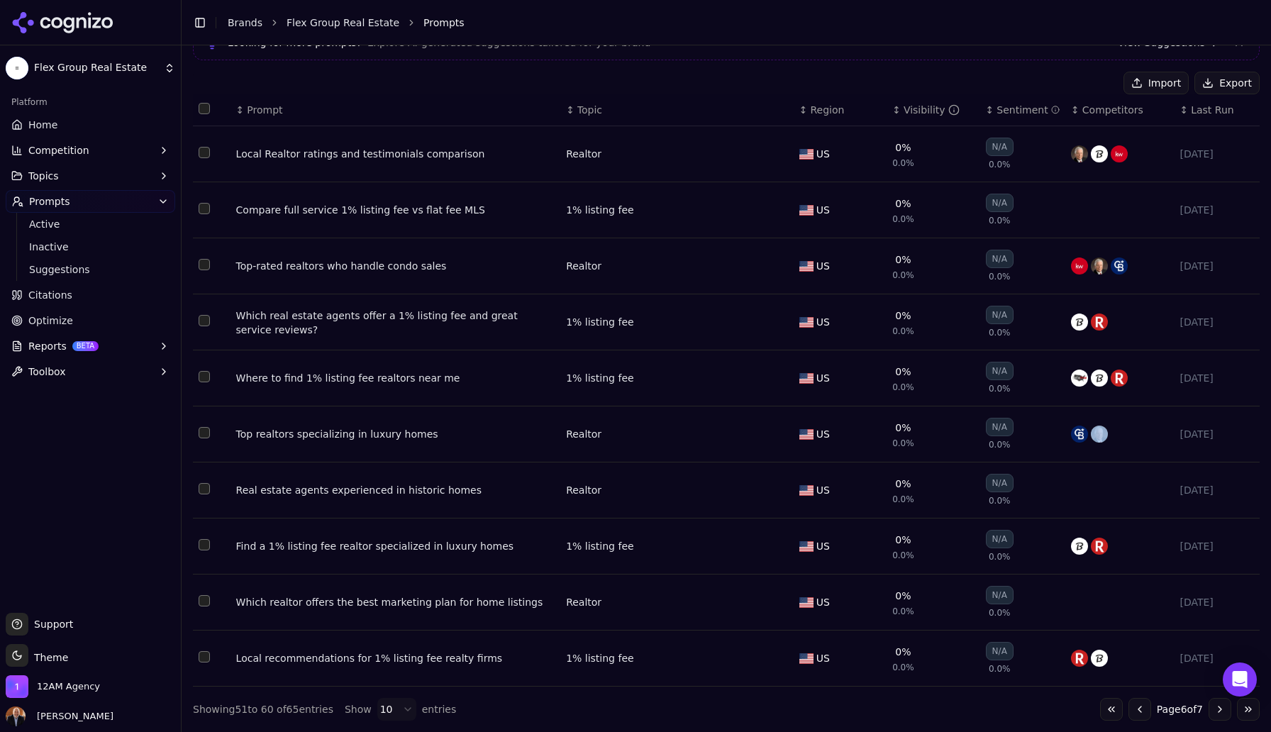
click at [1135, 711] on button "Go to previous page" at bounding box center [1139, 709] width 23 height 23
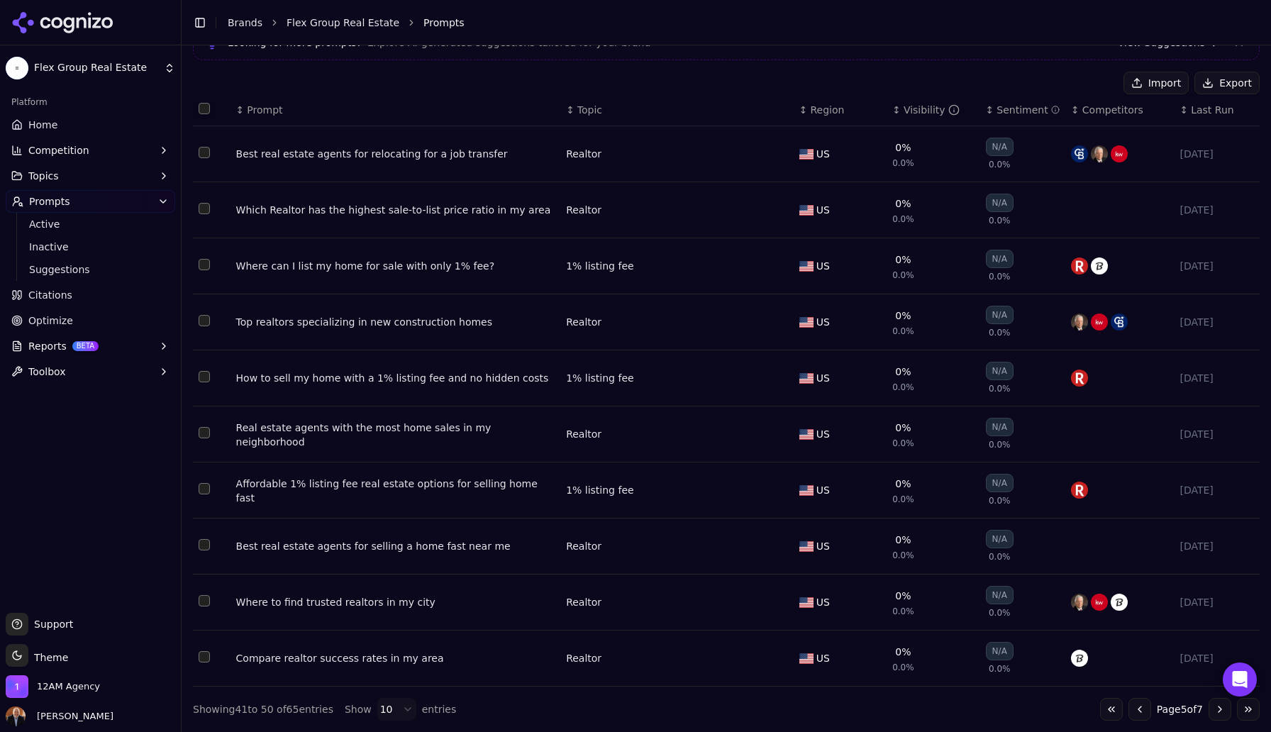
click at [1135, 711] on button "Go to previous page" at bounding box center [1139, 709] width 23 height 23
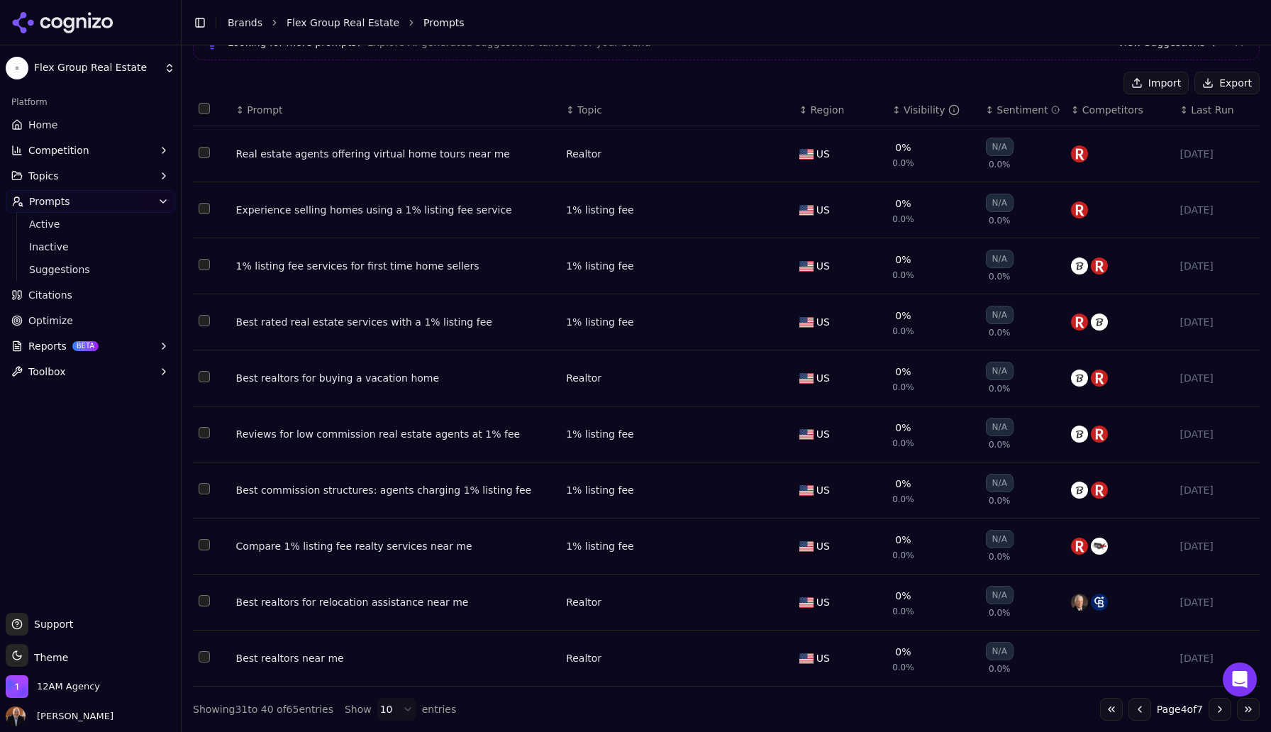
click at [1135, 711] on button "Go to previous page" at bounding box center [1139, 709] width 23 height 23
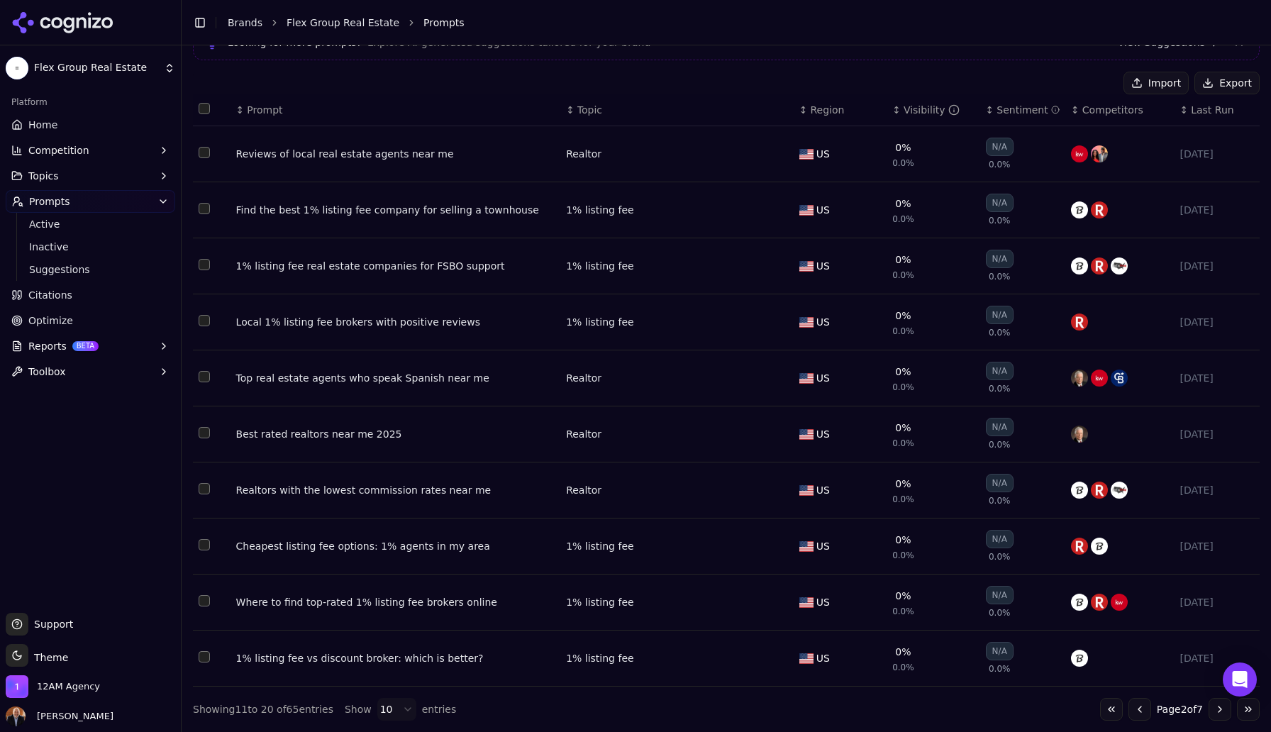
click at [1135, 711] on button "Go to previous page" at bounding box center [1139, 709] width 23 height 23
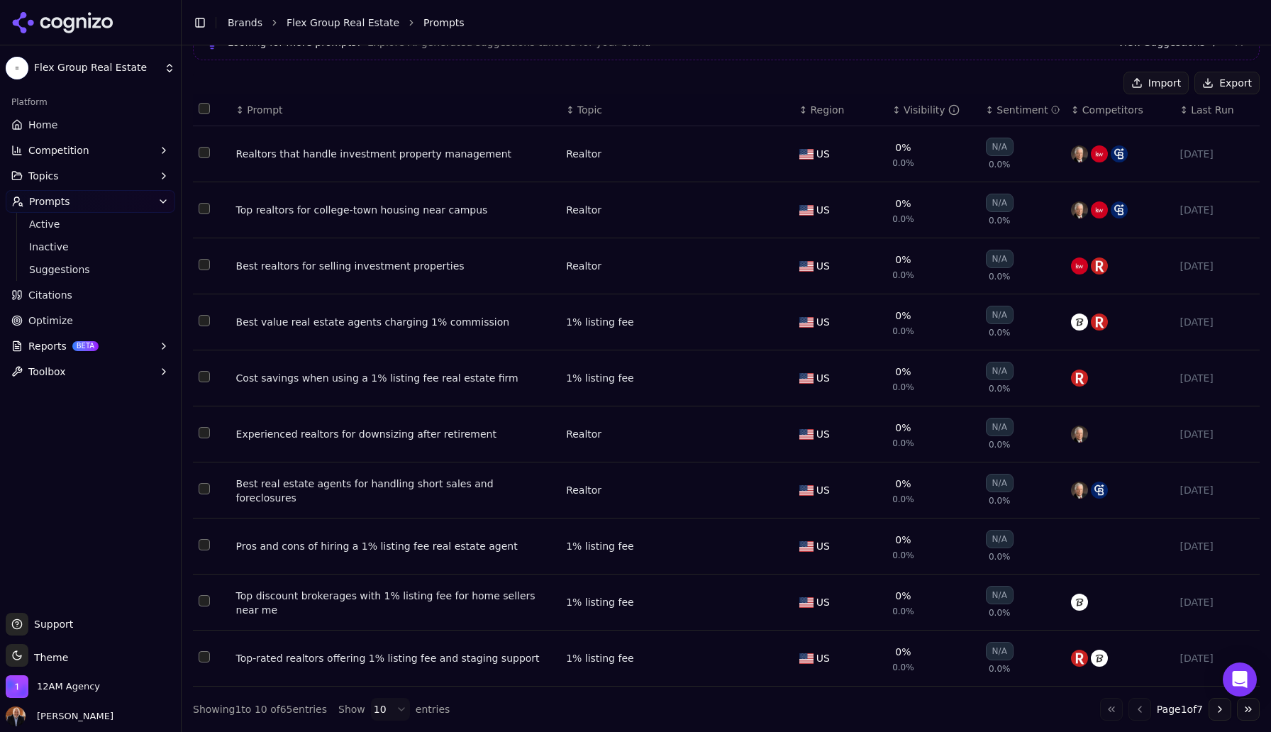
click at [1135, 711] on div "Go to first page Go to previous page Page 1 of 7 Go to next page Go to last page" at bounding box center [1180, 709] width 160 height 23
click at [203, 106] on button "Select all rows" at bounding box center [204, 108] width 11 height 11
click at [1060, 79] on button "Deactivate ( 10 )" at bounding box center [1062, 83] width 110 height 23
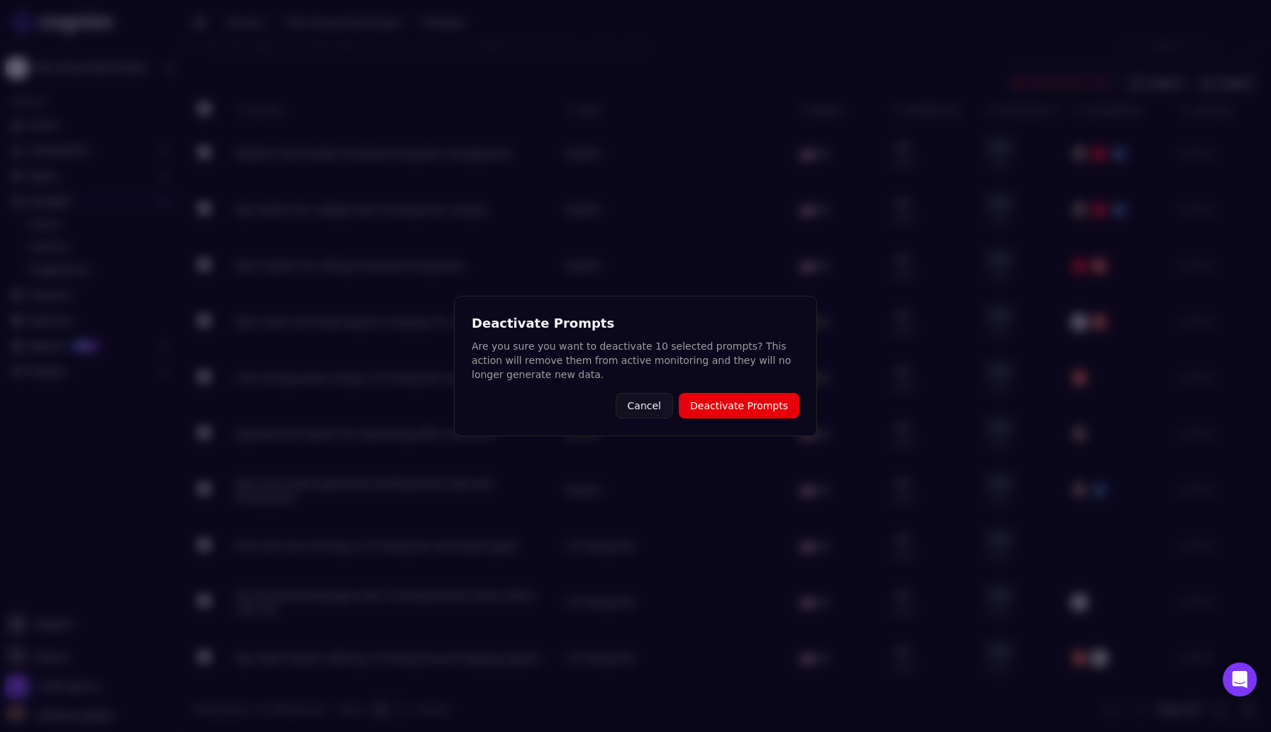
click at [755, 404] on button "Deactivate Prompts" at bounding box center [739, 406] width 121 height 26
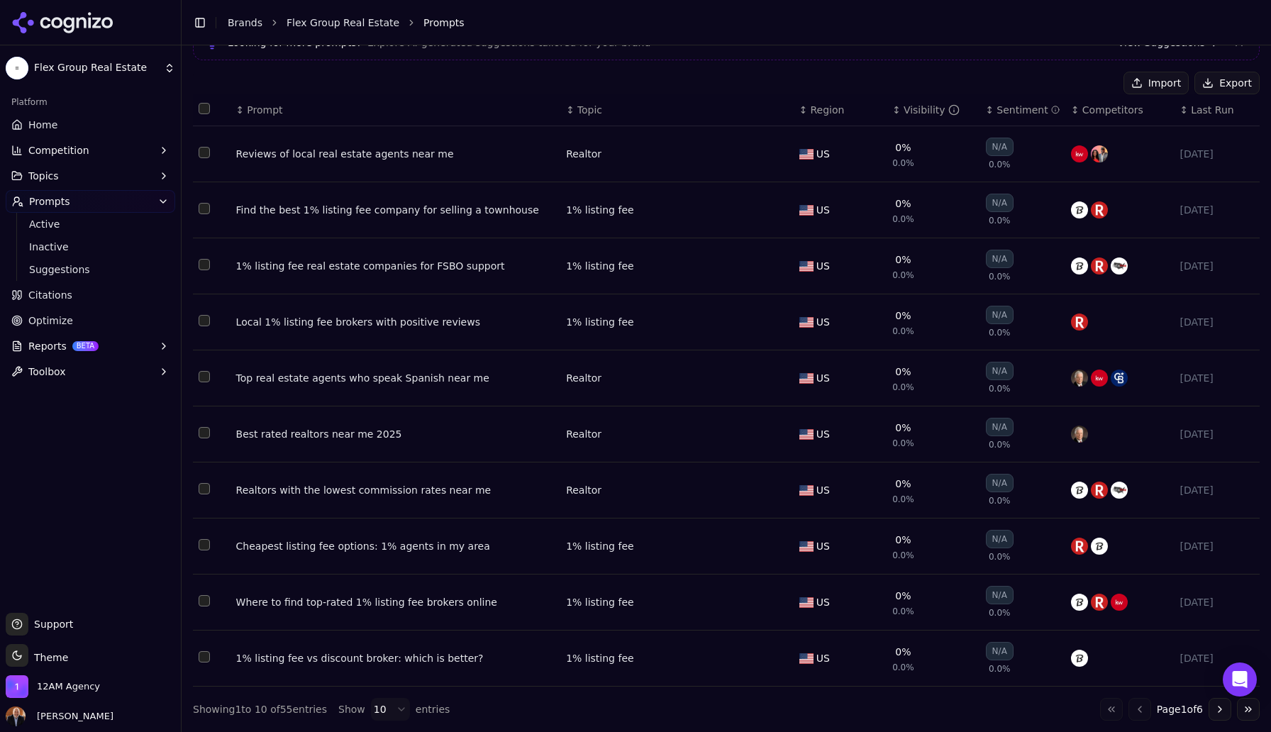
click at [204, 107] on button "Select all rows" at bounding box center [204, 108] width 11 height 11
click at [1059, 77] on button "Deactivate ( 10 )" at bounding box center [1062, 83] width 110 height 23
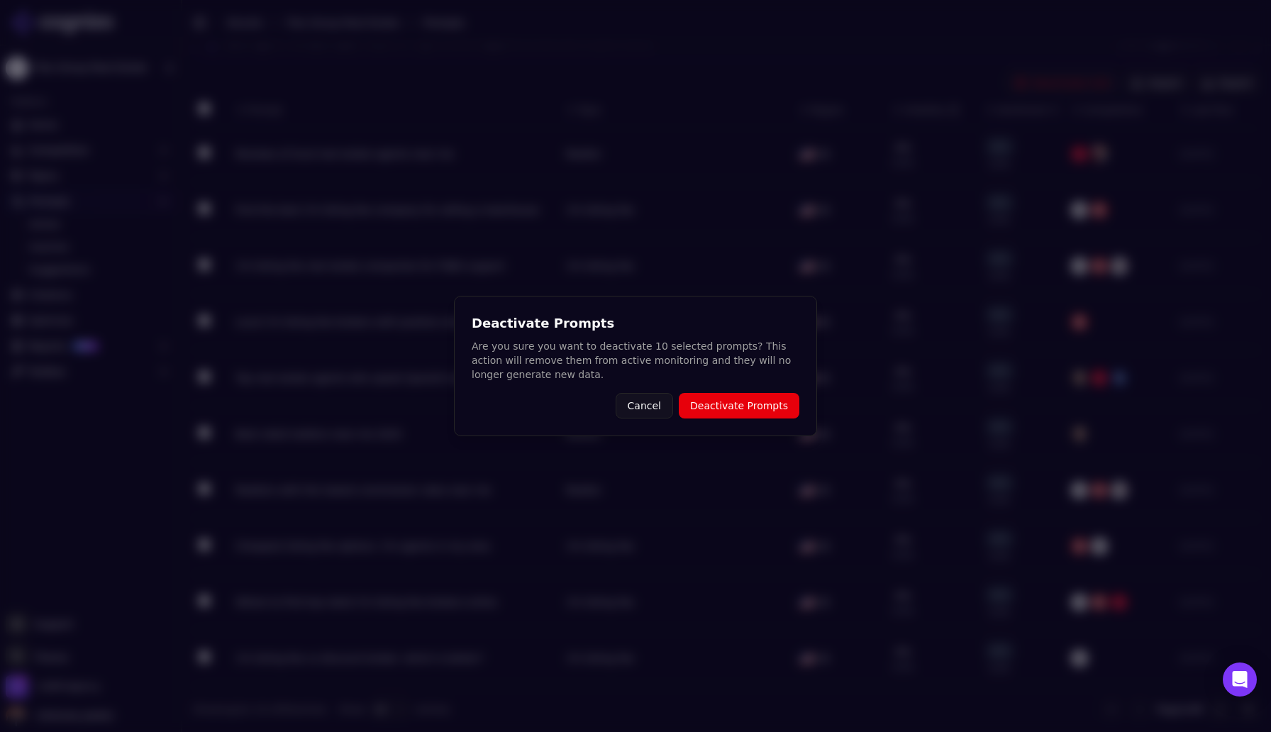
click at [746, 409] on button "Deactivate Prompts" at bounding box center [739, 406] width 121 height 26
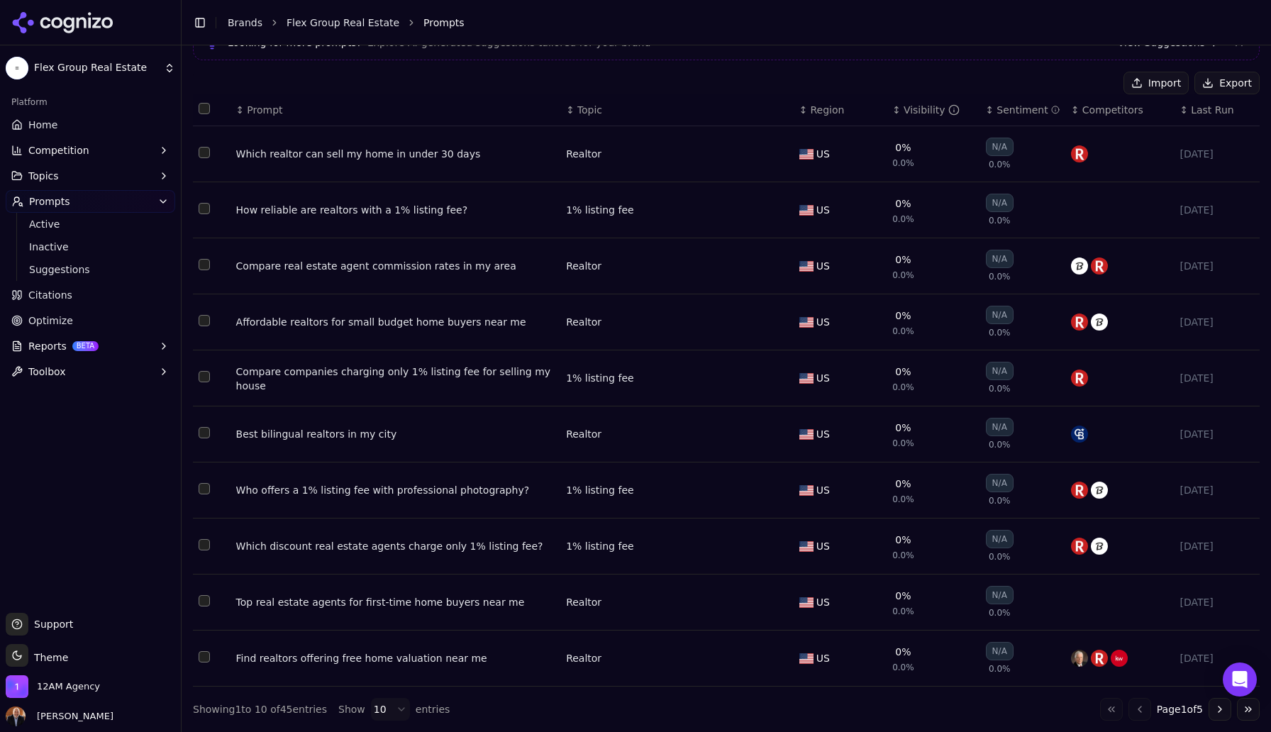
click at [203, 106] on button "Select all rows" at bounding box center [204, 108] width 11 height 11
click at [1073, 79] on button "Deactivate ( 10 )" at bounding box center [1062, 83] width 110 height 23
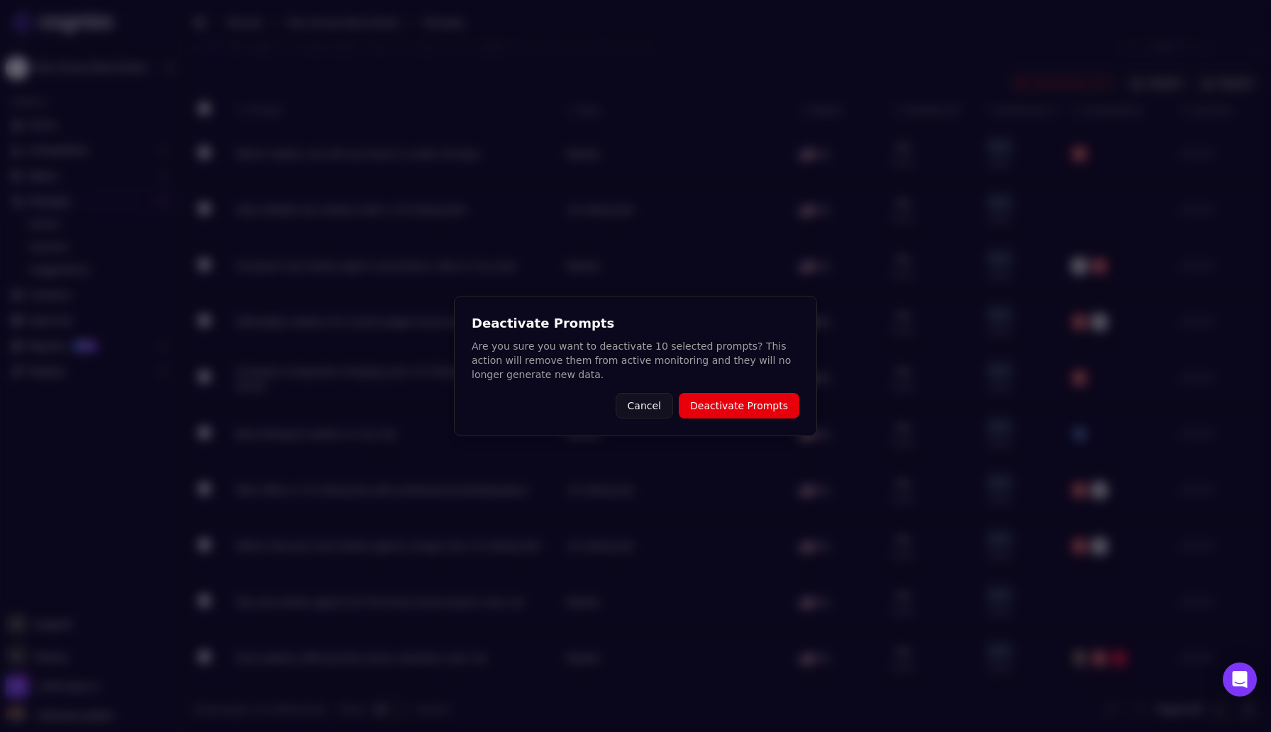
click at [768, 406] on button "Deactivate Prompts" at bounding box center [739, 406] width 121 height 26
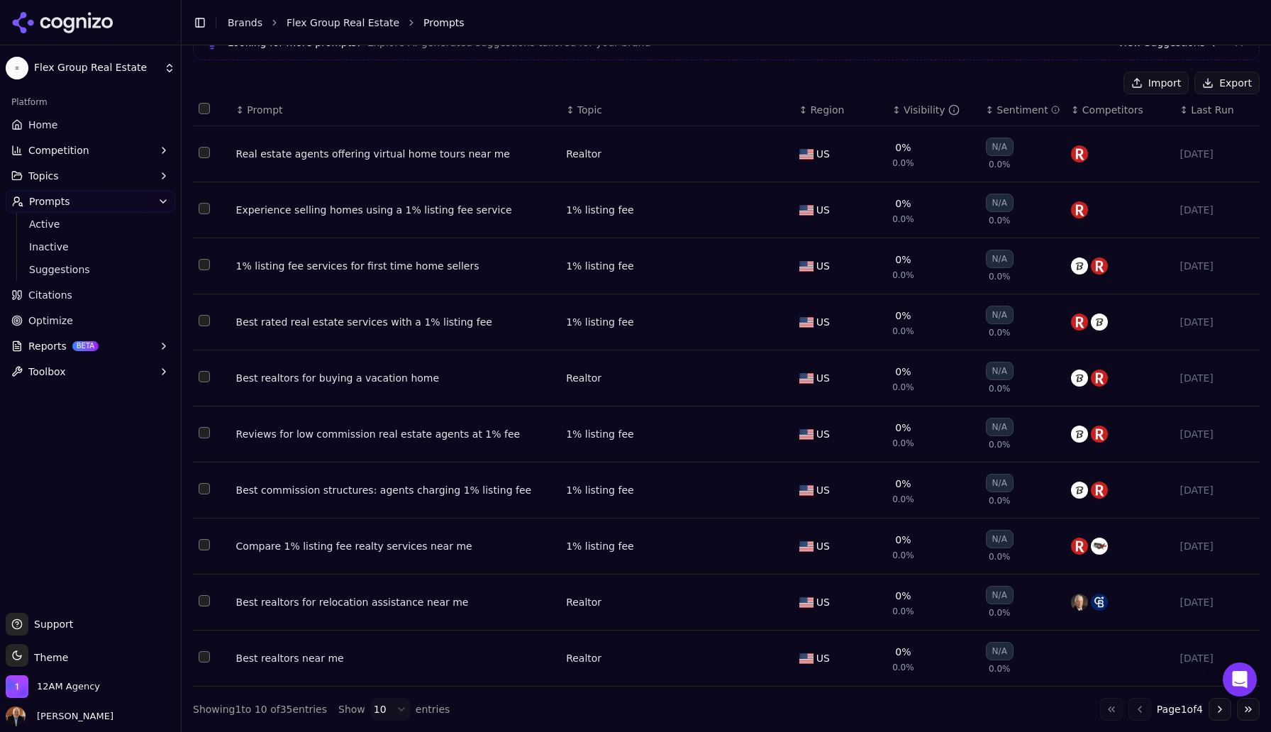
click at [206, 106] on button "Select all rows" at bounding box center [204, 108] width 11 height 11
click at [1067, 77] on button "Deactivate ( 10 )" at bounding box center [1062, 83] width 110 height 23
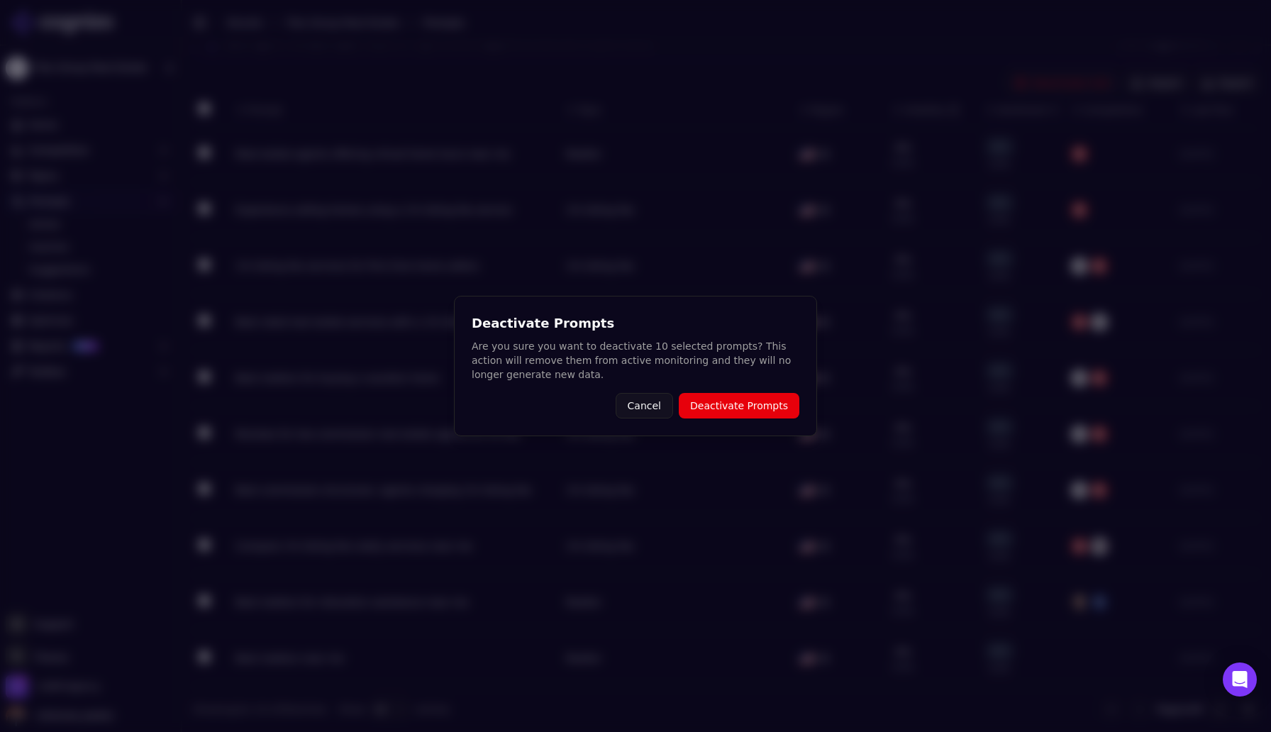
click at [754, 408] on button "Deactivate Prompts" at bounding box center [739, 406] width 121 height 26
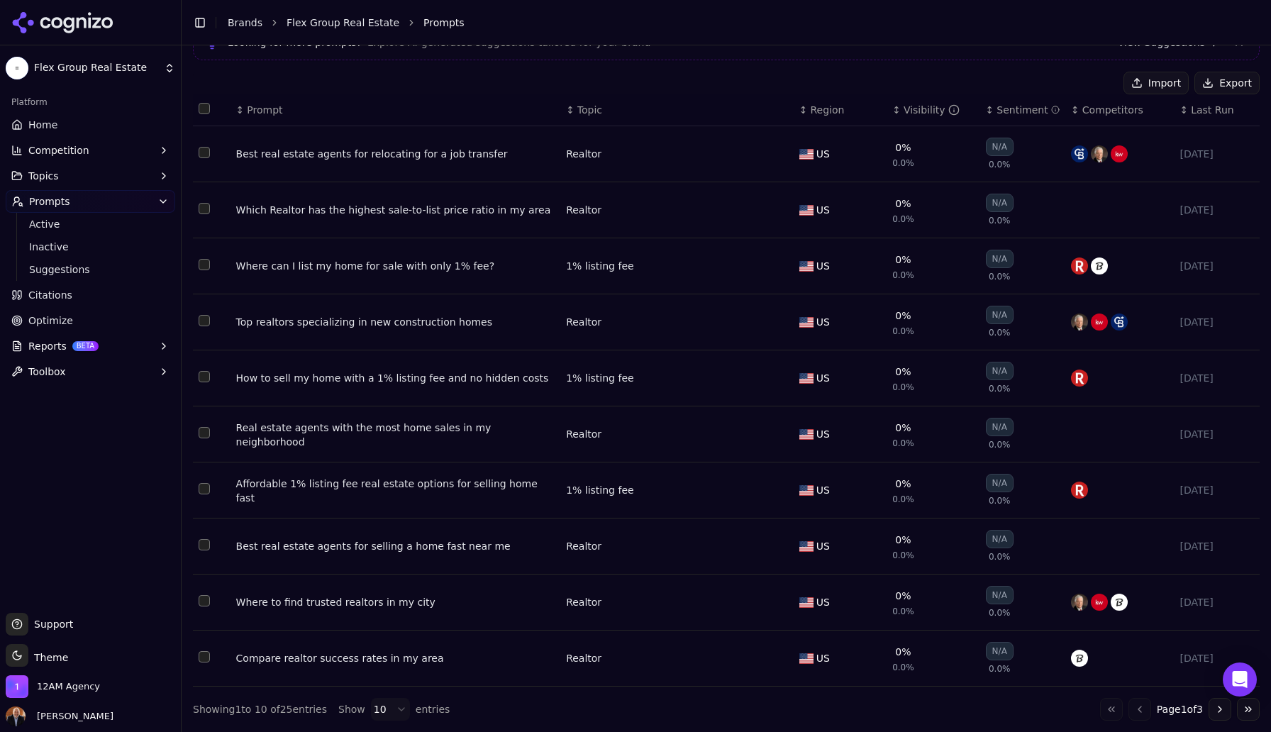
click at [205, 104] on button "Select all rows" at bounding box center [204, 108] width 11 height 11
click at [1079, 75] on button "Deactivate ( 10 )" at bounding box center [1062, 83] width 110 height 23
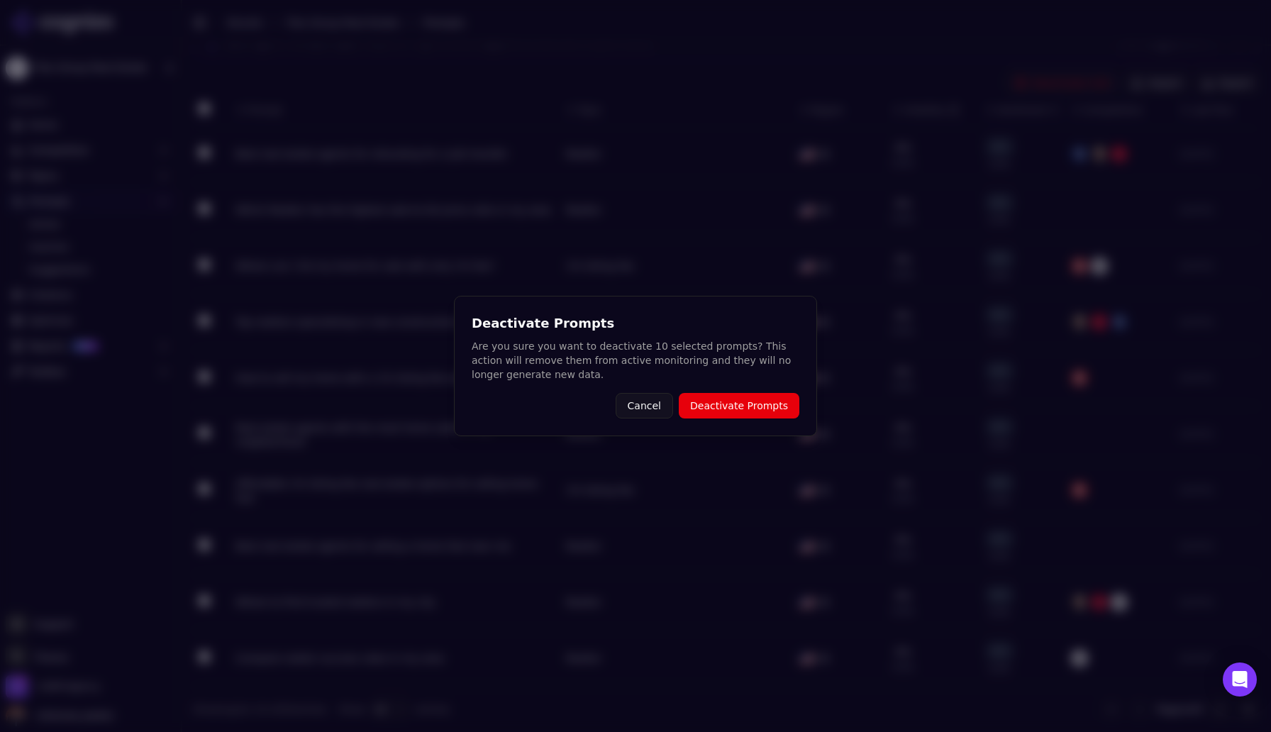
click at [766, 406] on button "Deactivate Prompts" at bounding box center [739, 406] width 121 height 26
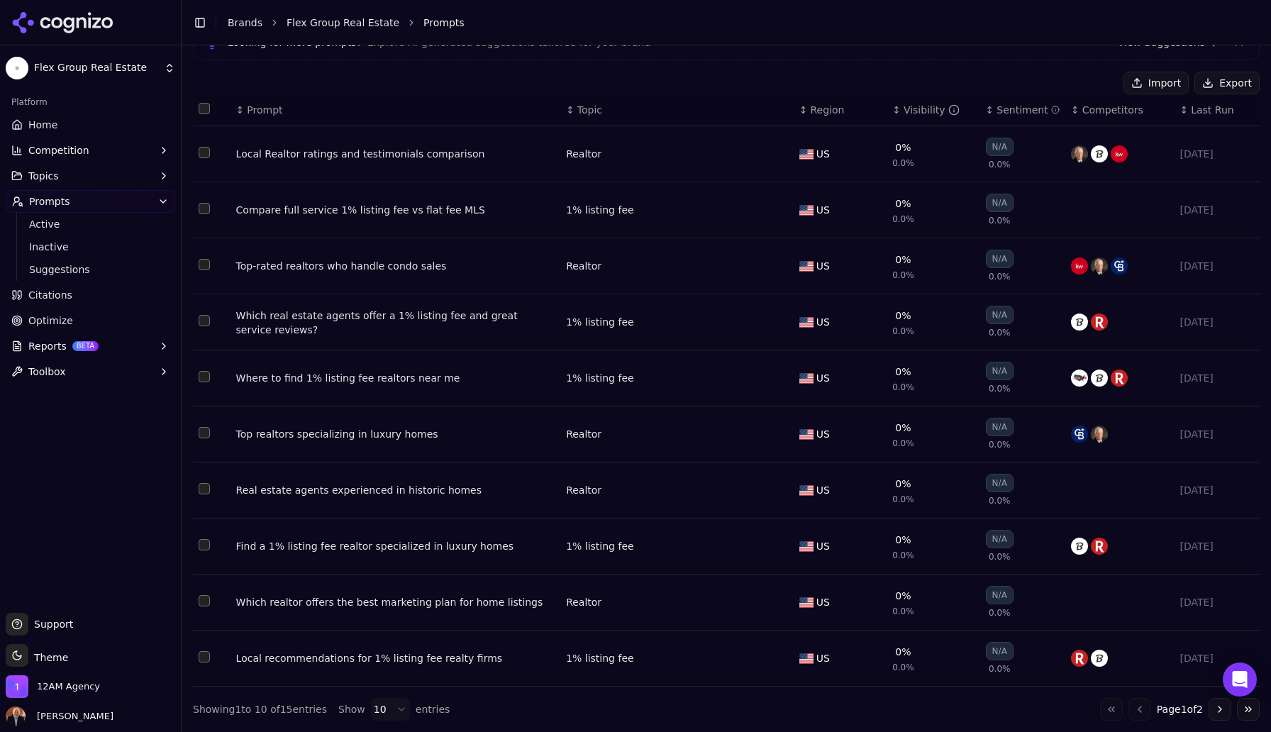
click at [201, 104] on button "Select all rows" at bounding box center [204, 108] width 11 height 11
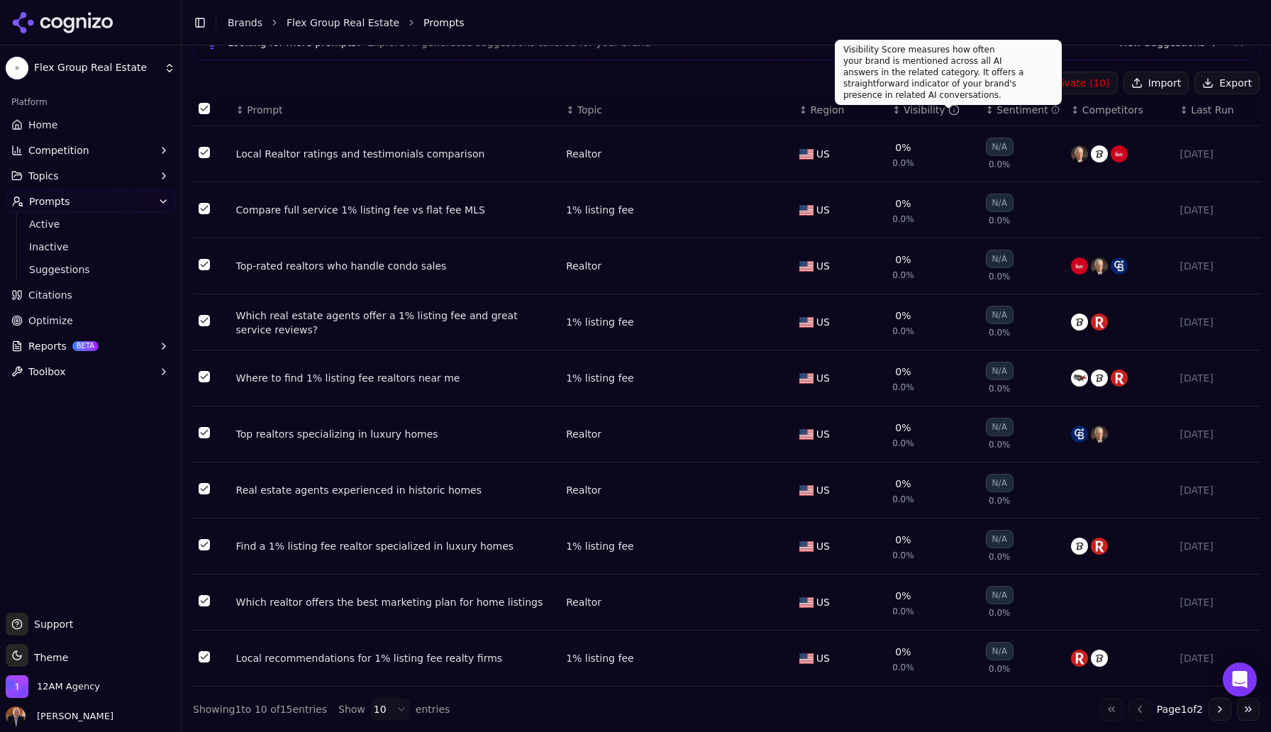
click at [1046, 84] on div "Visibility Score measures how often your brand is mentioned across all AI answe…" at bounding box center [948, 72] width 227 height 65
click at [1095, 80] on button "Deactivate ( 10 )" at bounding box center [1062, 83] width 110 height 23
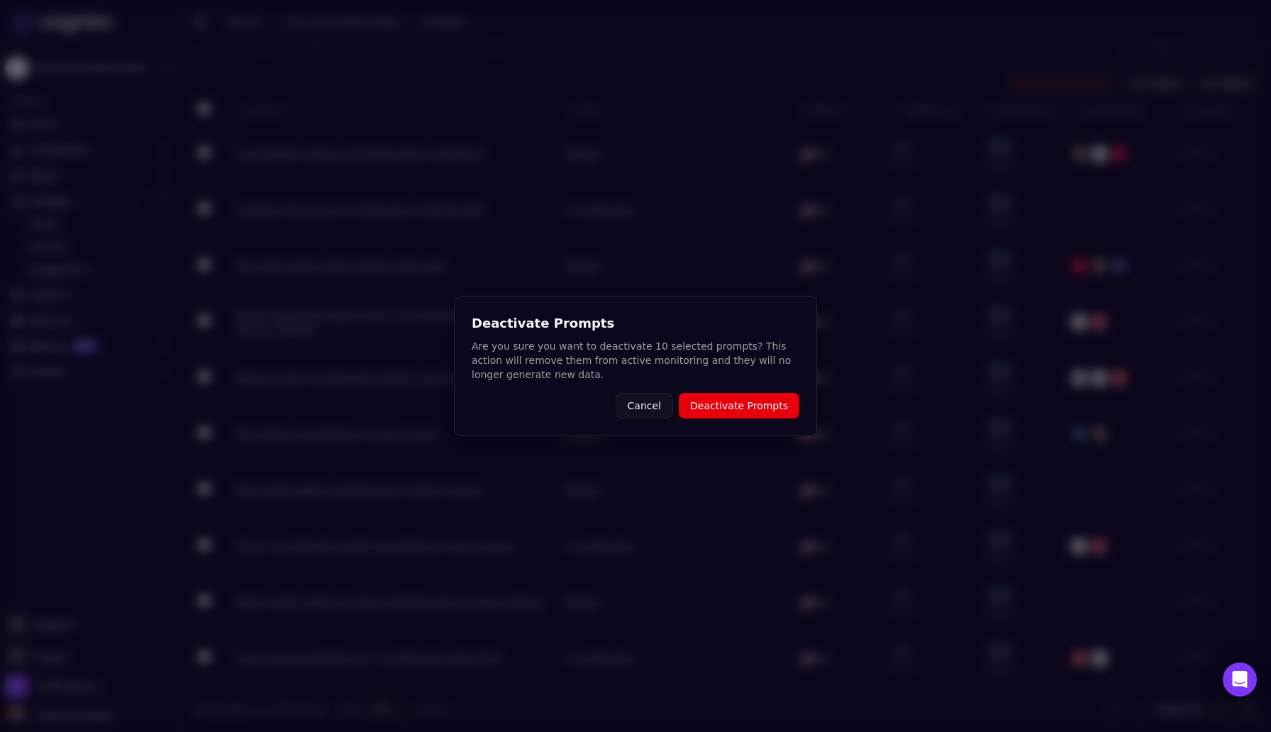
click at [729, 406] on button "Deactivate Prompts" at bounding box center [739, 406] width 121 height 26
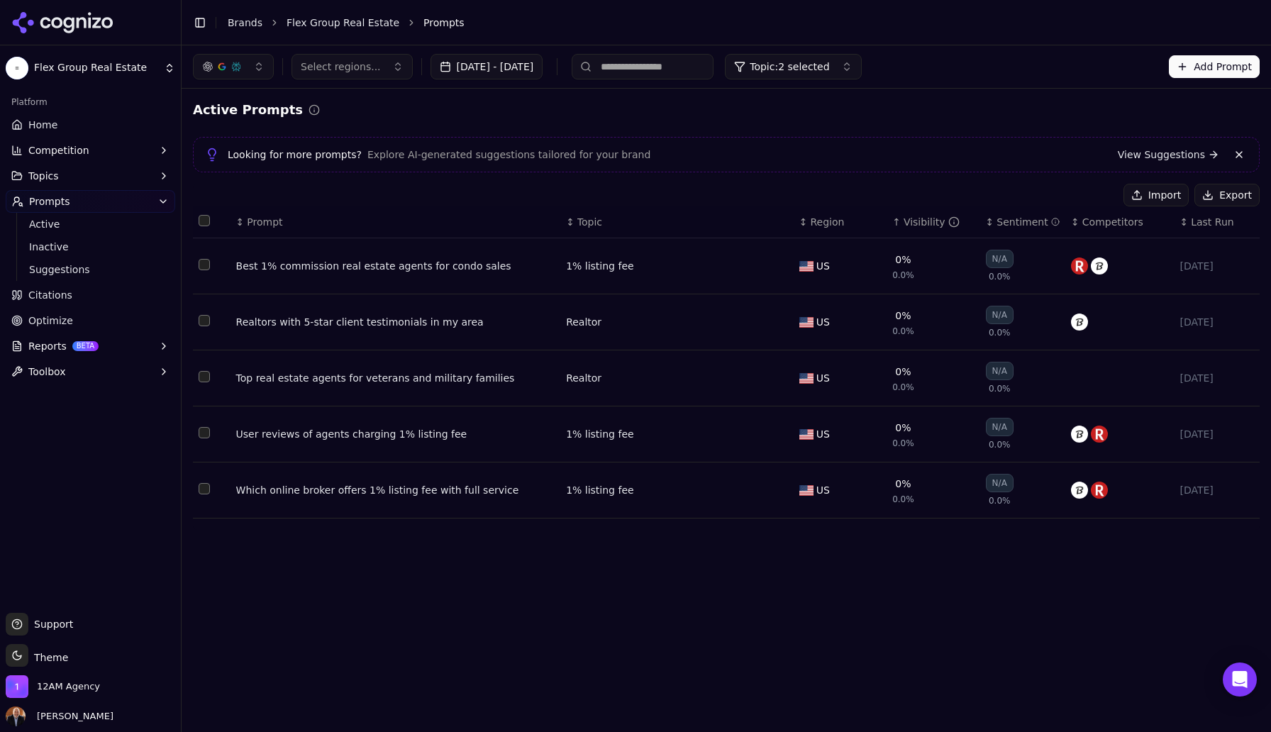
scroll to position [0, 0]
click at [207, 224] on button "Select all rows" at bounding box center [204, 220] width 11 height 11
click at [1055, 196] on button "Deactivate ( 5 )" at bounding box center [1065, 195] width 104 height 23
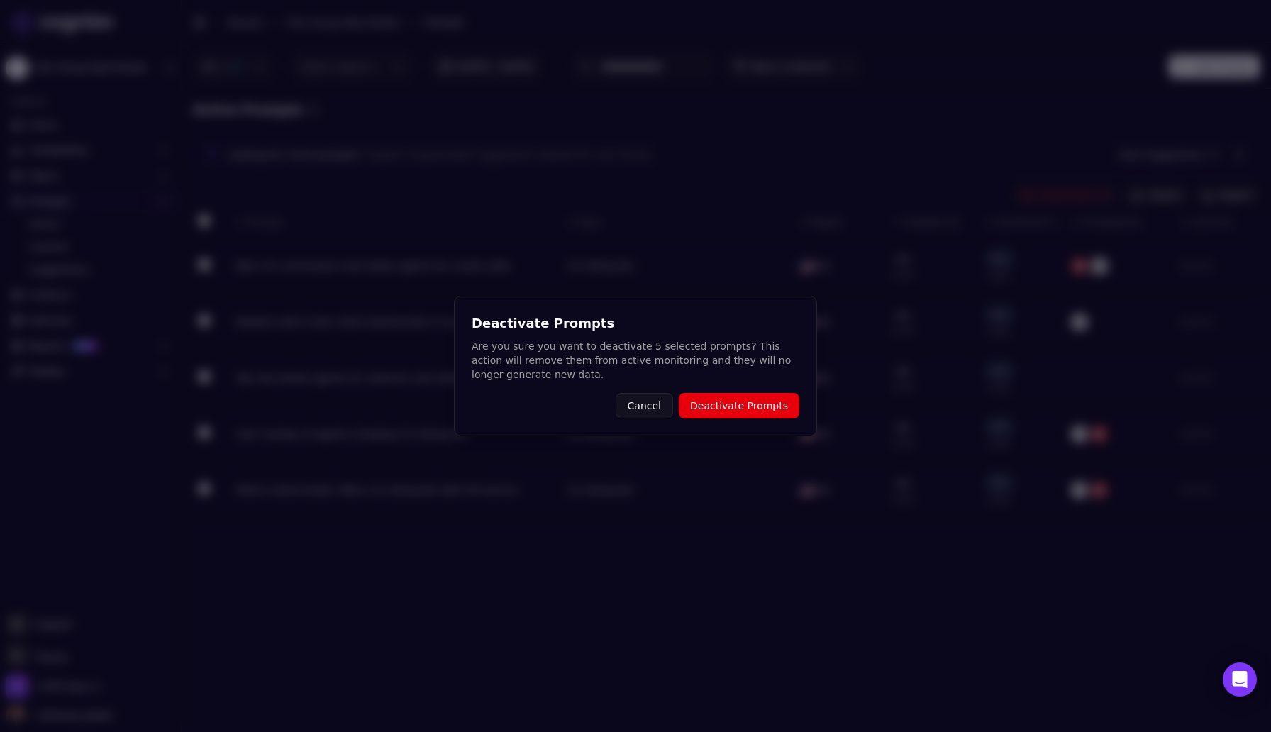
click at [742, 414] on button "Deactivate Prompts" at bounding box center [739, 406] width 121 height 26
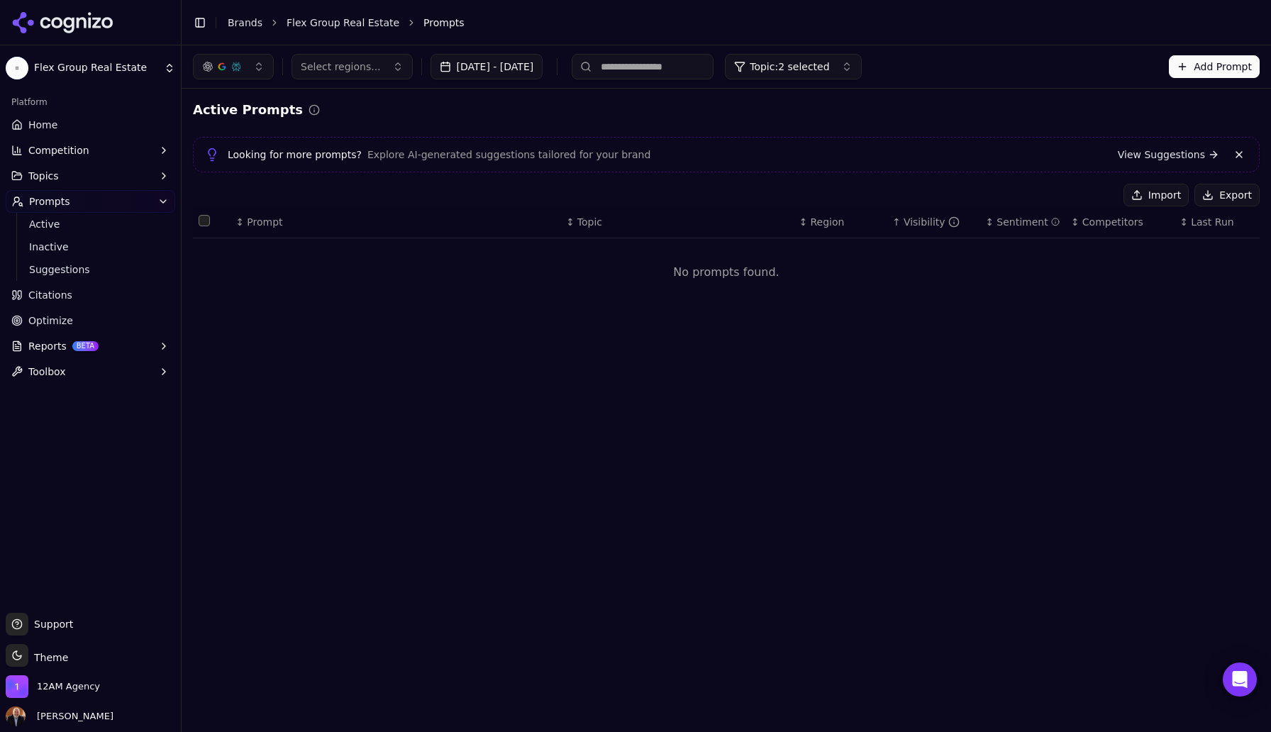
click at [1152, 194] on button "Import" at bounding box center [1155, 195] width 65 height 23
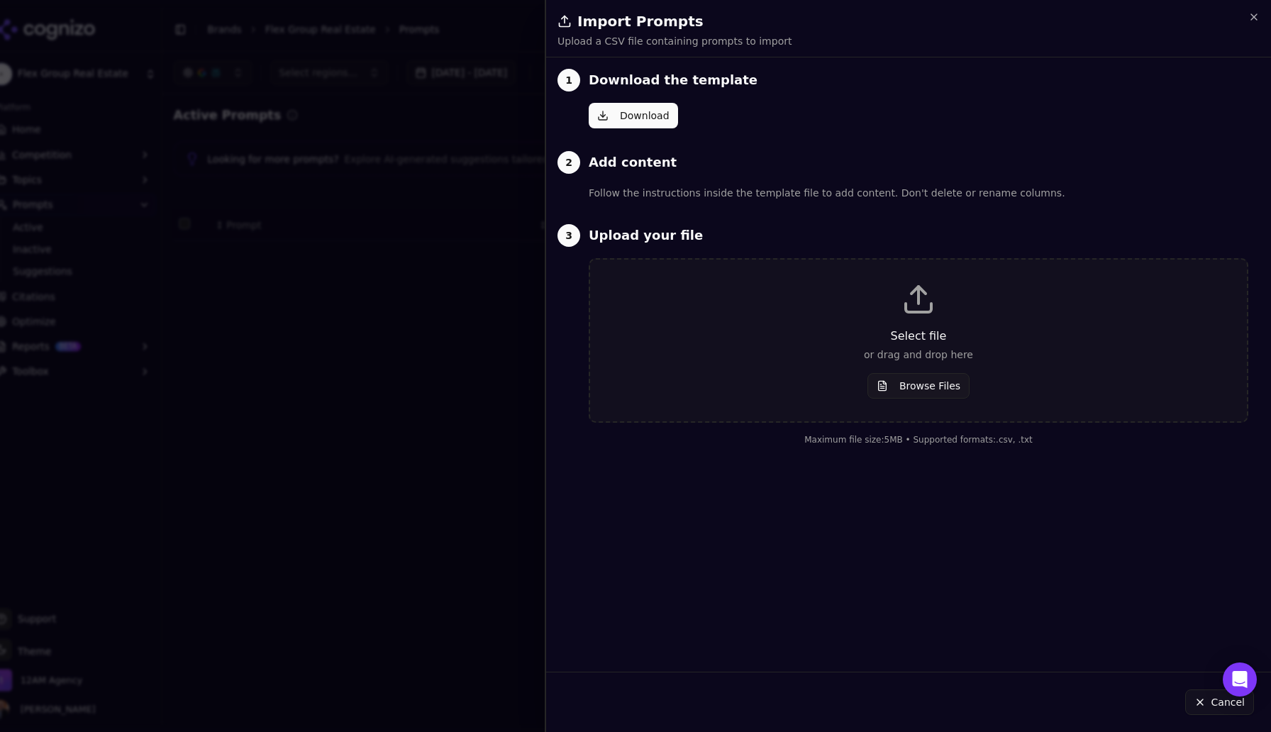
click at [924, 306] on icon at bounding box center [918, 299] width 34 height 34
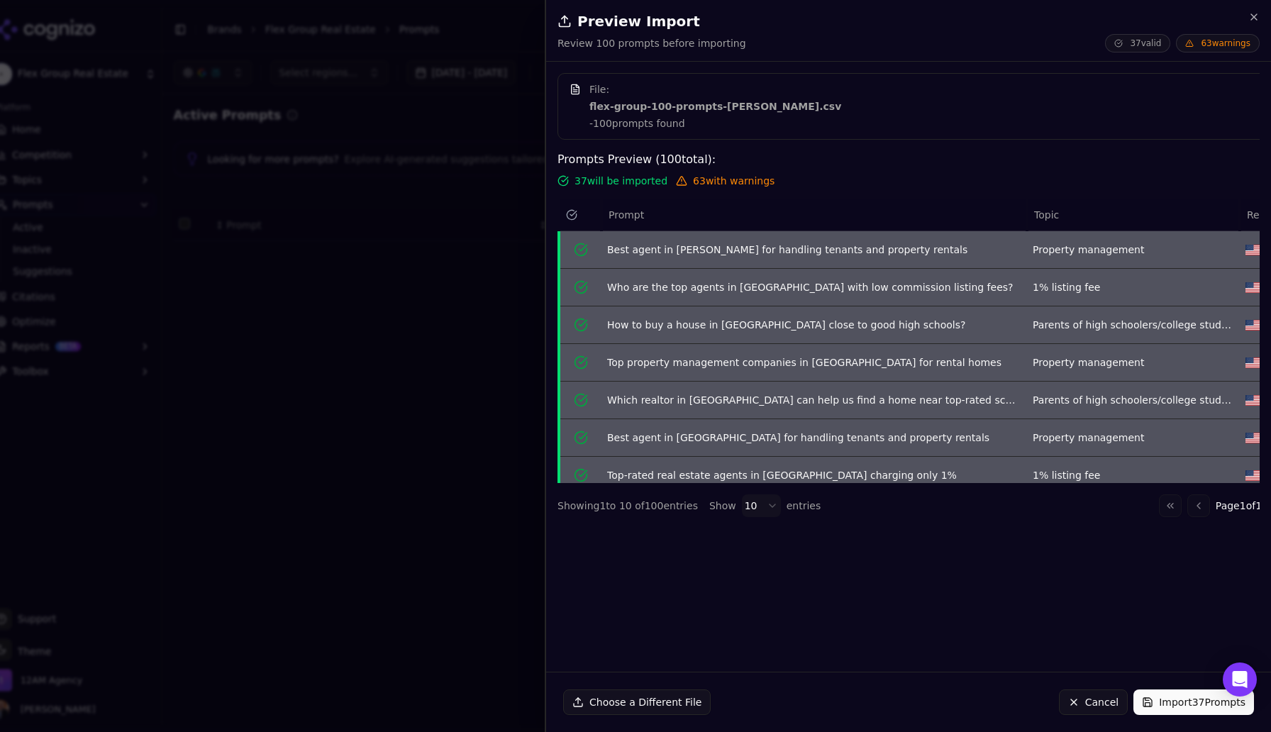
click at [1181, 713] on button "Import 37 Prompts" at bounding box center [1193, 702] width 121 height 26
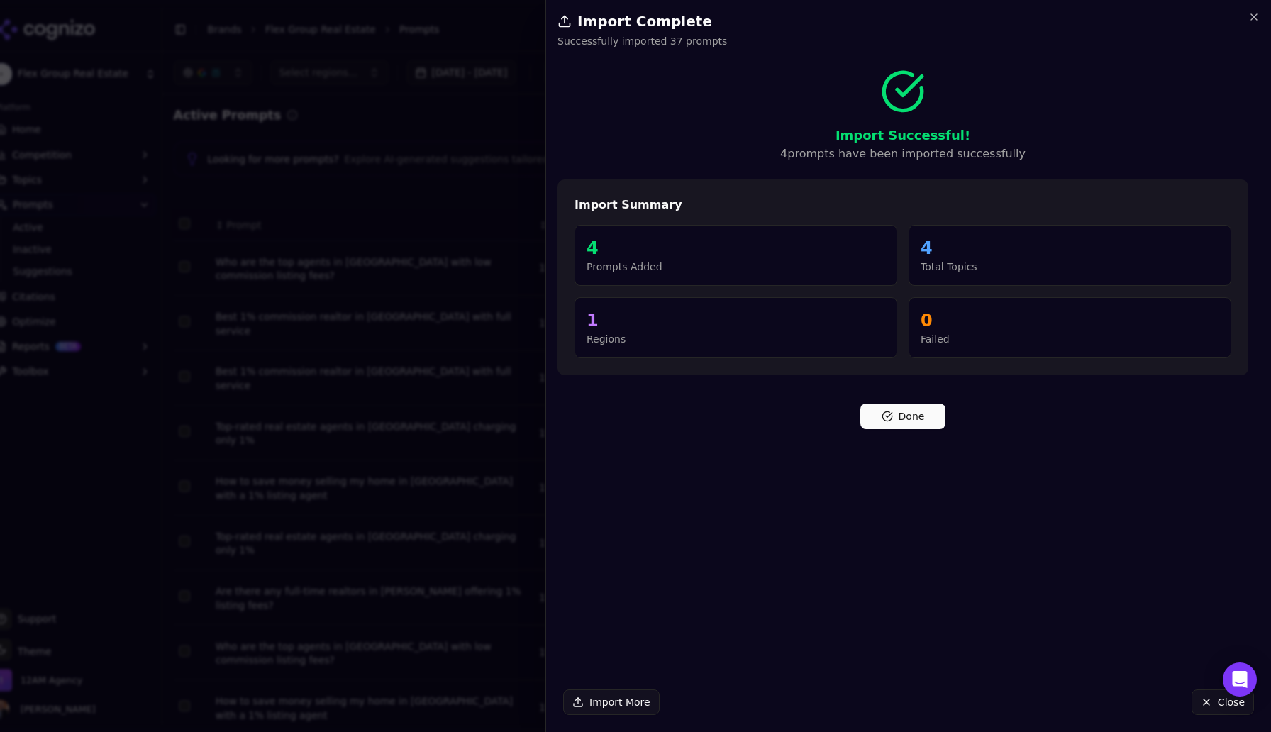
click at [916, 420] on button "Done" at bounding box center [902, 417] width 85 height 26
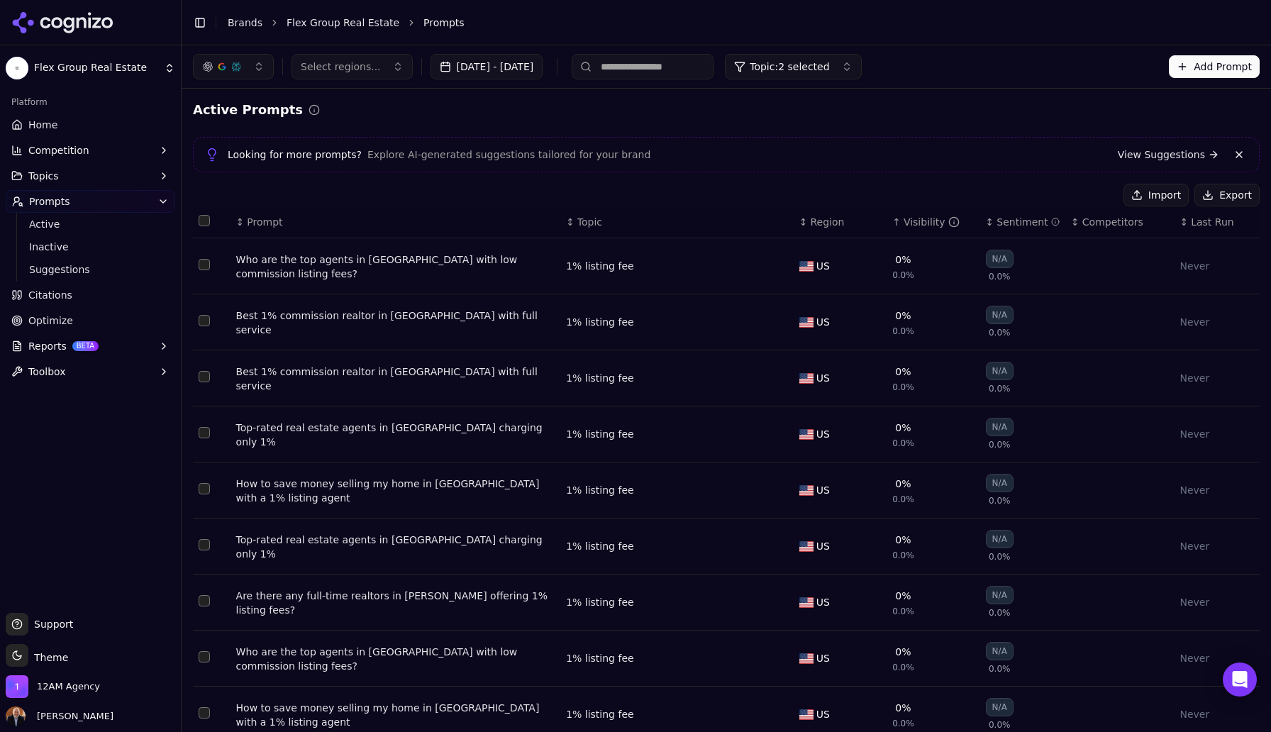
click at [829, 71] on span "Topic: 2 selected" at bounding box center [789, 67] width 79 height 14
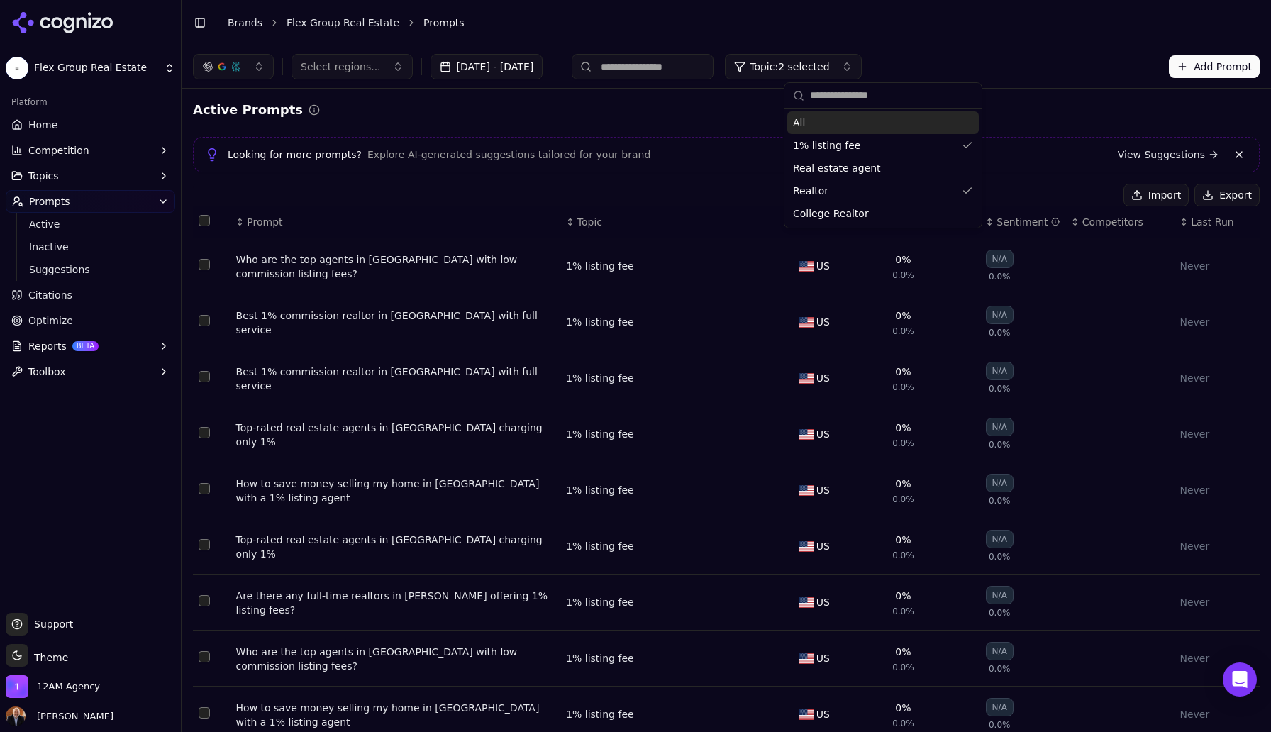
click at [817, 121] on div "All" at bounding box center [882, 122] width 191 height 23
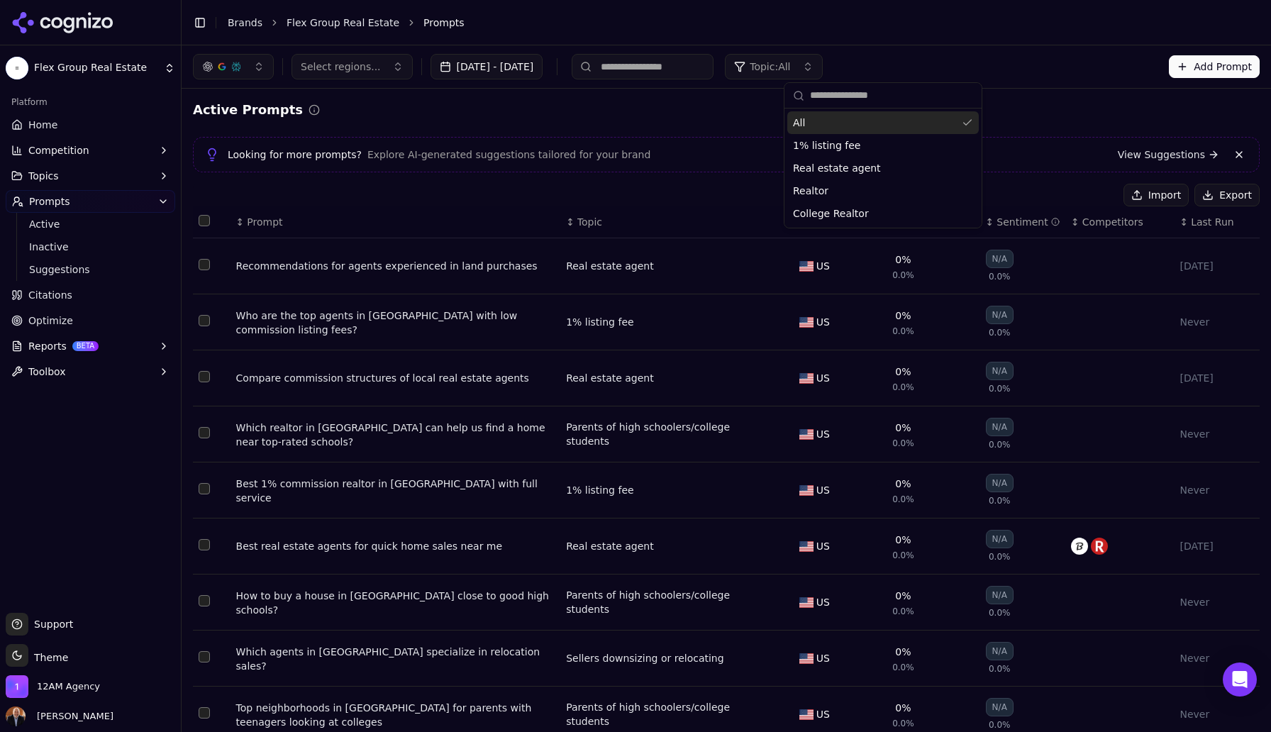
click at [754, 117] on div "Active Prompts" at bounding box center [726, 110] width 1067 height 20
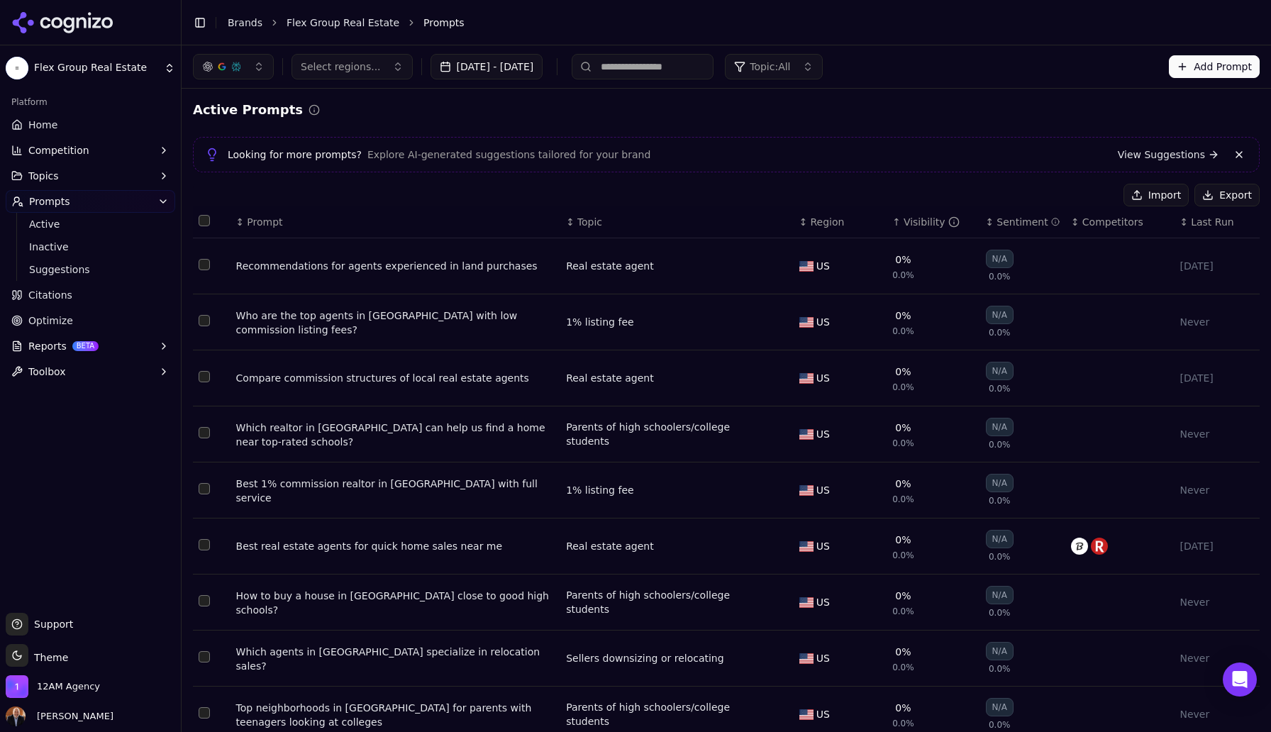
click at [51, 126] on span "Home" at bounding box center [42, 125] width 29 height 14
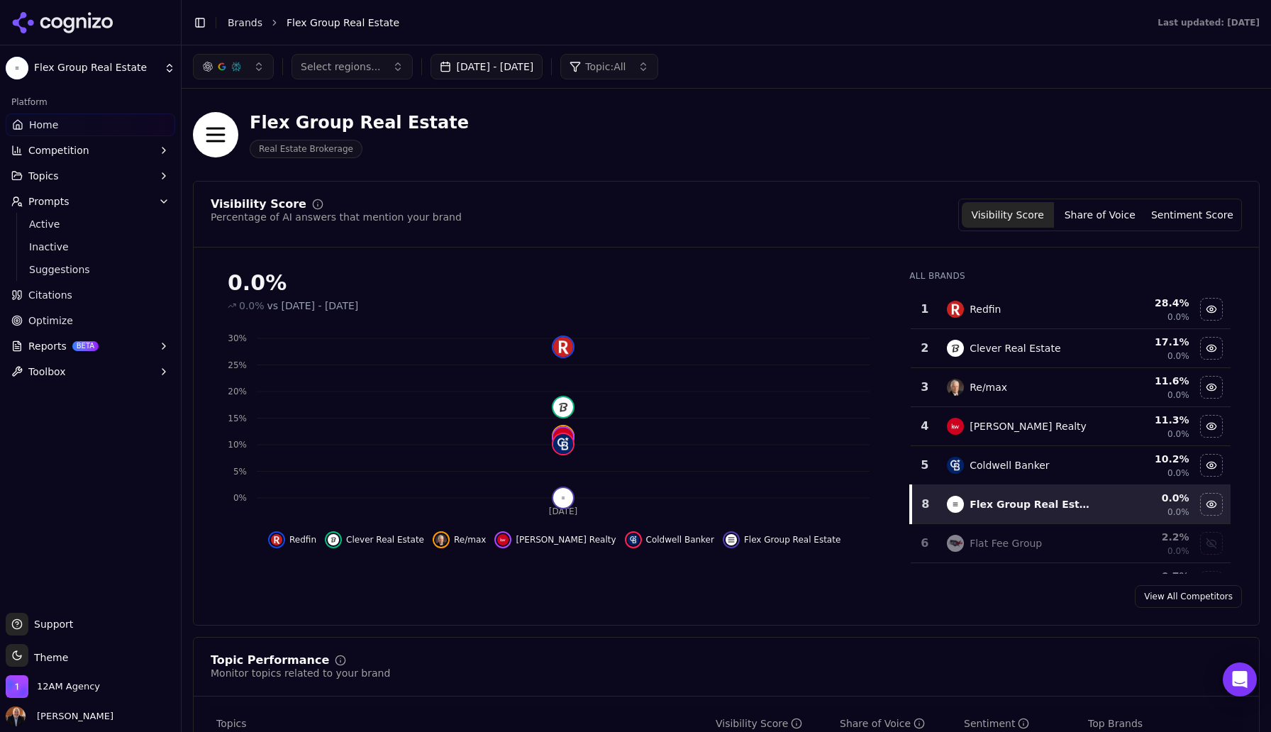
click at [543, 70] on button "Sep 02, 2025 - Oct 02, 2025" at bounding box center [486, 67] width 113 height 26
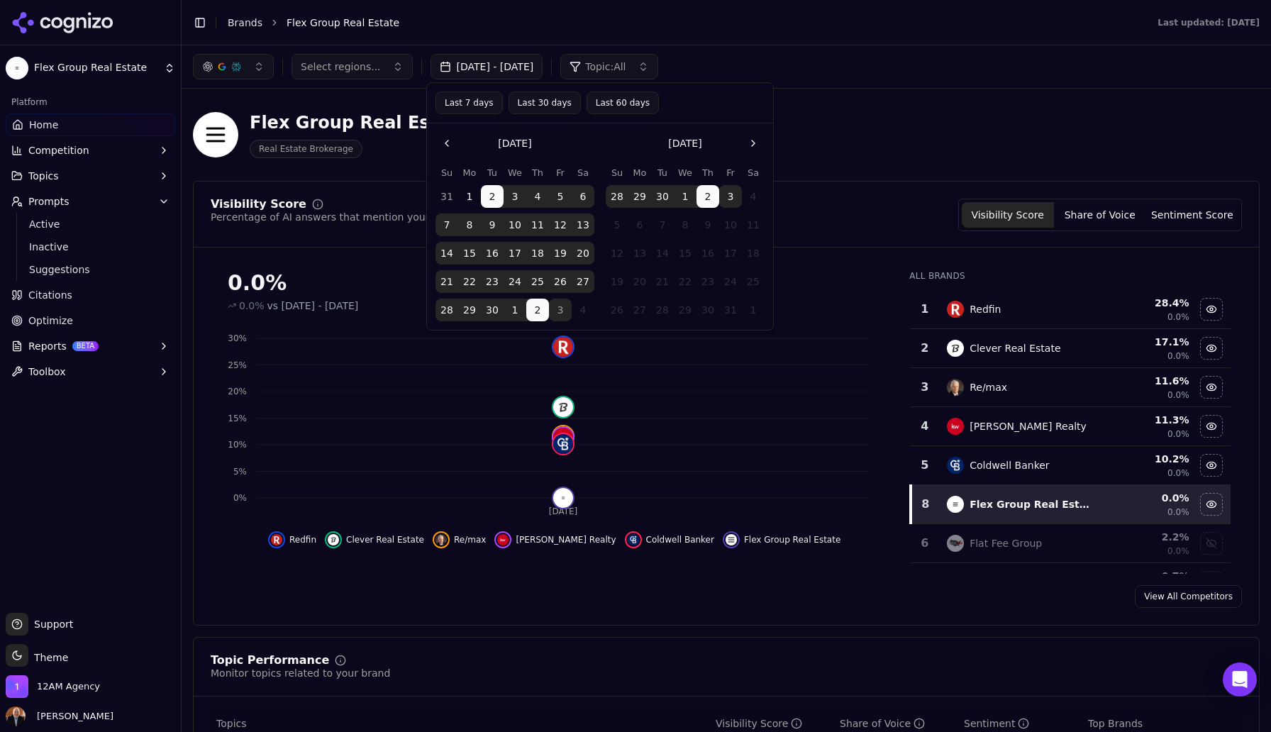
click at [475, 105] on button "Last 7 days" at bounding box center [468, 102] width 67 height 23
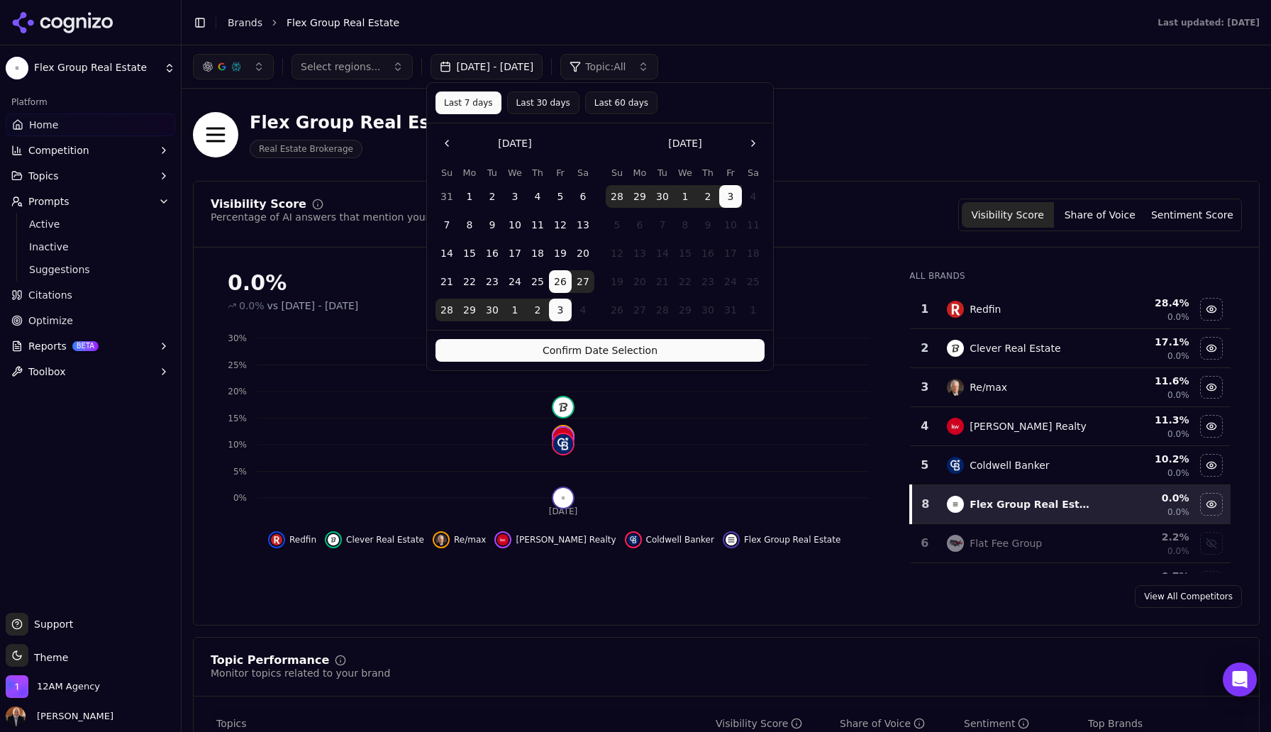
click at [610, 351] on button "Confirm Date Selection" at bounding box center [599, 350] width 329 height 23
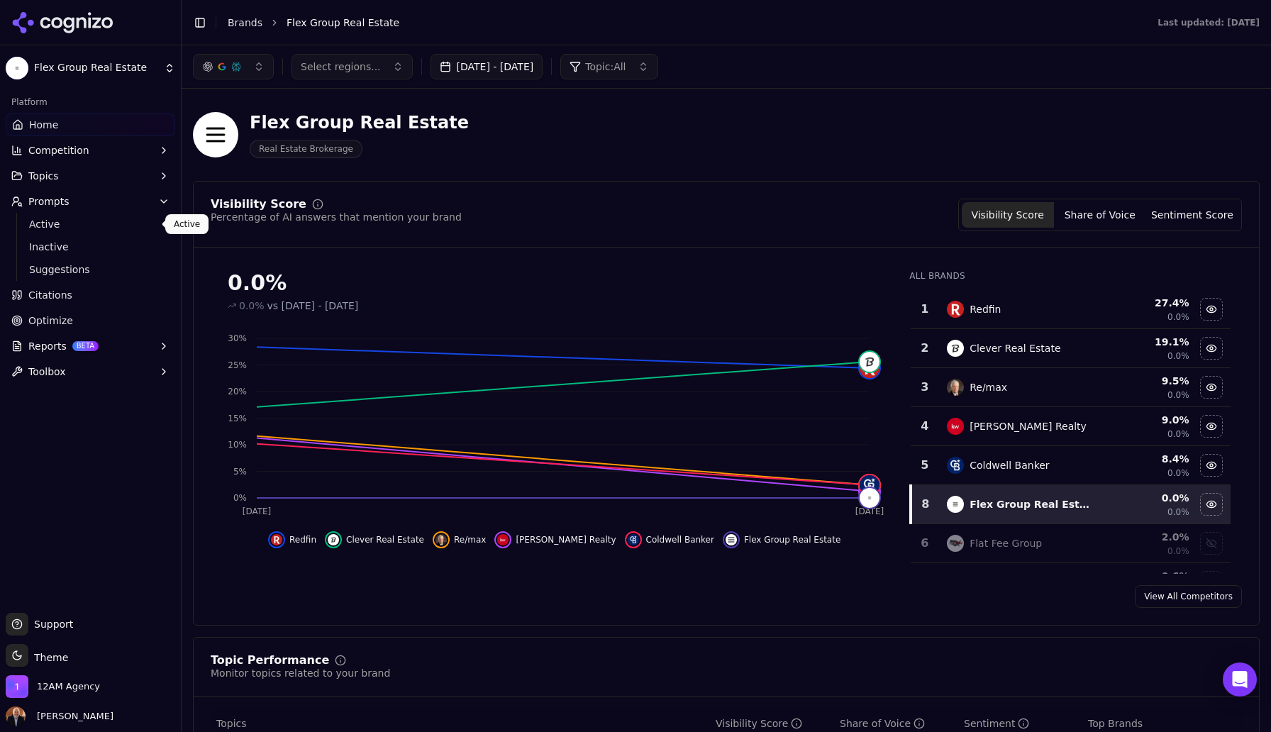
click at [65, 222] on span "Active" at bounding box center [90, 224] width 123 height 14
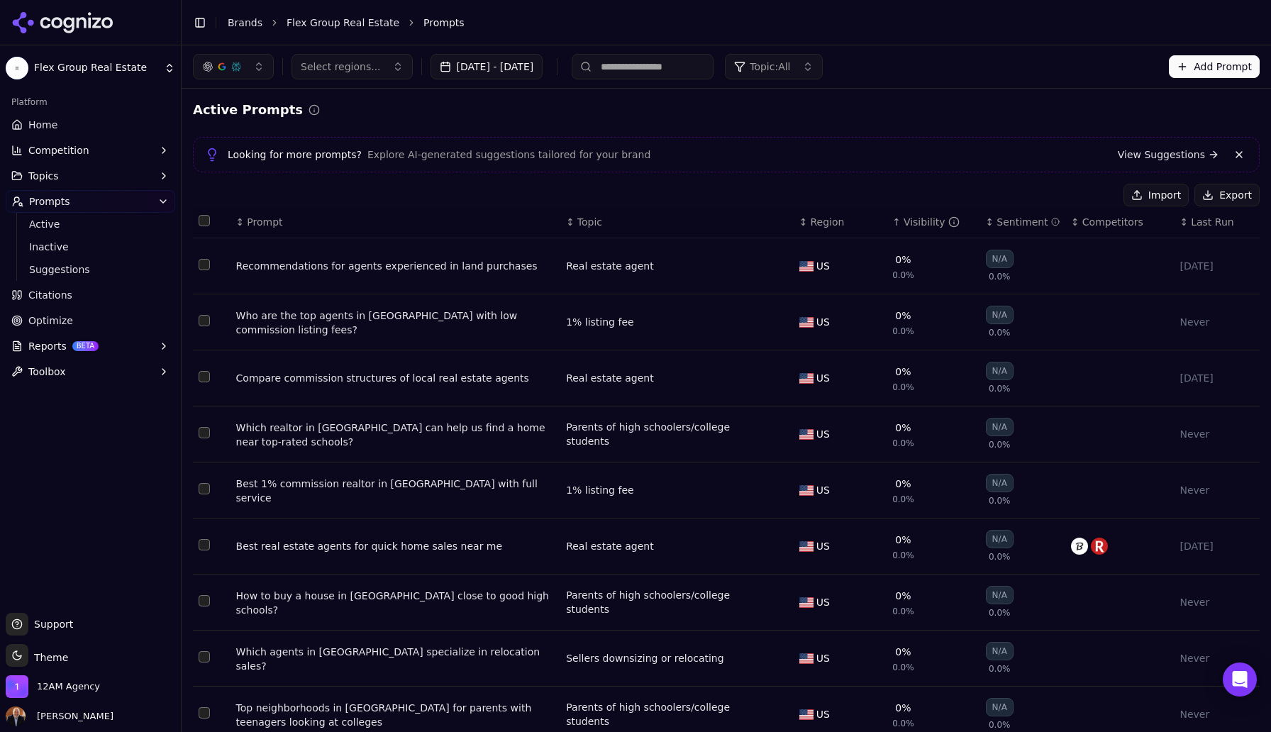
click at [52, 128] on span "Home" at bounding box center [42, 125] width 29 height 14
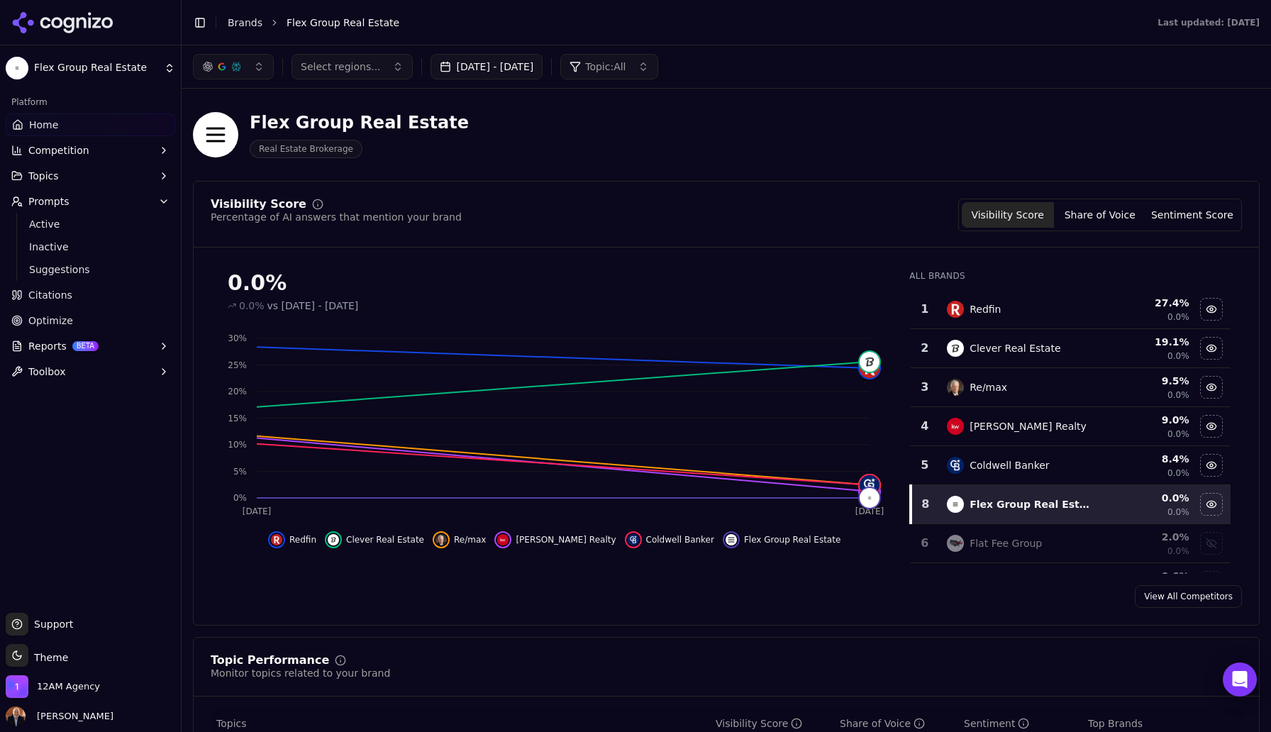
click at [371, 69] on span "Select regions..." at bounding box center [341, 67] width 80 height 14
click at [360, 123] on span "[GEOGRAPHIC_DATA]" at bounding box center [370, 123] width 104 height 14
click at [592, 67] on button "Topic: All" at bounding box center [543, 67] width 97 height 26
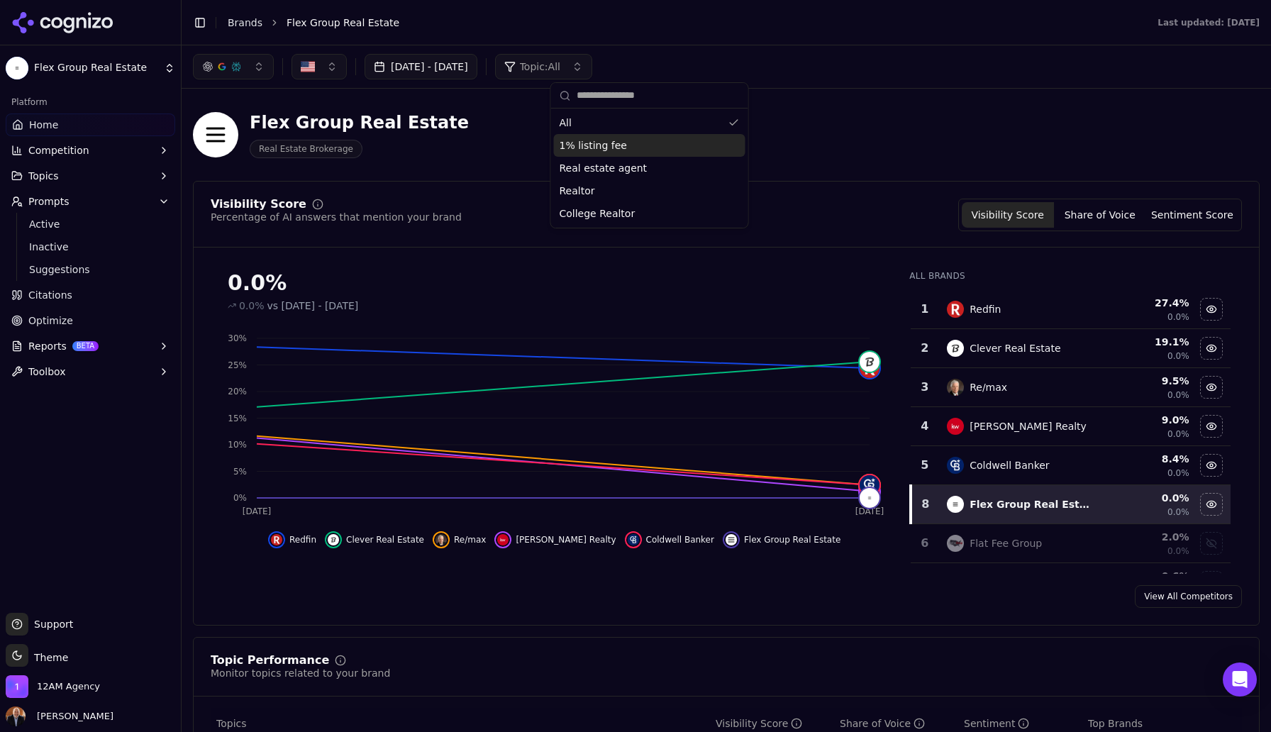
click at [622, 146] on div "1% listing fee" at bounding box center [649, 145] width 191 height 23
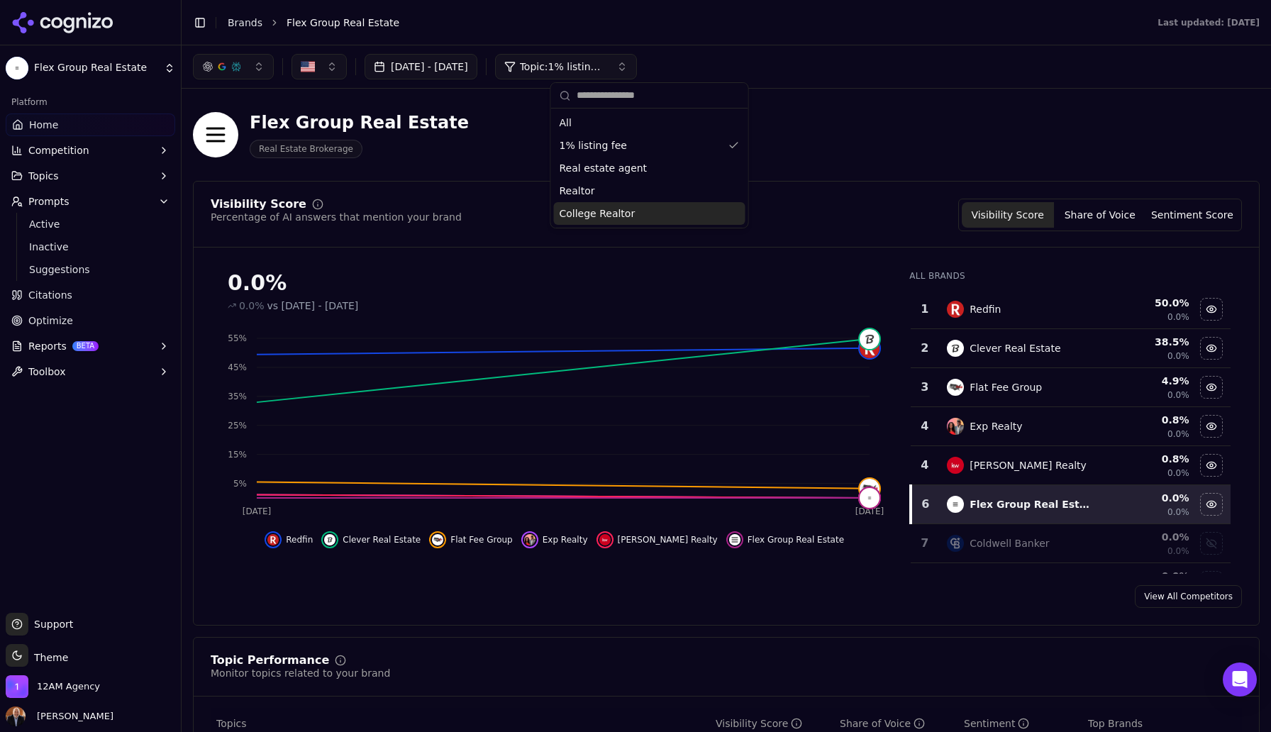
click at [634, 208] on div "College Realtor" at bounding box center [649, 213] width 191 height 23
click at [646, 211] on div "College Realtor" at bounding box center [649, 213] width 191 height 23
click at [739, 113] on div "All" at bounding box center [649, 122] width 191 height 23
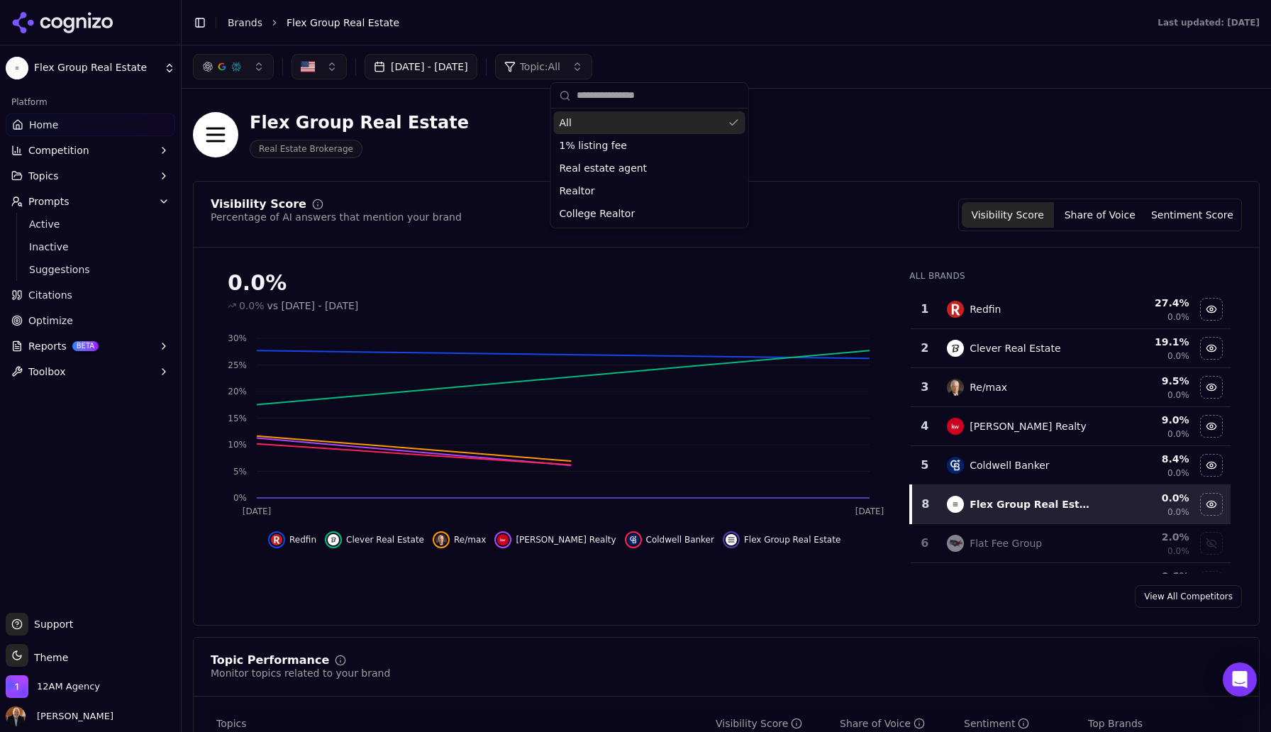
click at [830, 128] on div "Flex Group Real Estate Real Estate Brokerage" at bounding box center [726, 134] width 1067 height 69
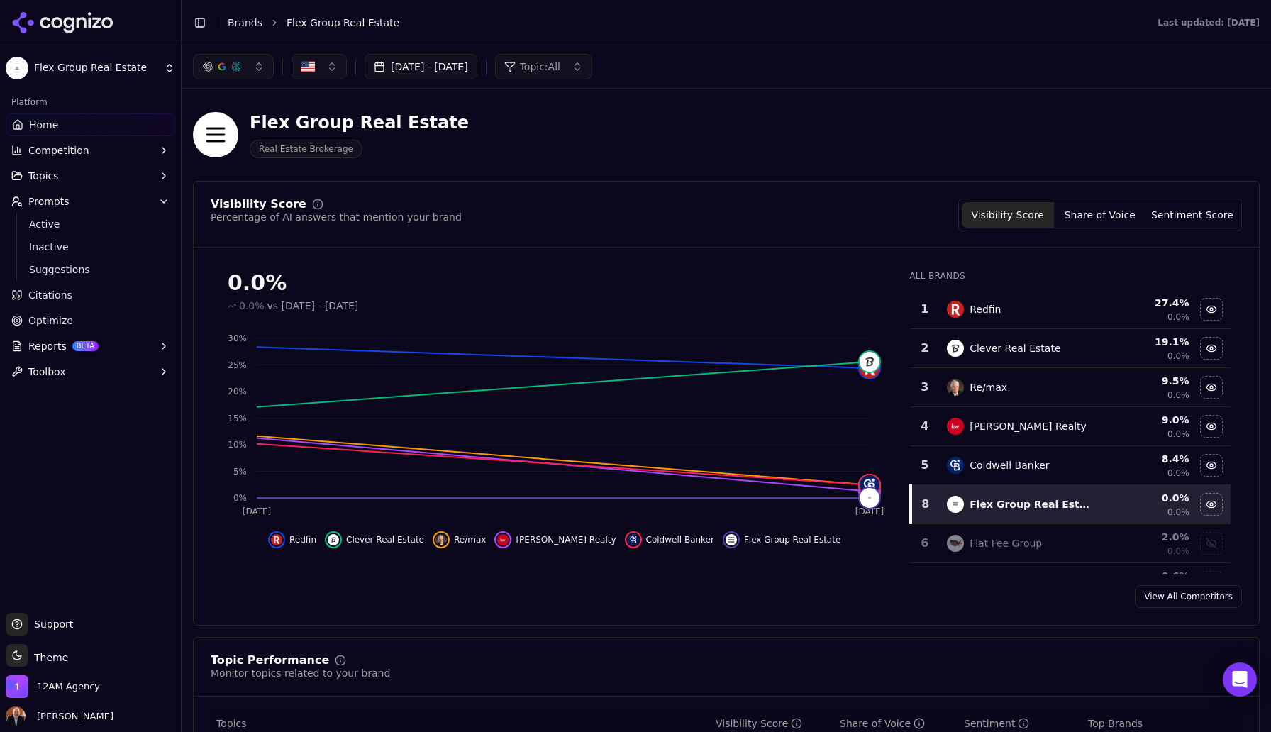
click at [135, 73] on html "Flex Group Real Estate Platform Home Competition Topics Prompts Active Inactive…" at bounding box center [635, 366] width 1271 height 732
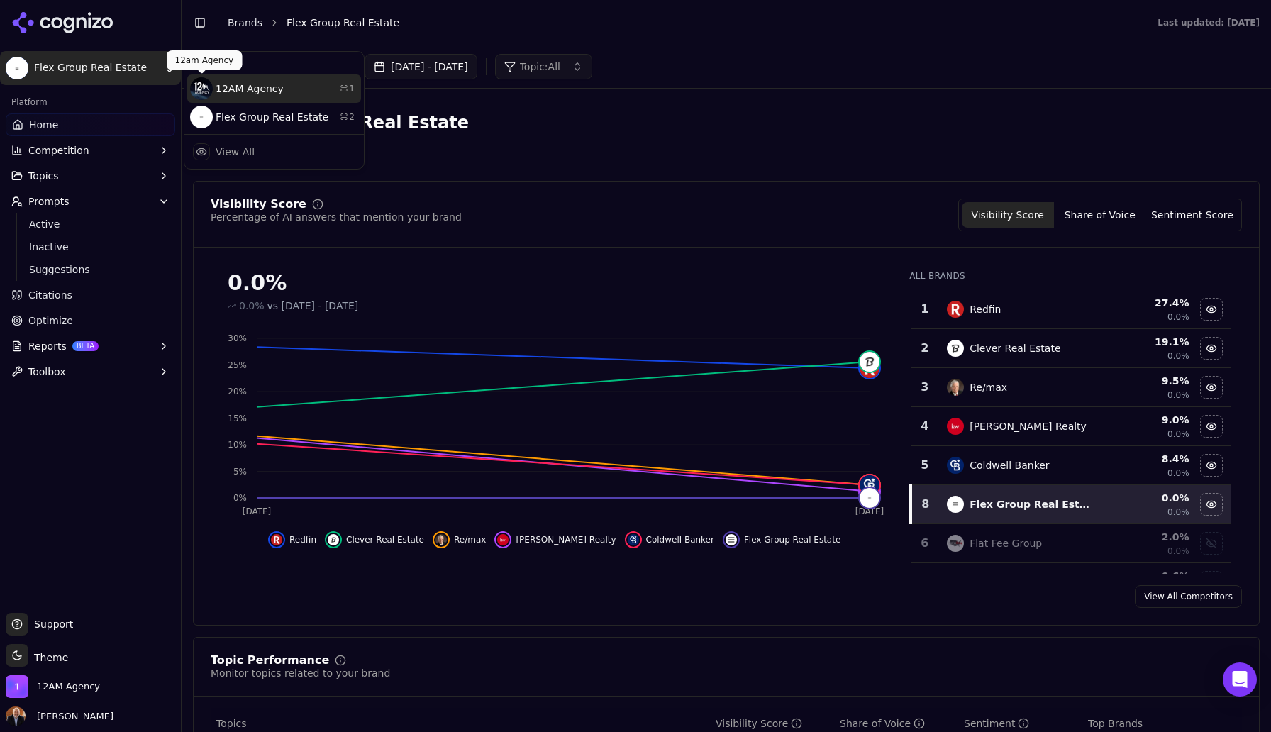
click at [210, 91] on img at bounding box center [201, 88] width 23 height 23
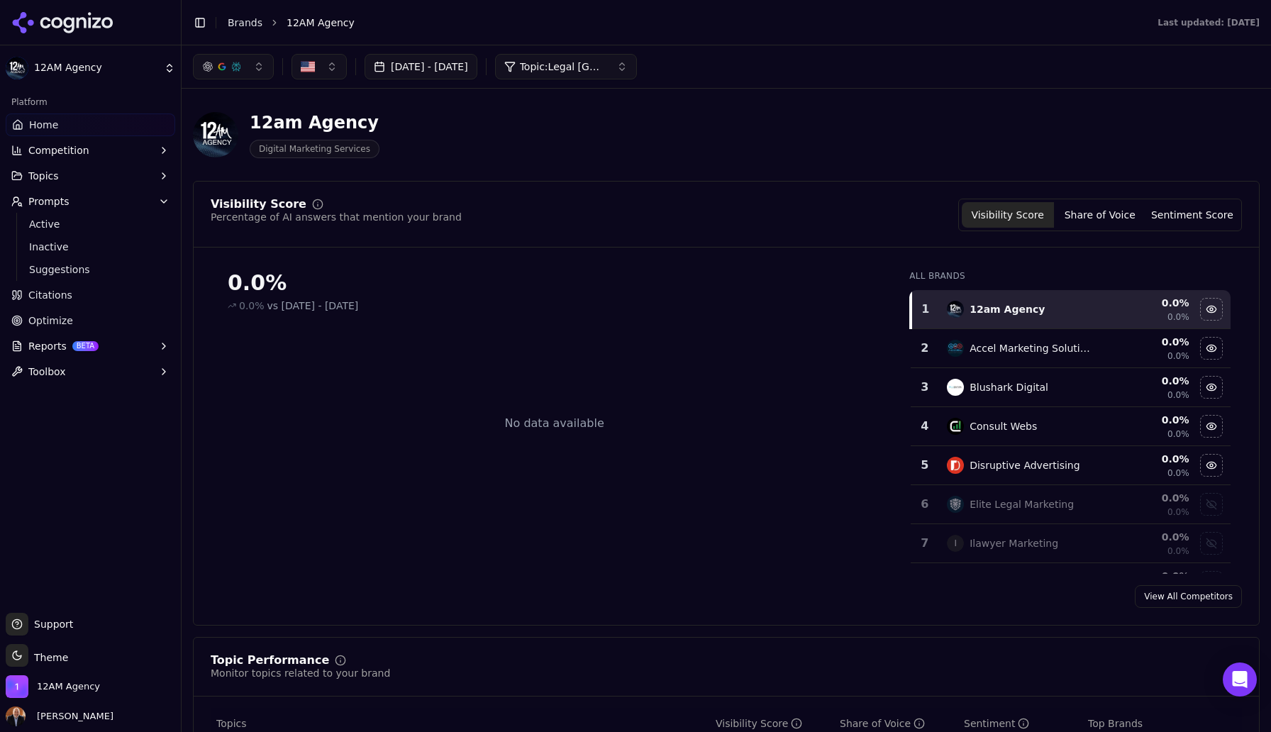
click at [50, 123] on span "Home" at bounding box center [43, 125] width 29 height 14
click at [60, 226] on span "Active" at bounding box center [90, 224] width 123 height 14
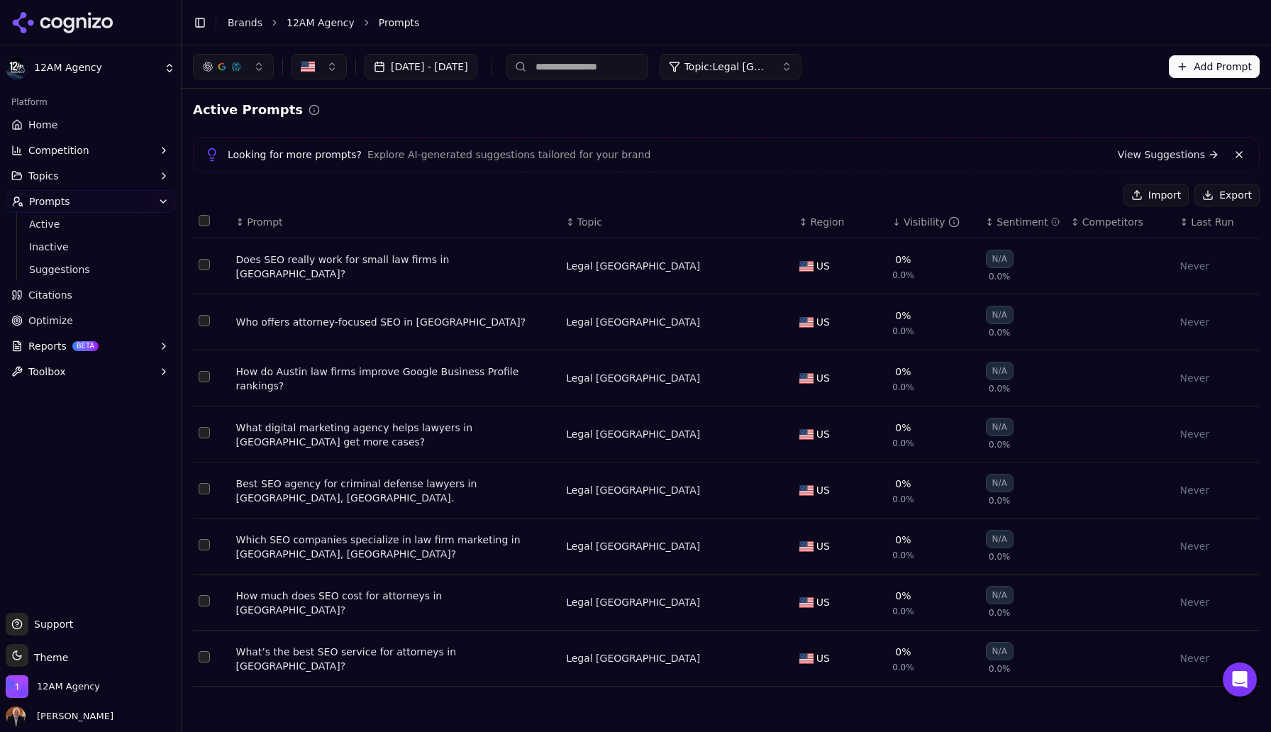
click at [769, 67] on span "Topic: Legal Austin" at bounding box center [726, 67] width 85 height 14
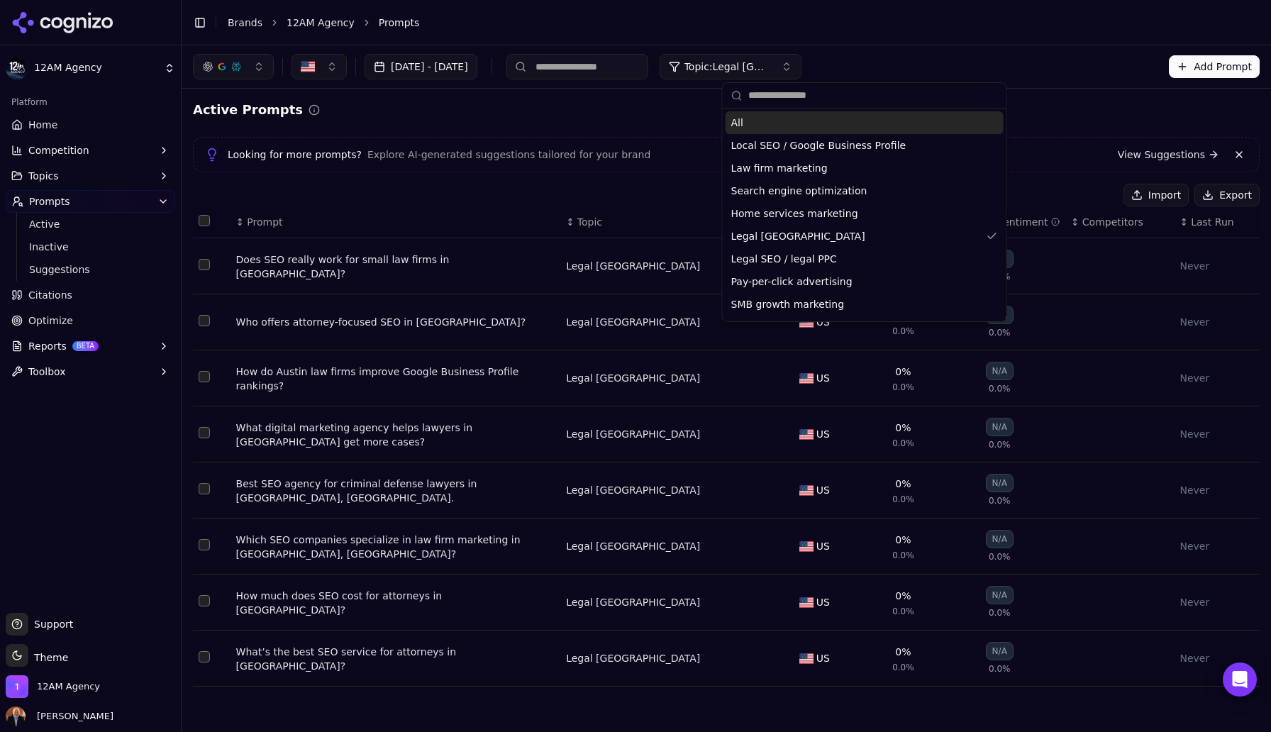
click at [766, 123] on div "All" at bounding box center [864, 122] width 278 height 23
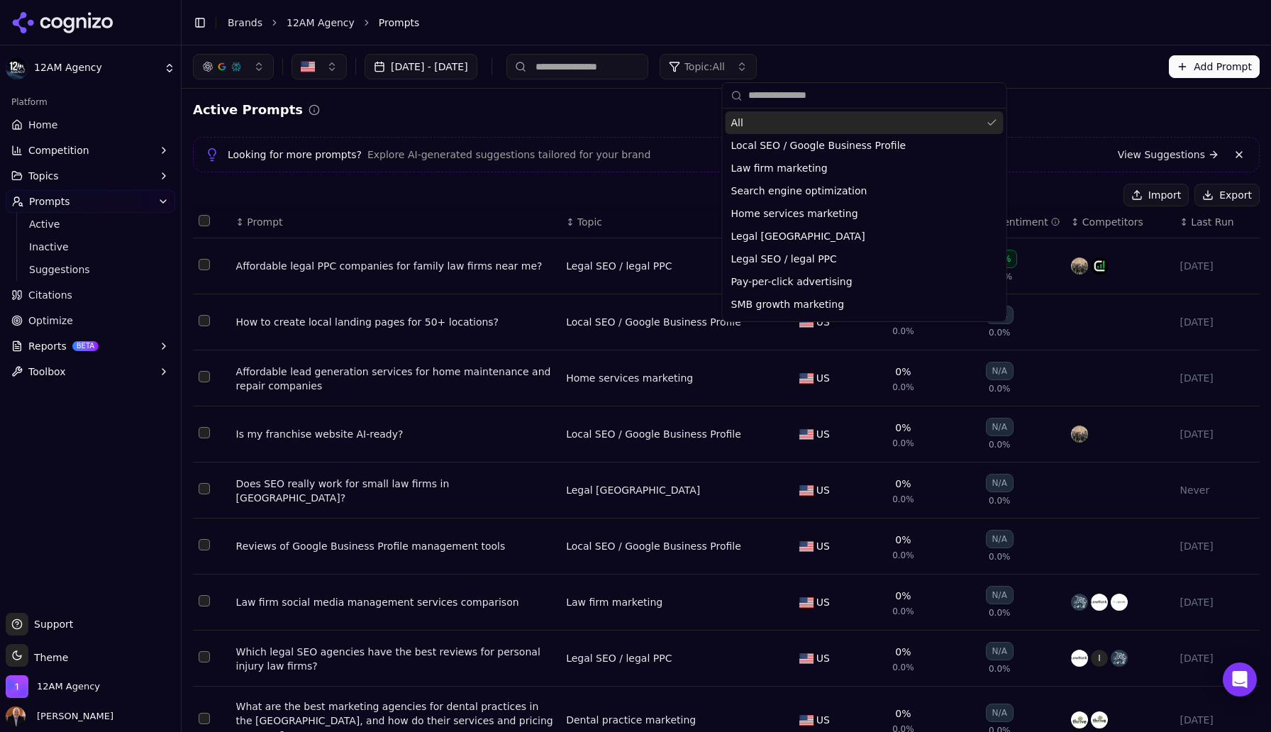
click at [1015, 105] on div "Active Prompts" at bounding box center [726, 110] width 1067 height 20
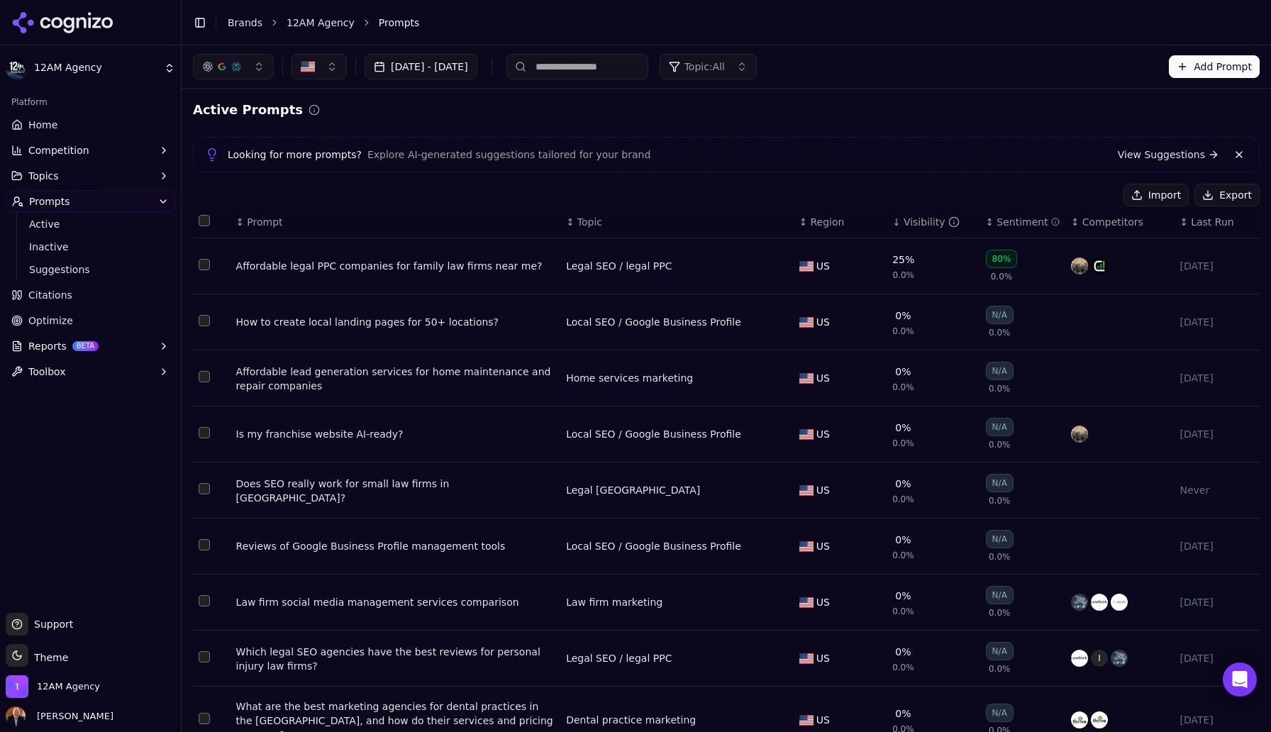
click at [1089, 223] on span "Competitors" at bounding box center [1112, 222] width 61 height 14
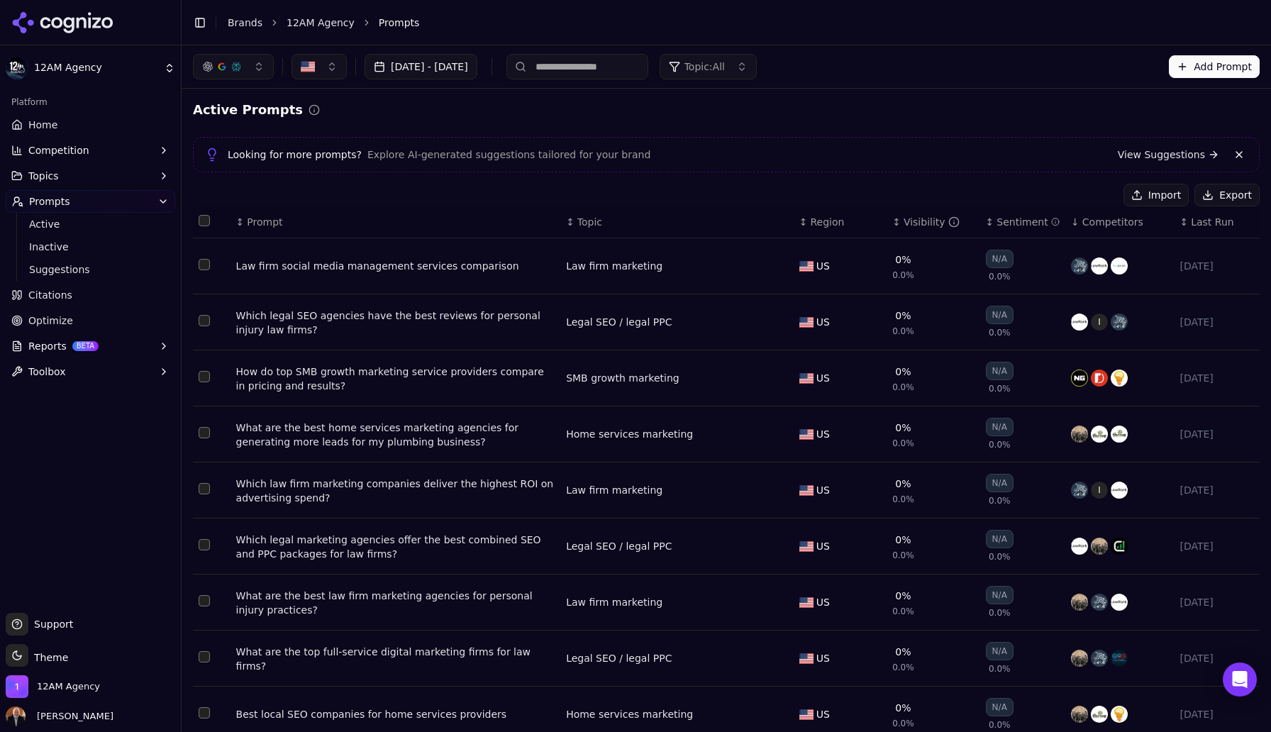
click at [423, 540] on div "Which legal marketing agencies offer the best combined SEO and PPC packages for…" at bounding box center [395, 547] width 319 height 28
